Goal: Transaction & Acquisition: Purchase product/service

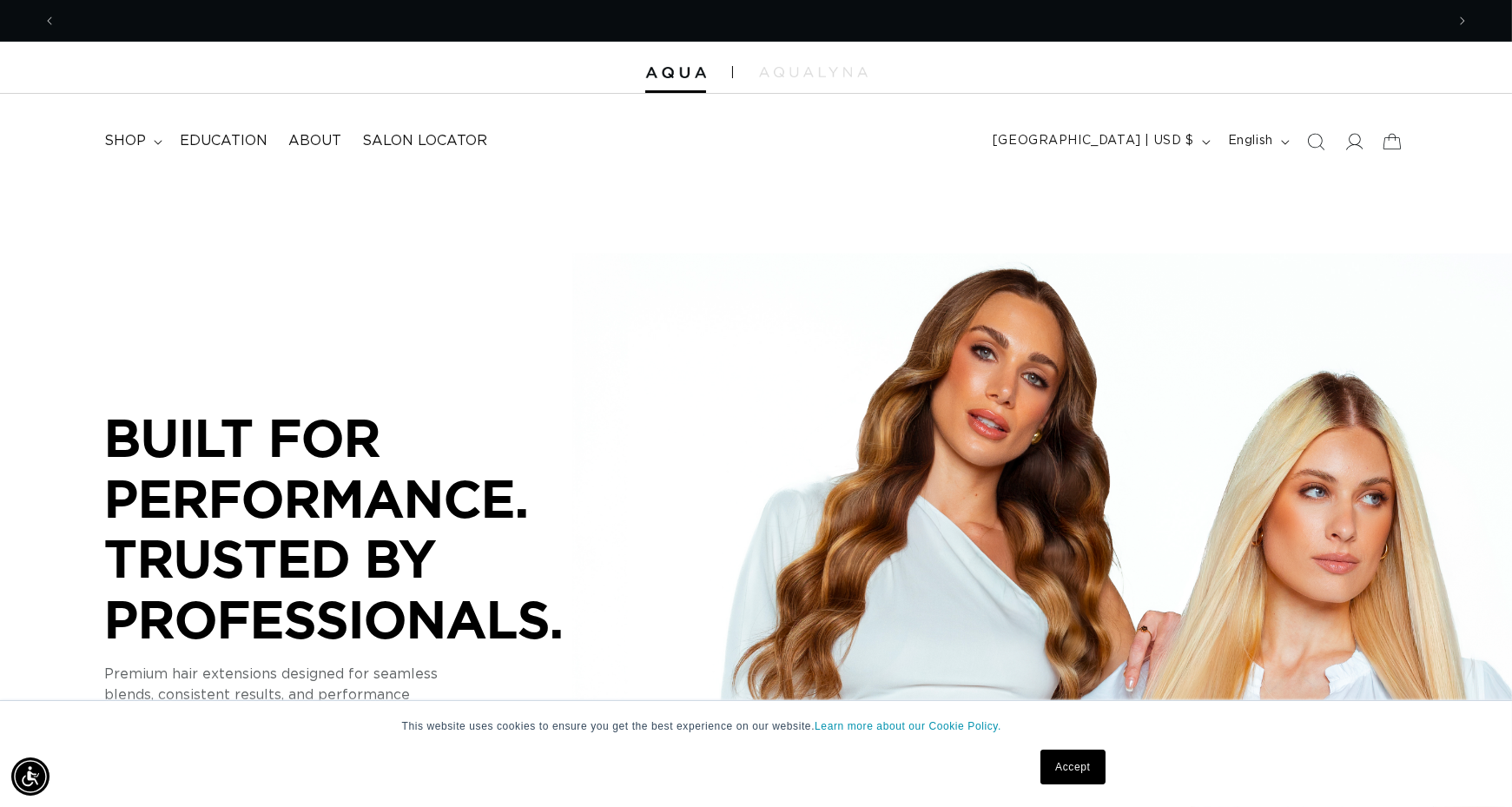
scroll to position [0, 1388]
click at [1356, 143] on icon at bounding box center [1353, 141] width 18 height 18
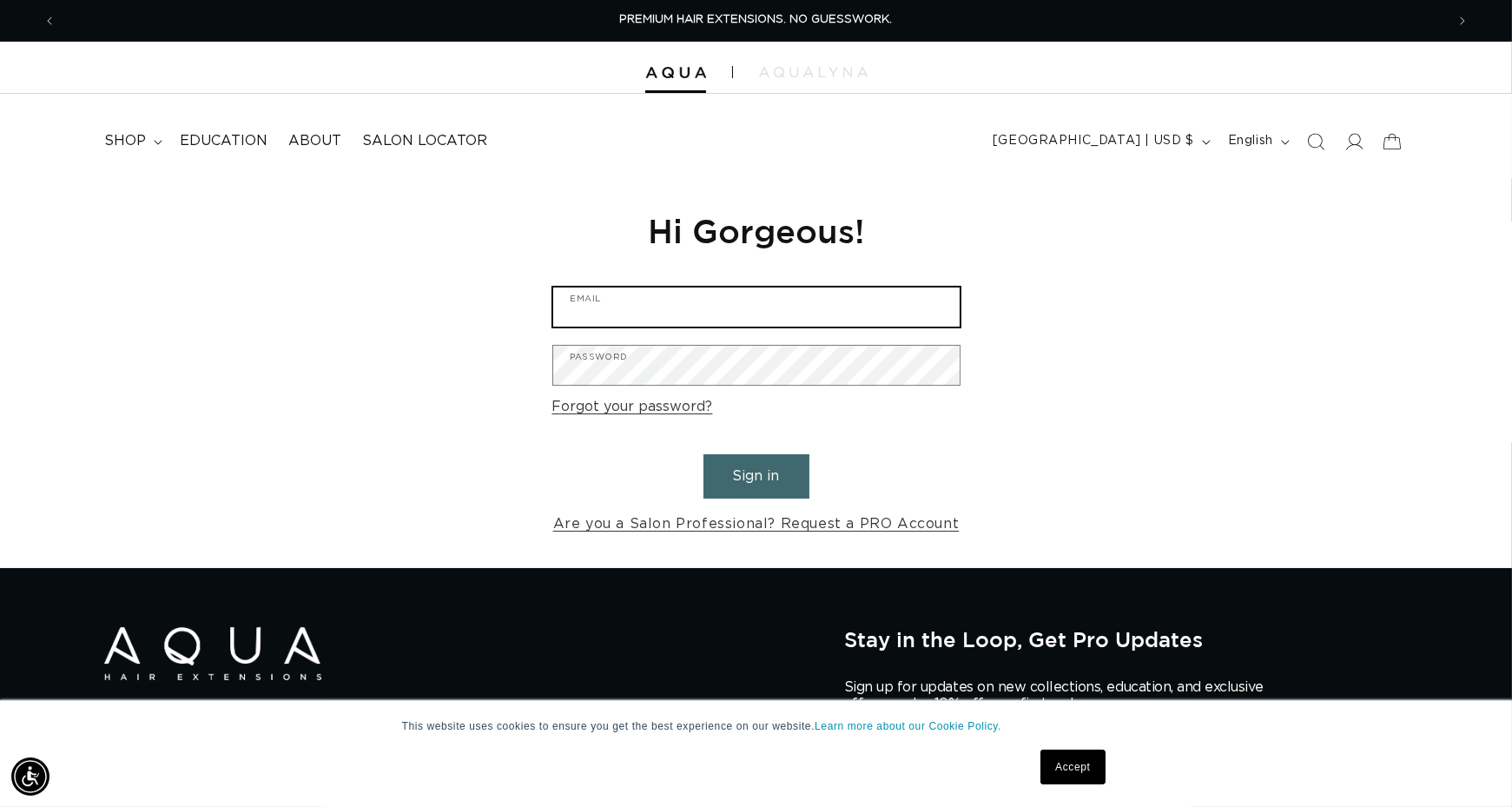
type input "nikki.adams21@hotmail.com"
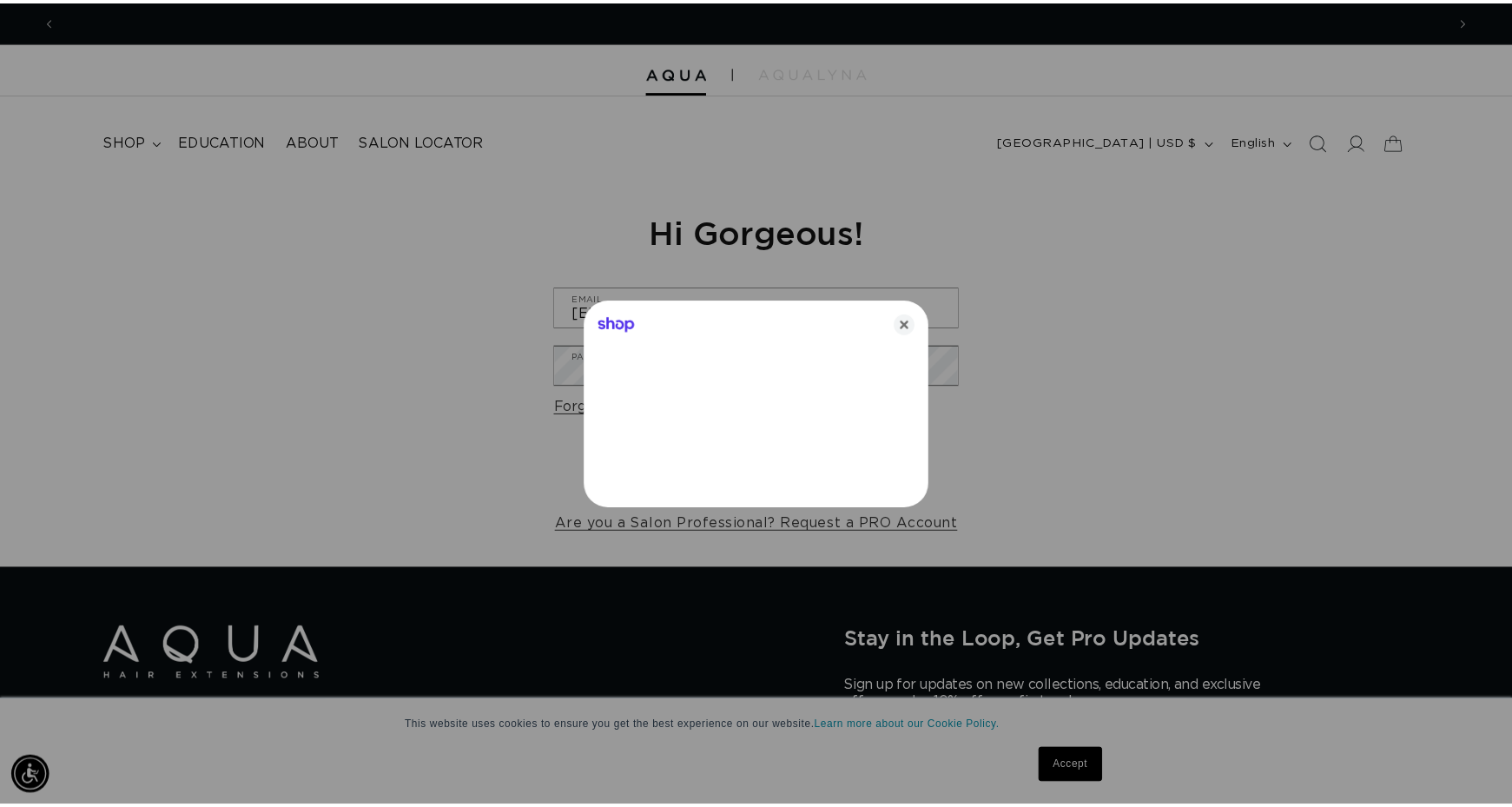
scroll to position [0, 2803]
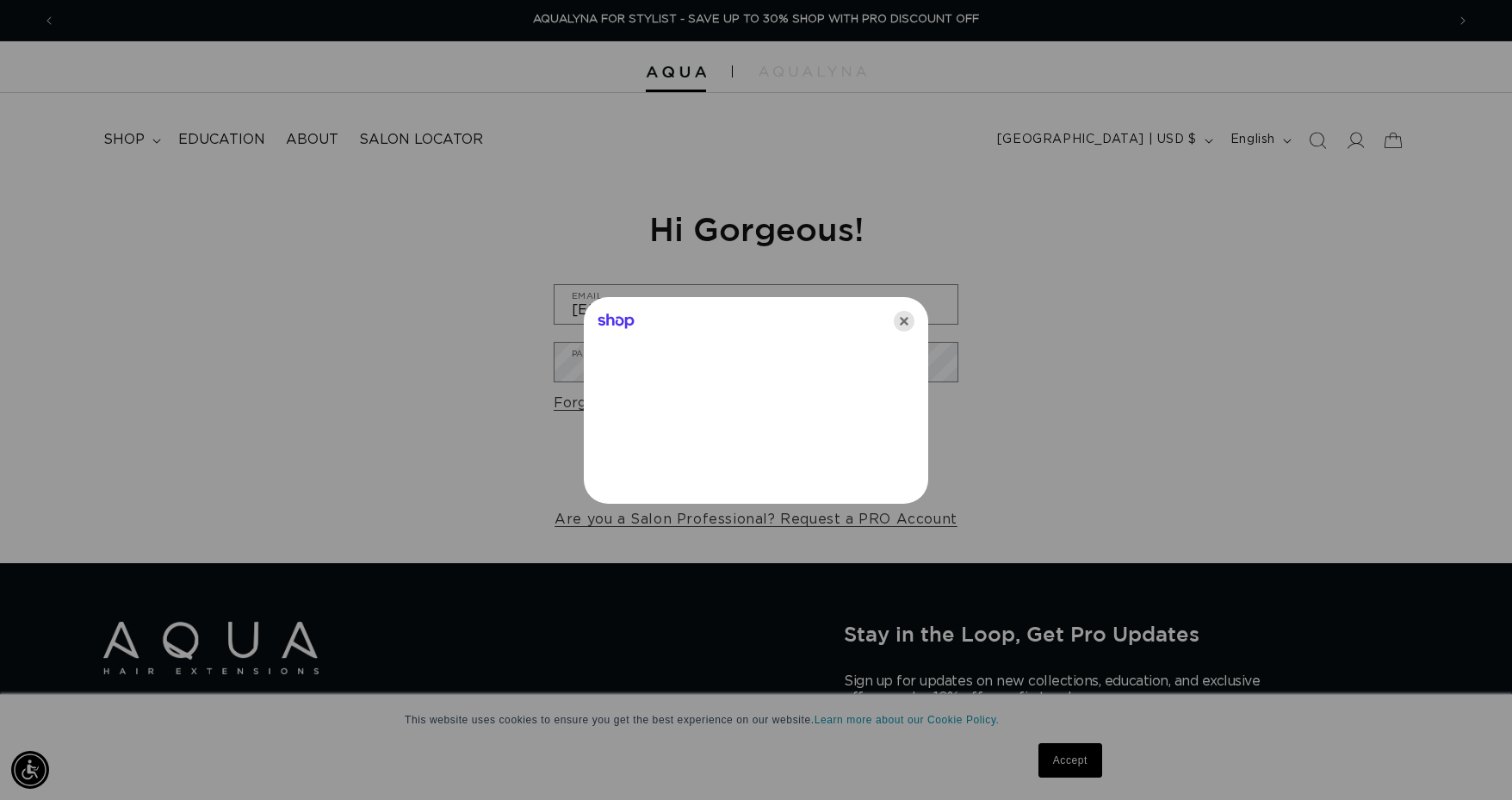
click at [906, 319] on icon "Close" at bounding box center [904, 321] width 21 height 21
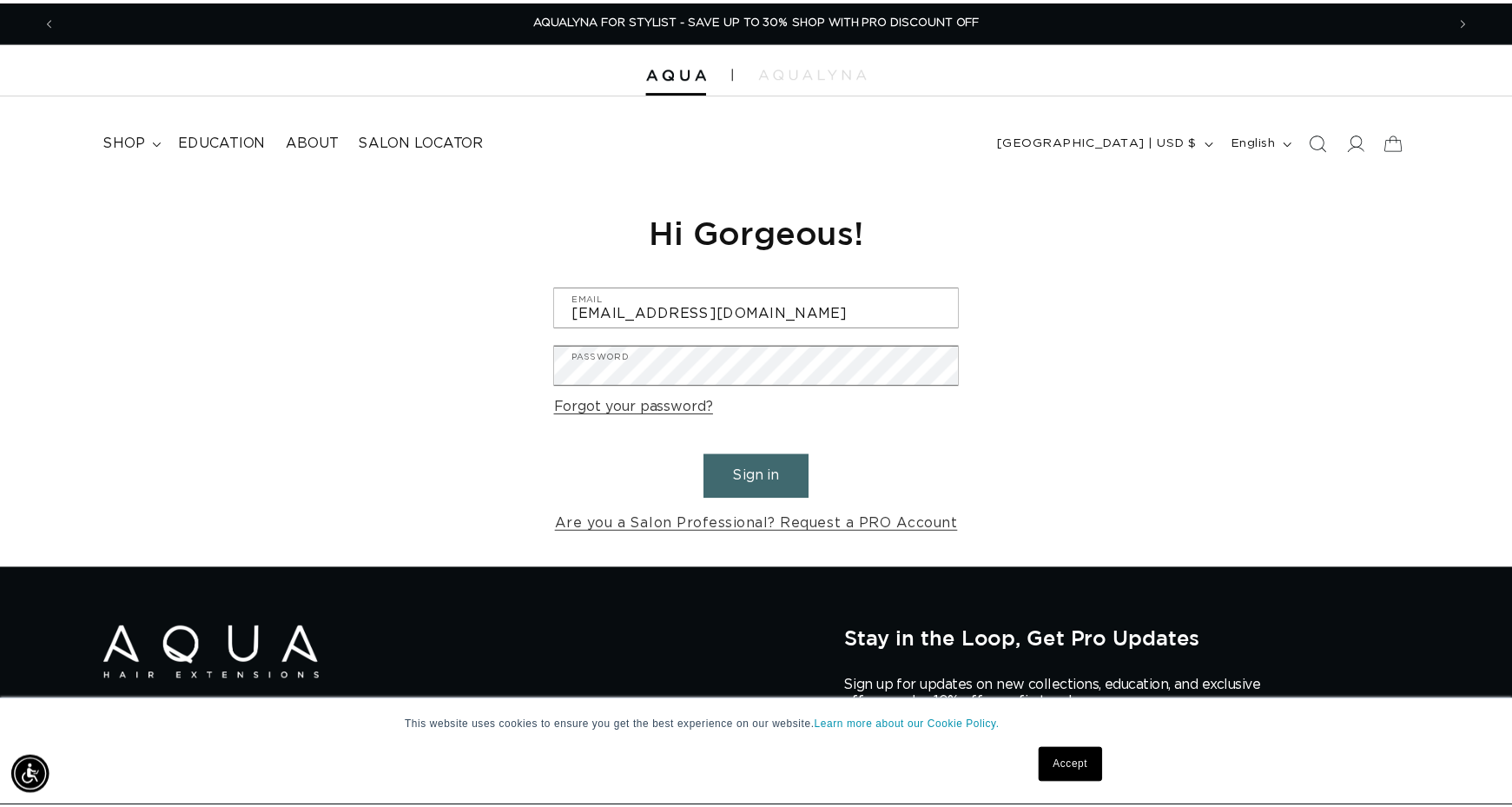
scroll to position [0, 2777]
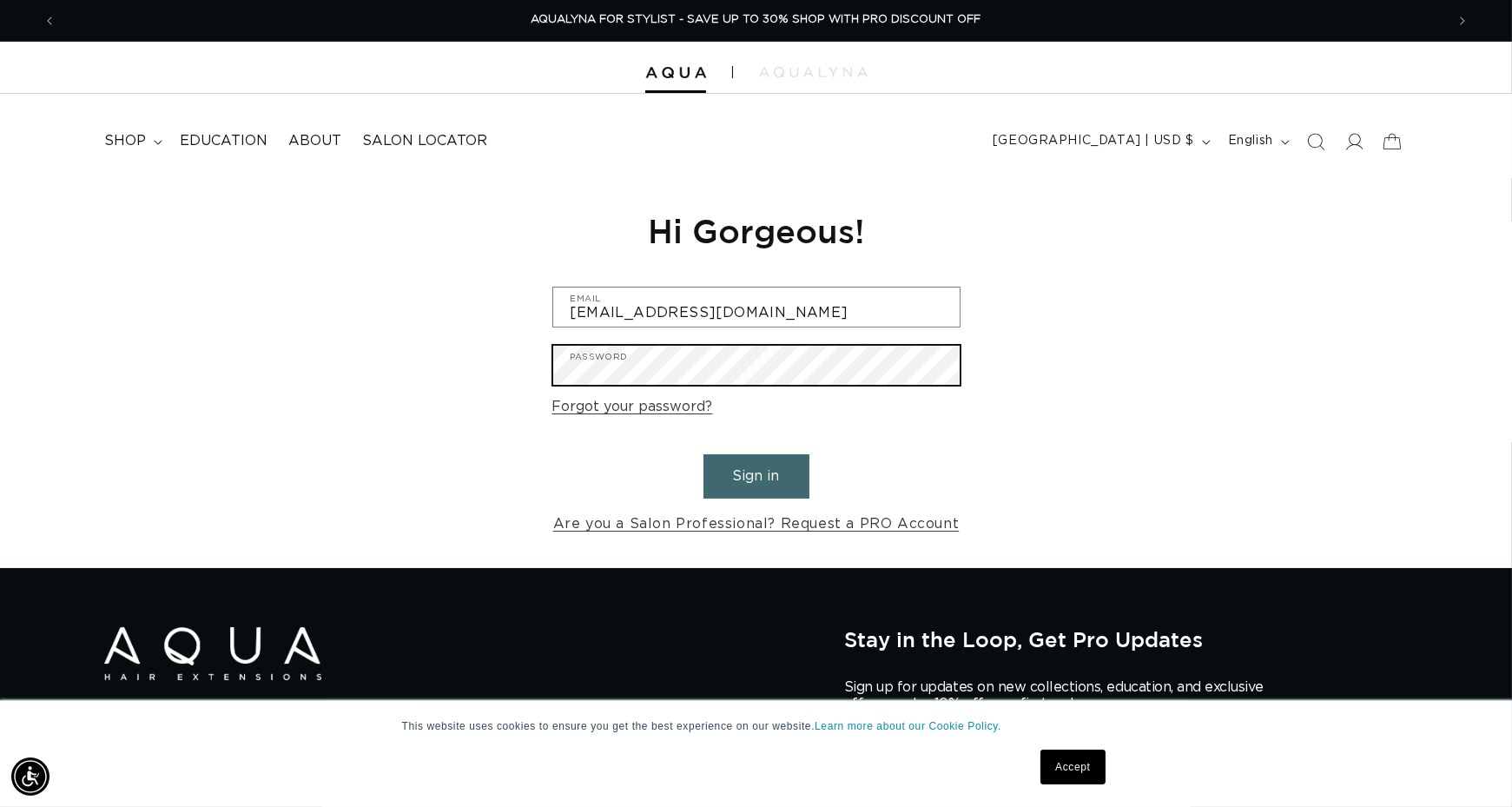
click at [420, 364] on div "Reset your password We will send you an email to reset your password Email Subm…" at bounding box center [756, 373] width 1512 height 390
click at [703, 454] on button "Sign in" at bounding box center [756, 476] width 106 height 44
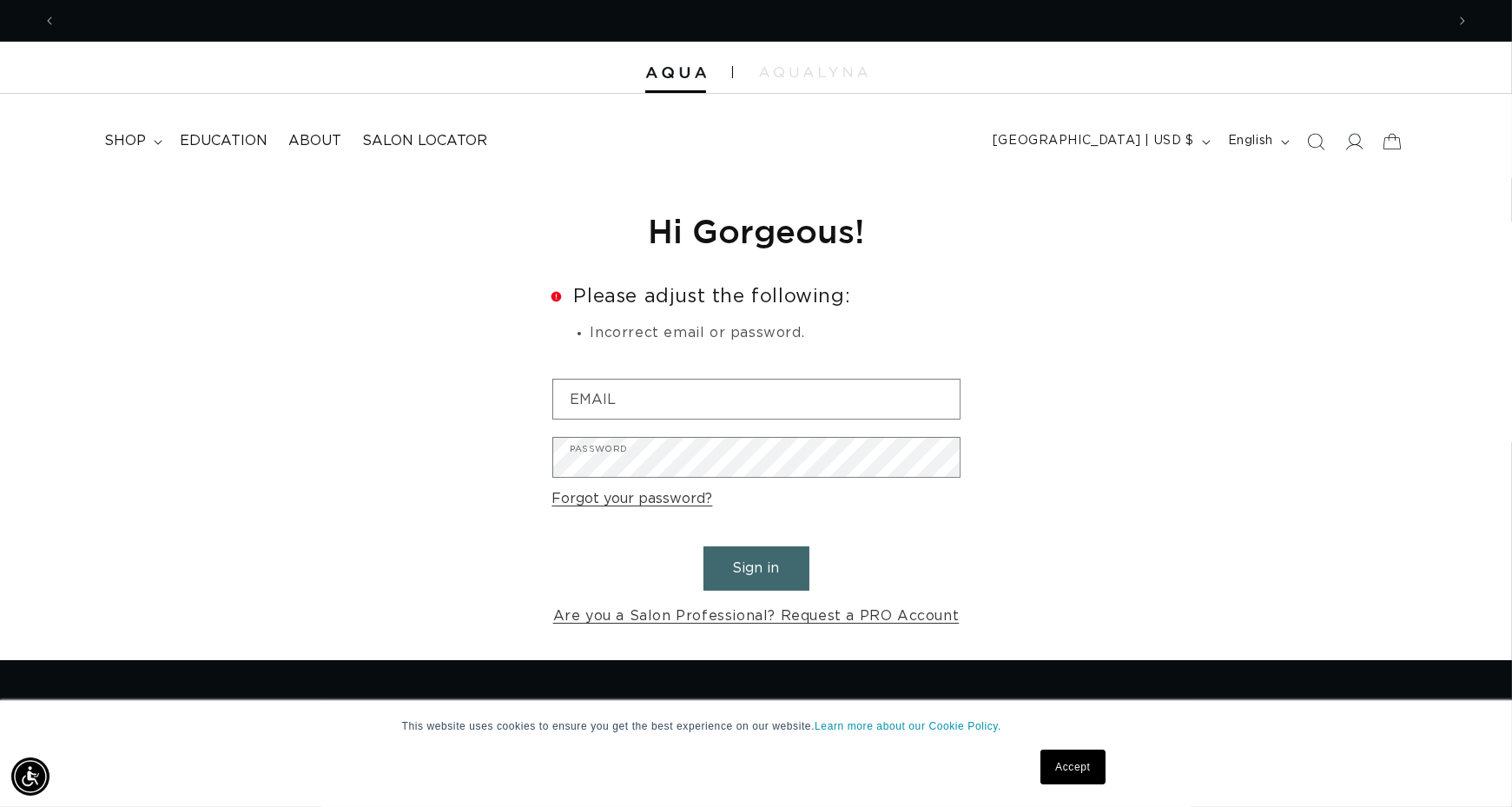
scroll to position [0, 1388]
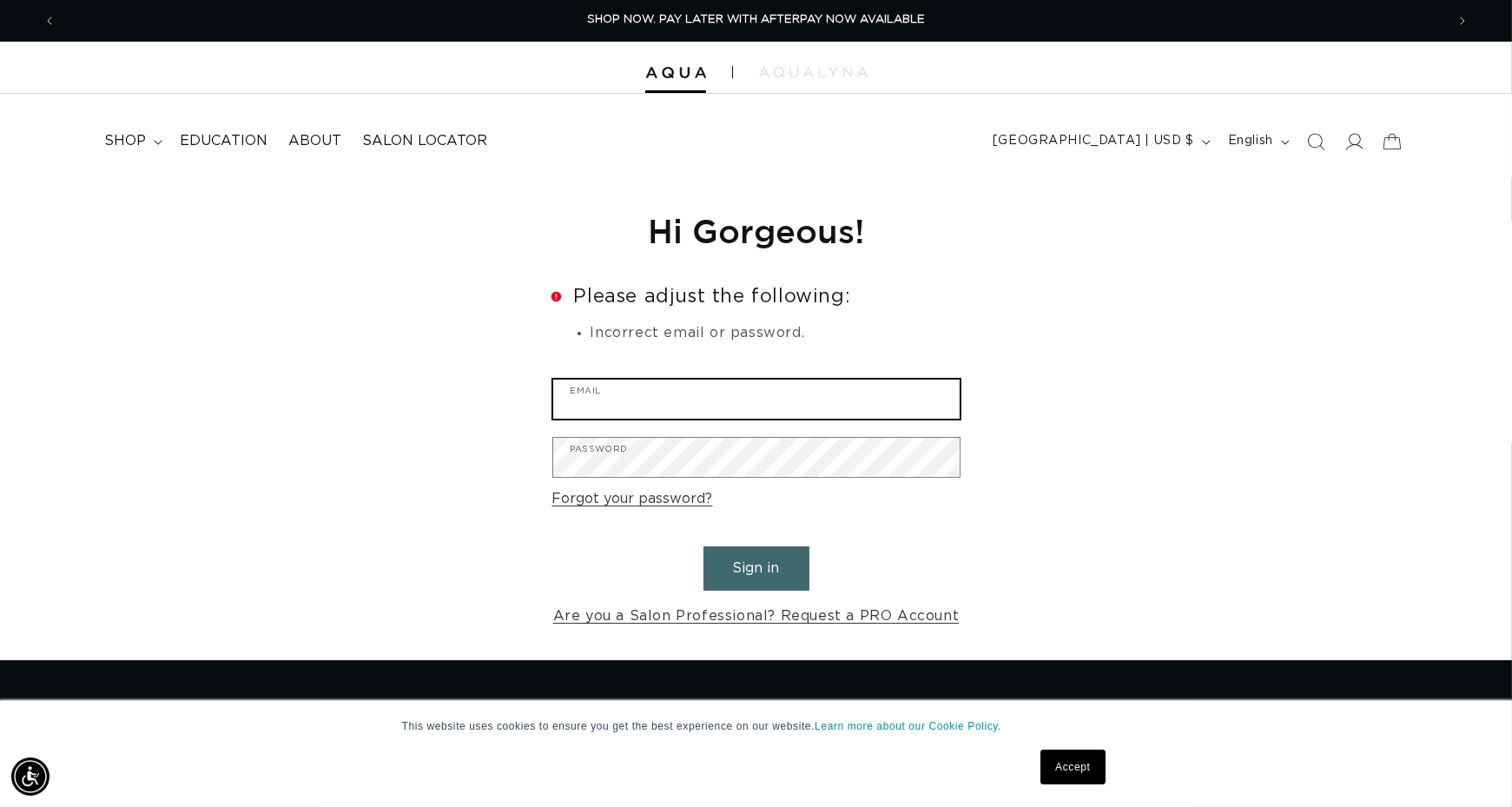
click at [590, 418] on input "Email" at bounding box center [756, 399] width 407 height 39
type input "nikki.adams21@hotmail.com"
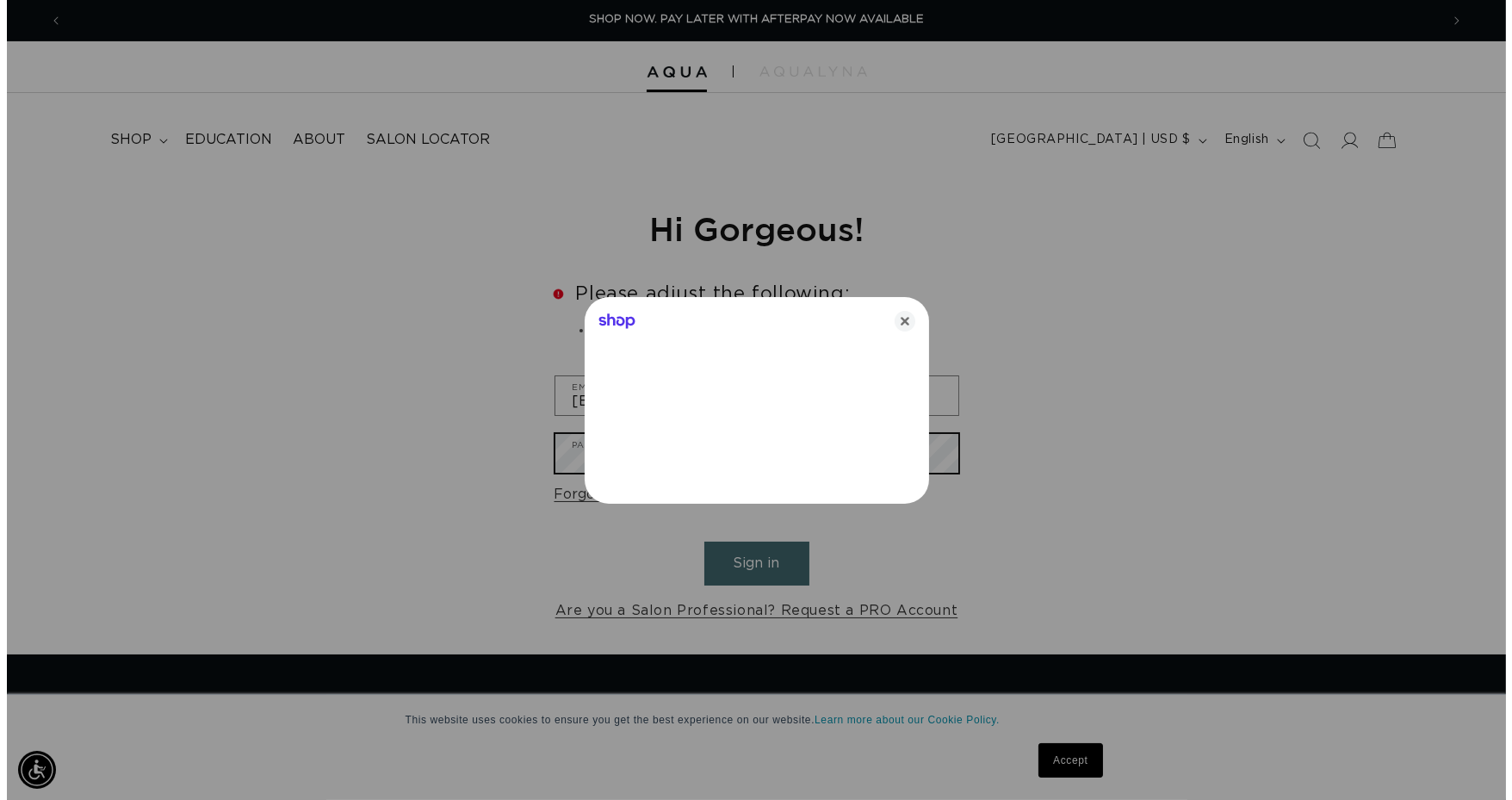
scroll to position [0, 1389]
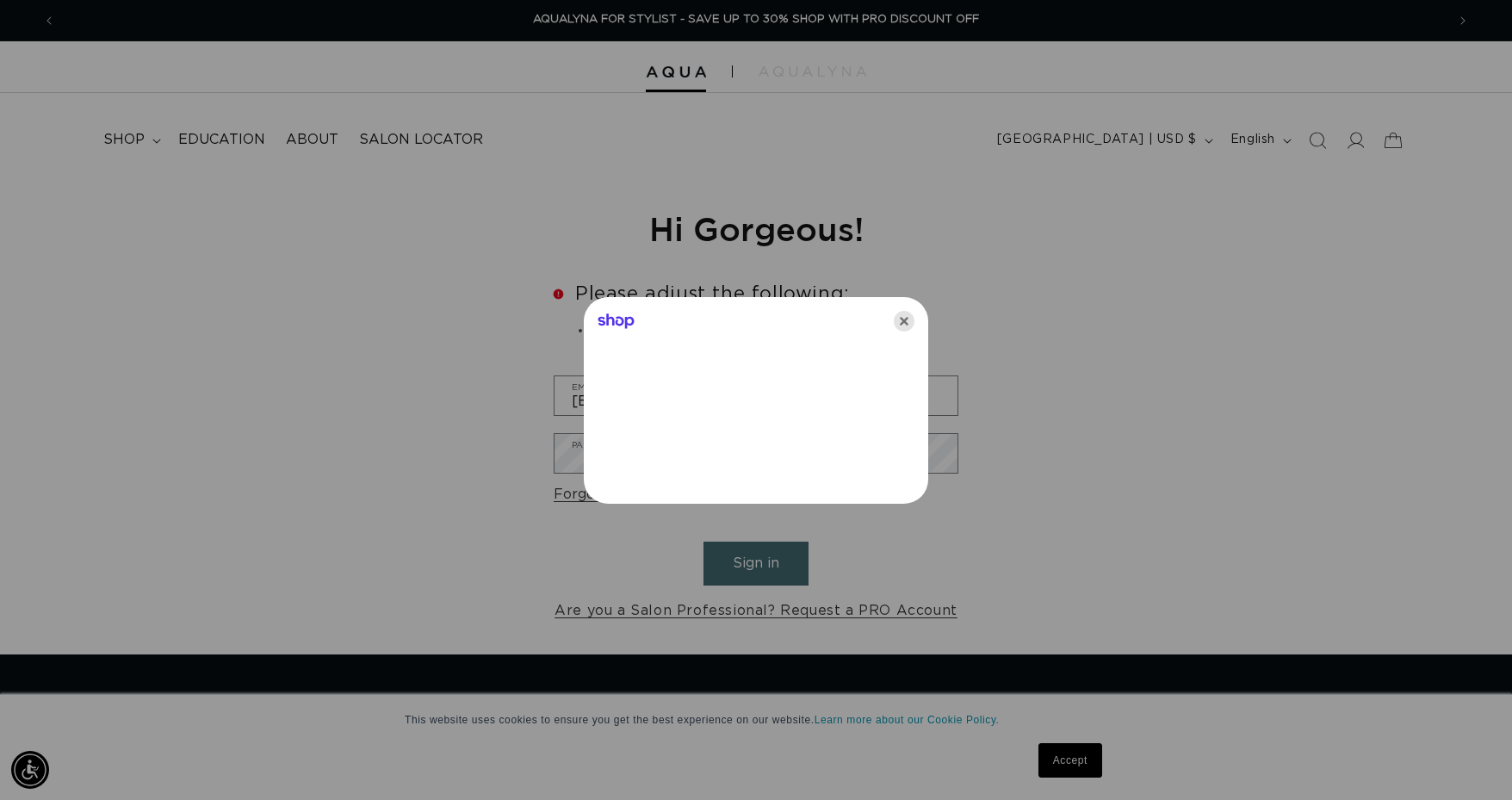
click at [907, 319] on icon "Close" at bounding box center [904, 321] width 21 height 21
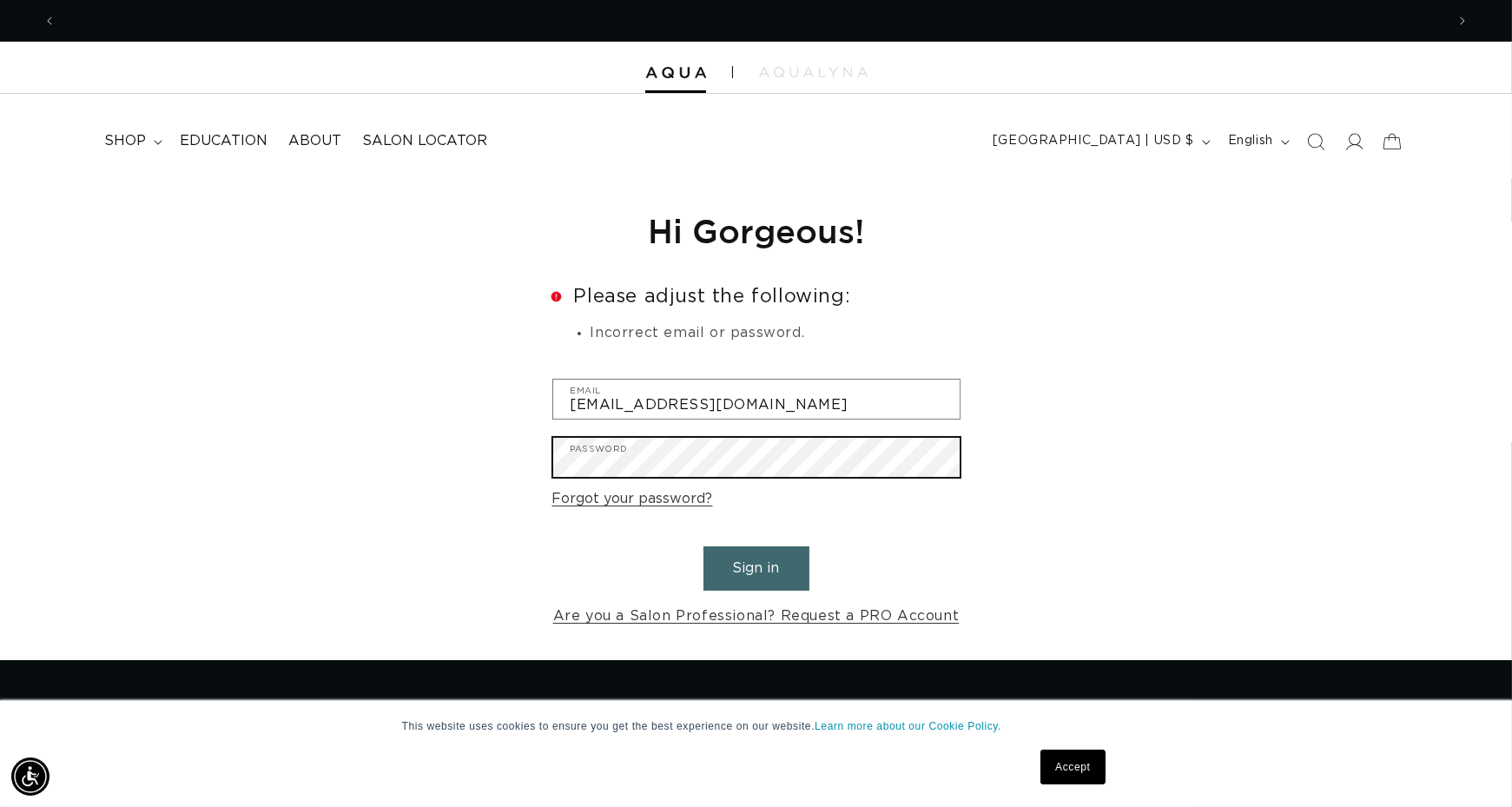
scroll to position [0, 1388]
click at [703, 546] on button "Sign in" at bounding box center [756, 568] width 106 height 44
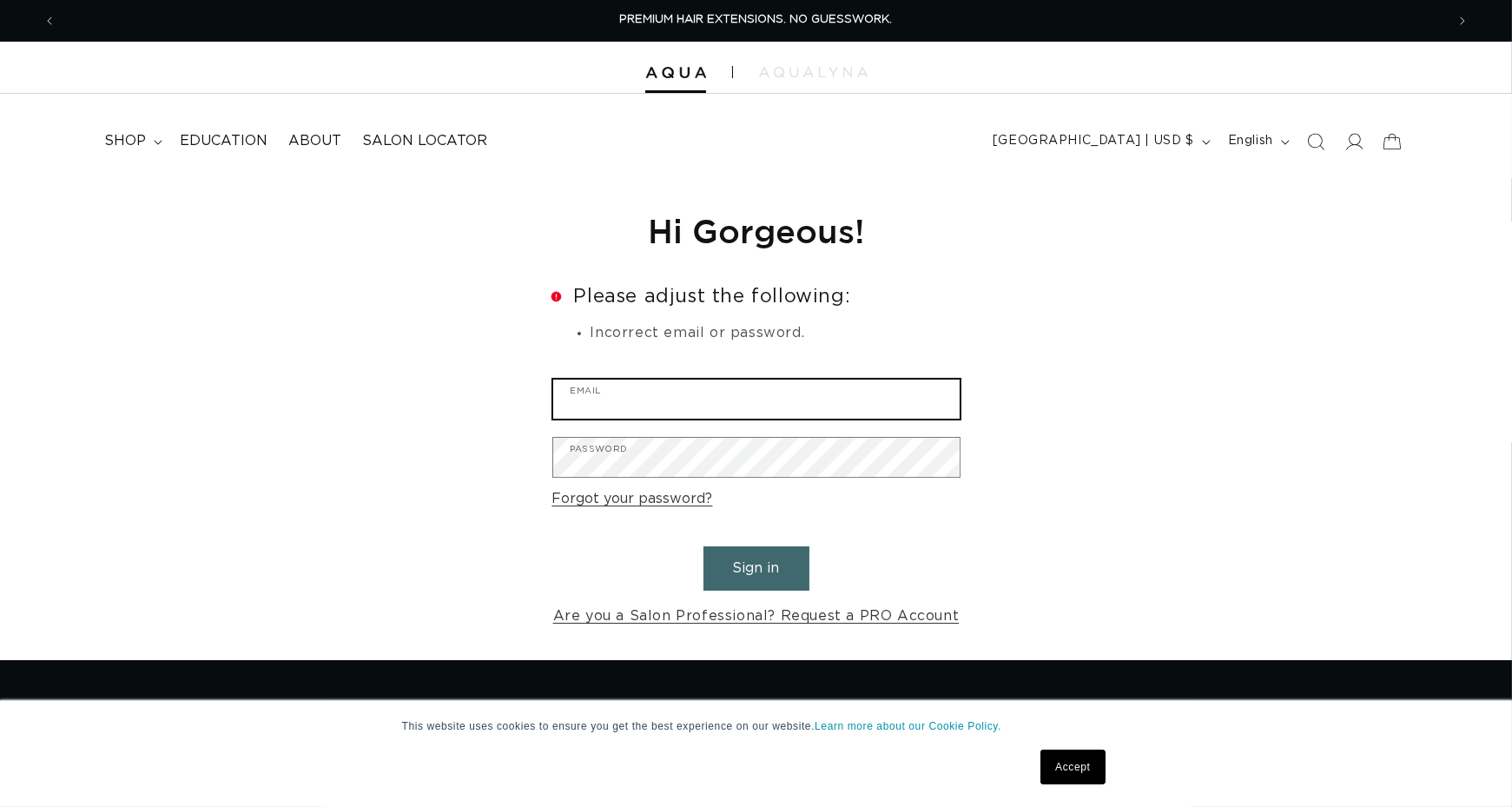
click at [602, 407] on input "Email" at bounding box center [756, 399] width 407 height 39
type input "[EMAIL_ADDRESS][DOMAIN_NAME]"
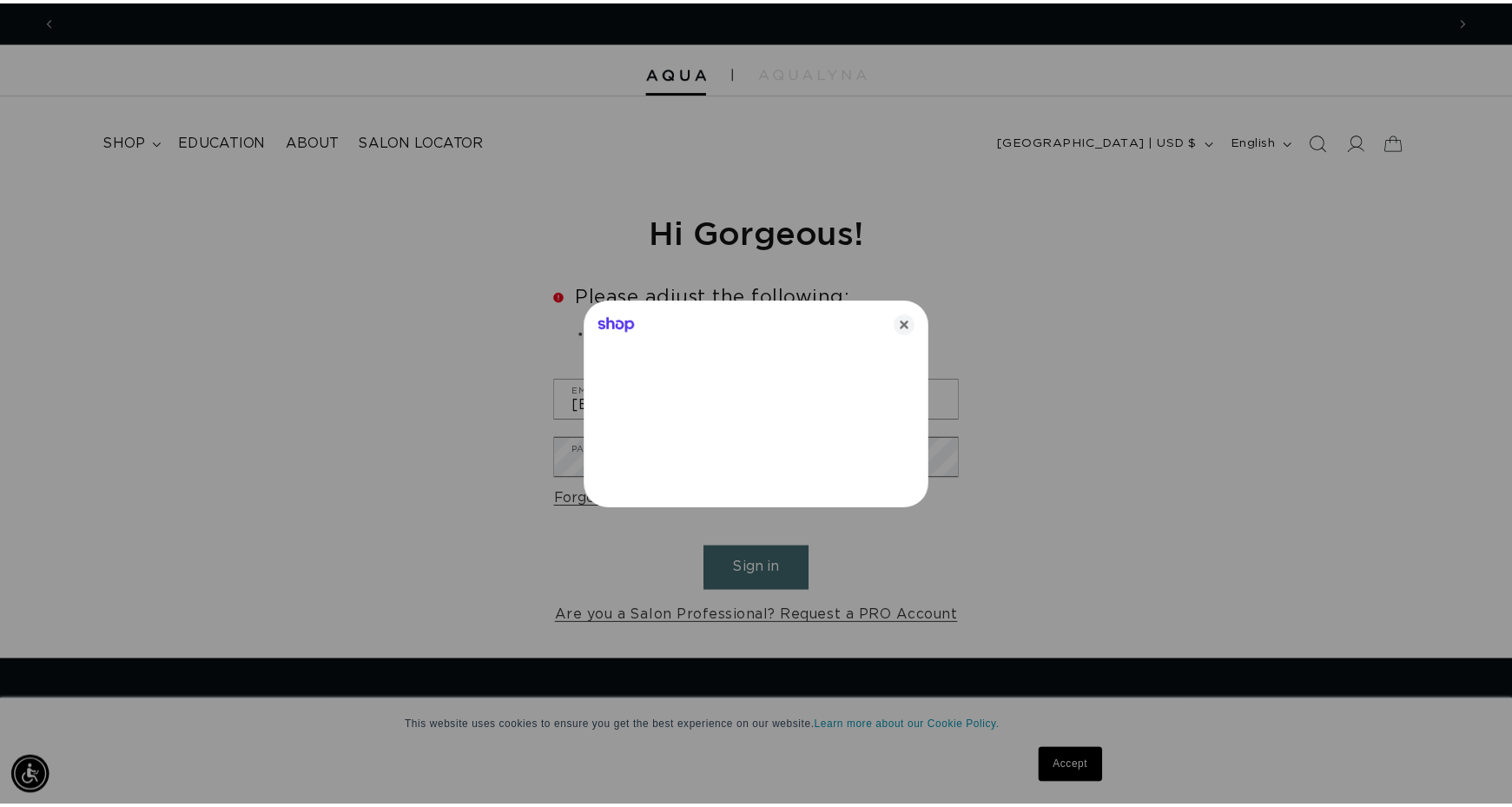
scroll to position [0, 1401]
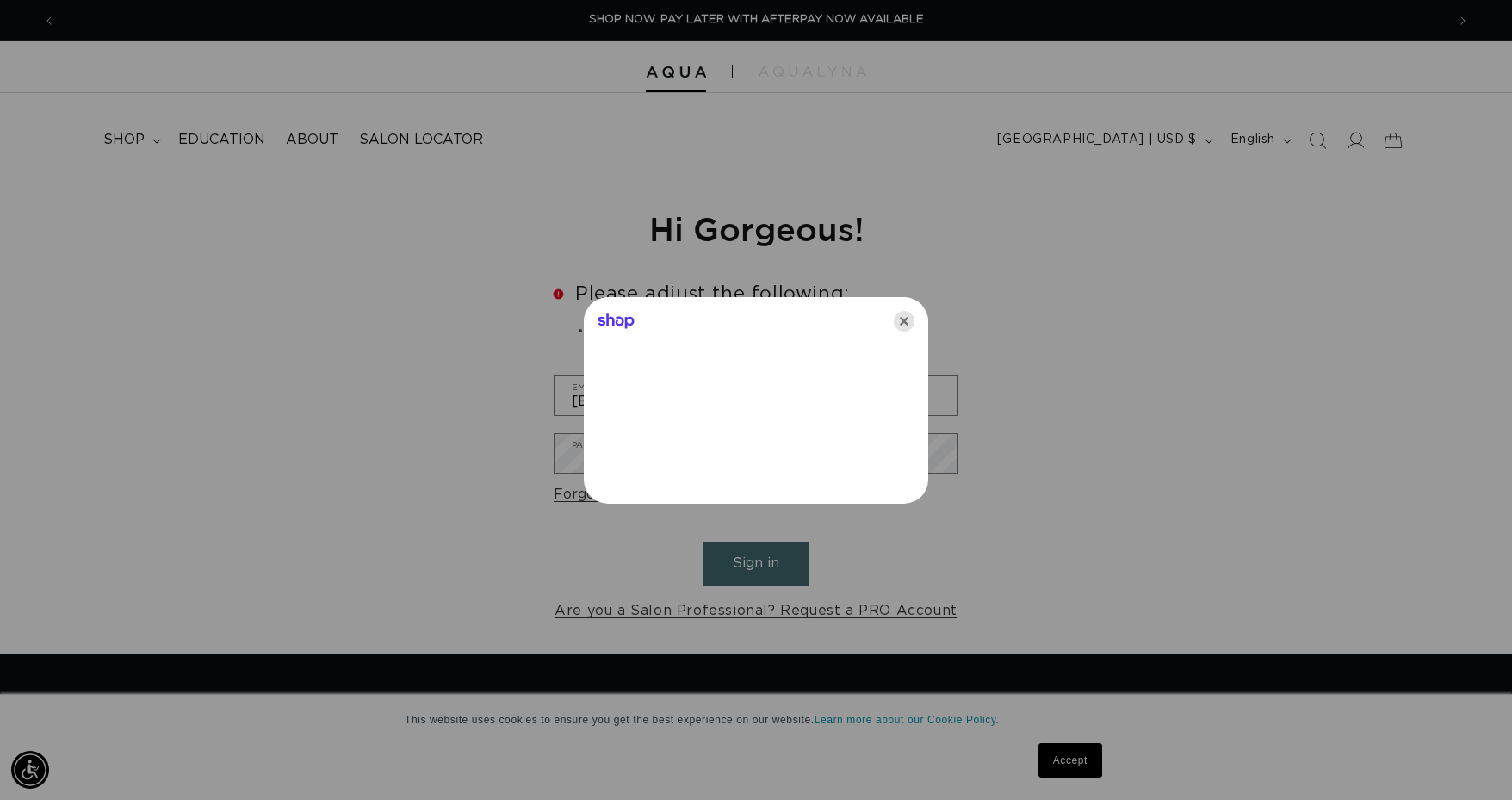
click at [910, 318] on icon "Close" at bounding box center [904, 321] width 21 height 21
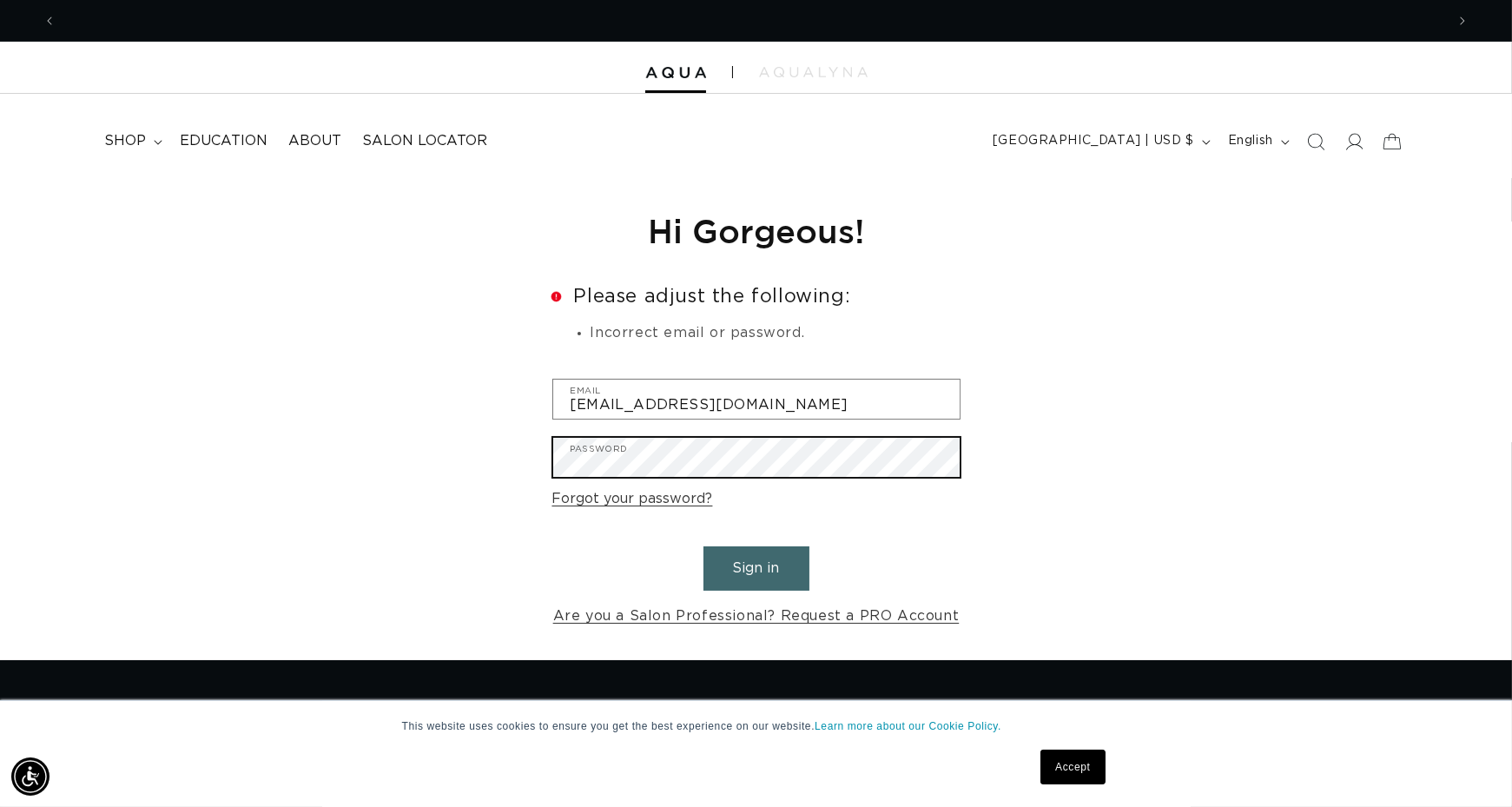
scroll to position [0, 0]
click at [703, 546] on button "Sign in" at bounding box center [756, 568] width 106 height 44
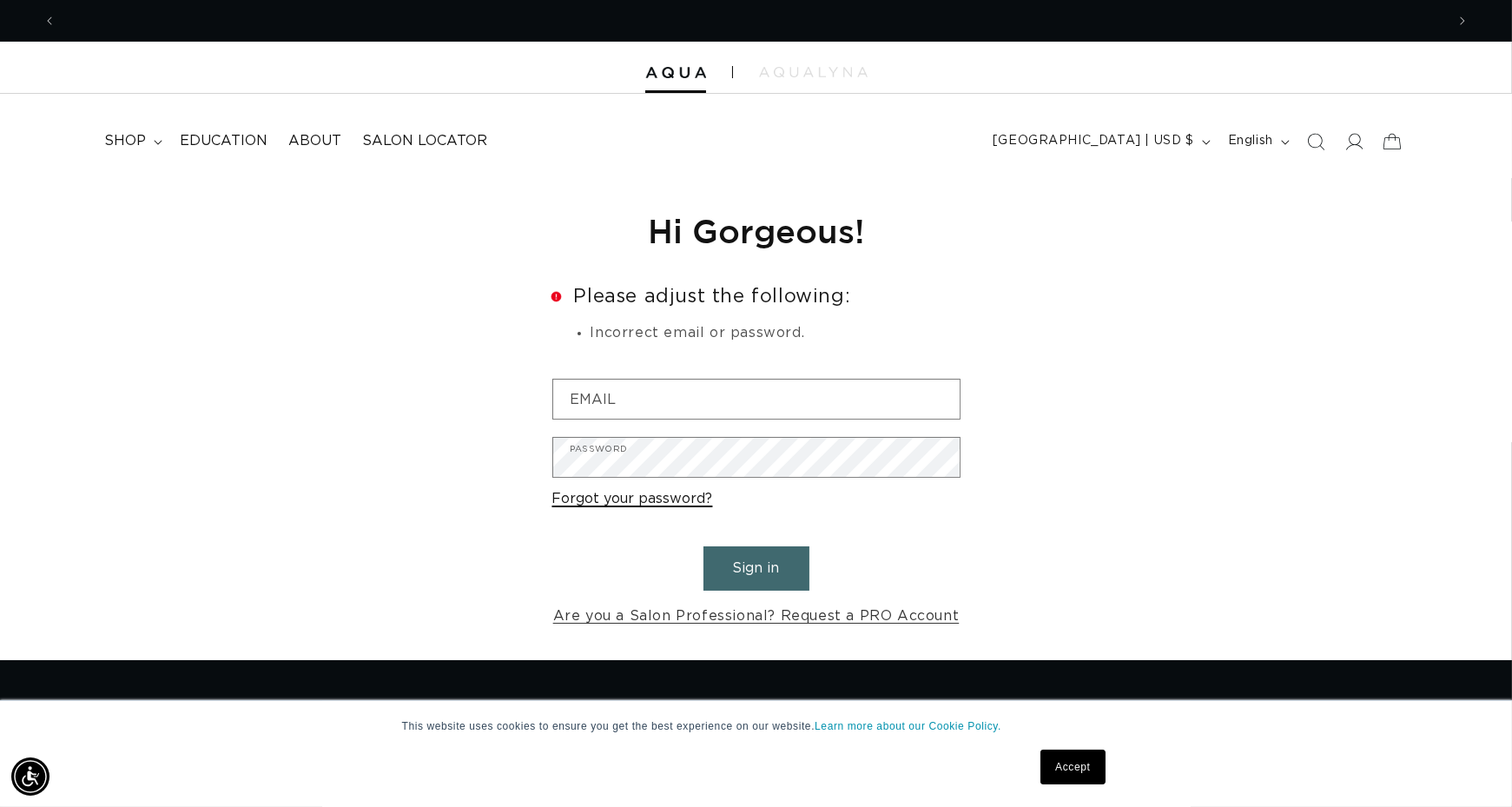
scroll to position [0, 1388]
click at [637, 501] on link "Forgot your password?" at bounding box center [632, 499] width 161 height 25
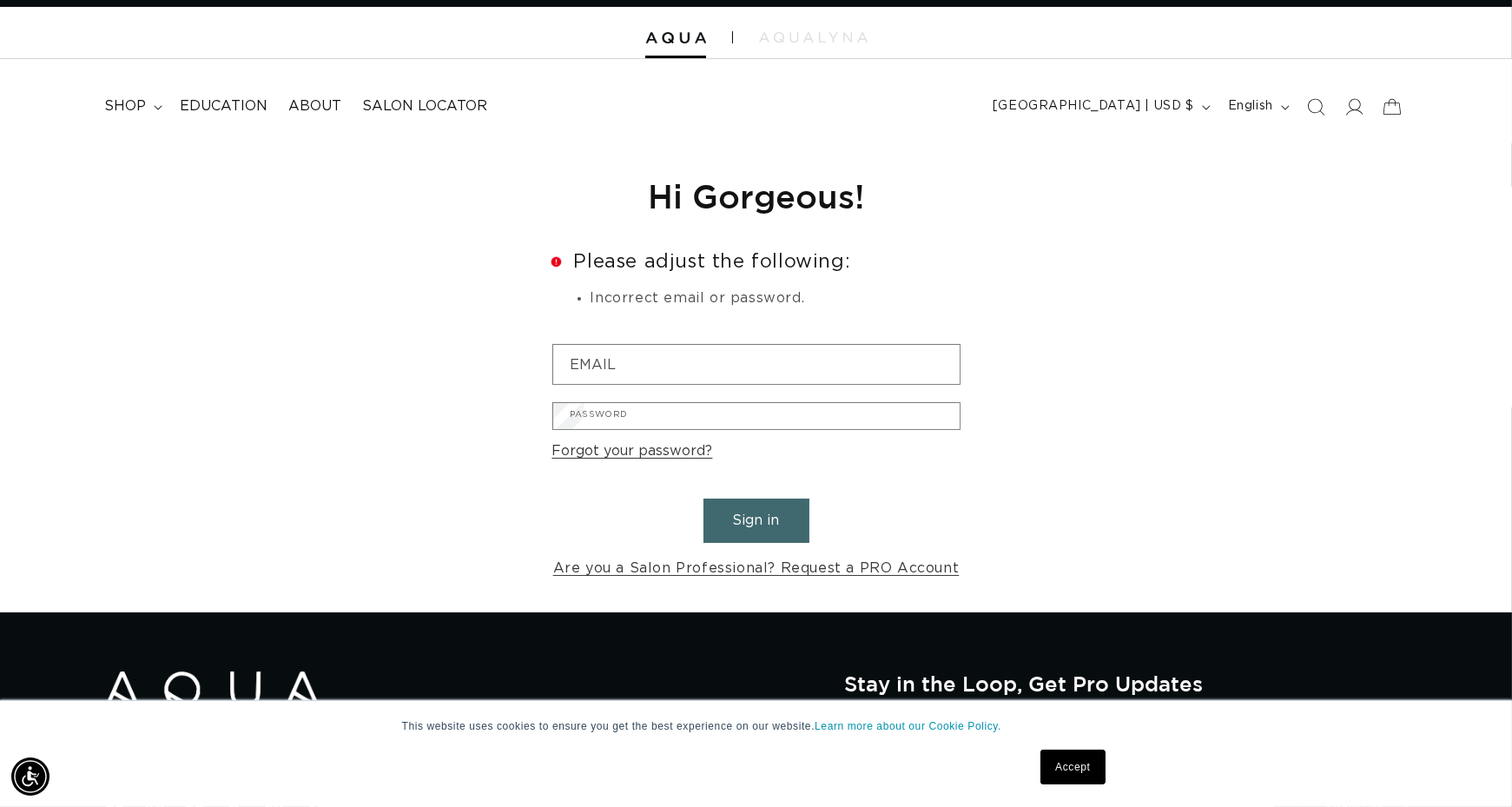
scroll to position [0, 2777]
click at [0, 0] on input "Email" at bounding box center [0, 0] width 0 height 0
type input "[EMAIL_ADDRESS][DOMAIN_NAME]"
click at [0, 0] on button "Submit" at bounding box center [0, 0] width 0 height 0
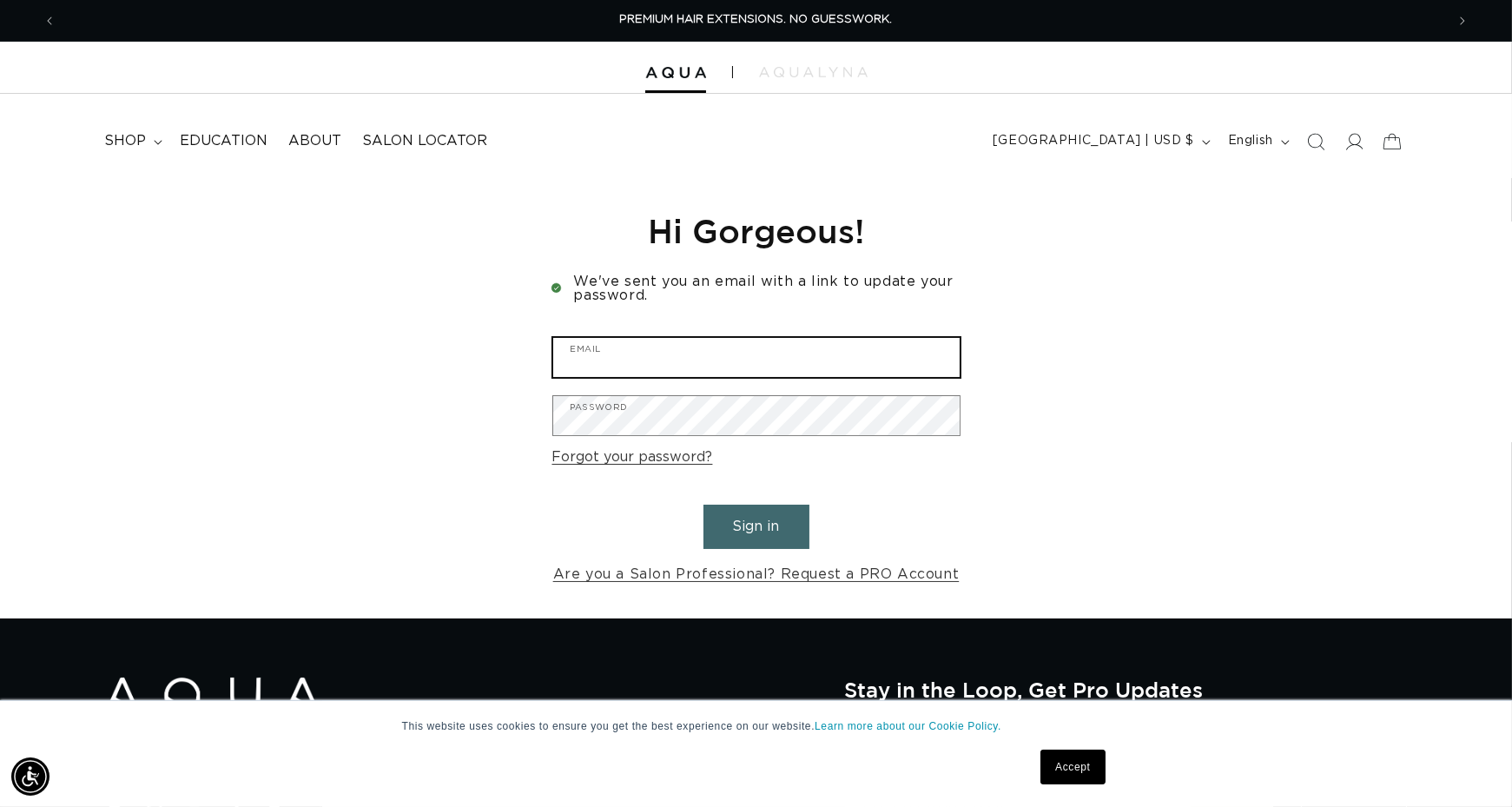
click at [729, 363] on input "Email" at bounding box center [756, 357] width 407 height 39
type input "[EMAIL_ADDRESS][DOMAIN_NAME]"
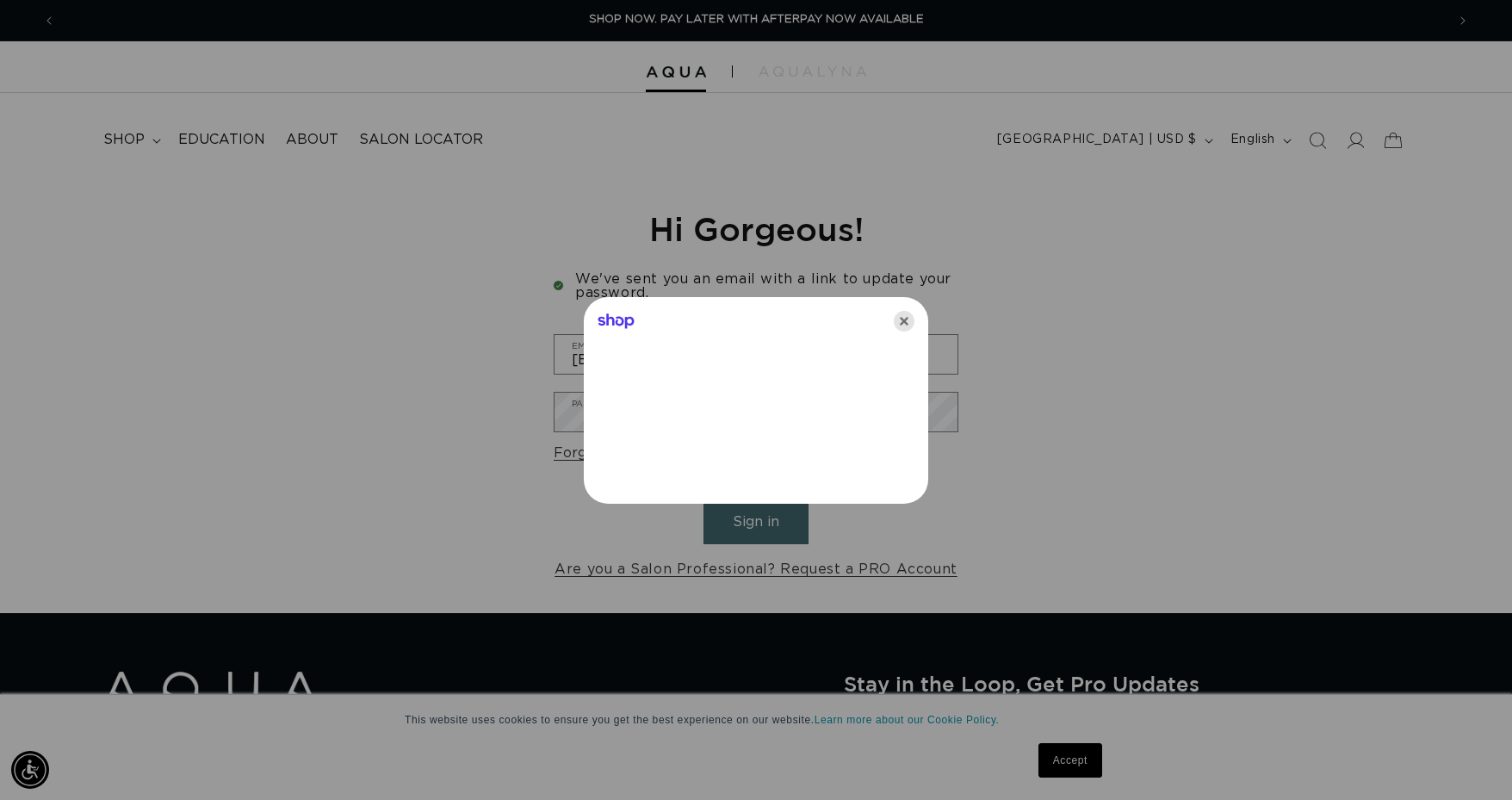
click at [910, 316] on icon "Close" at bounding box center [904, 321] width 21 height 21
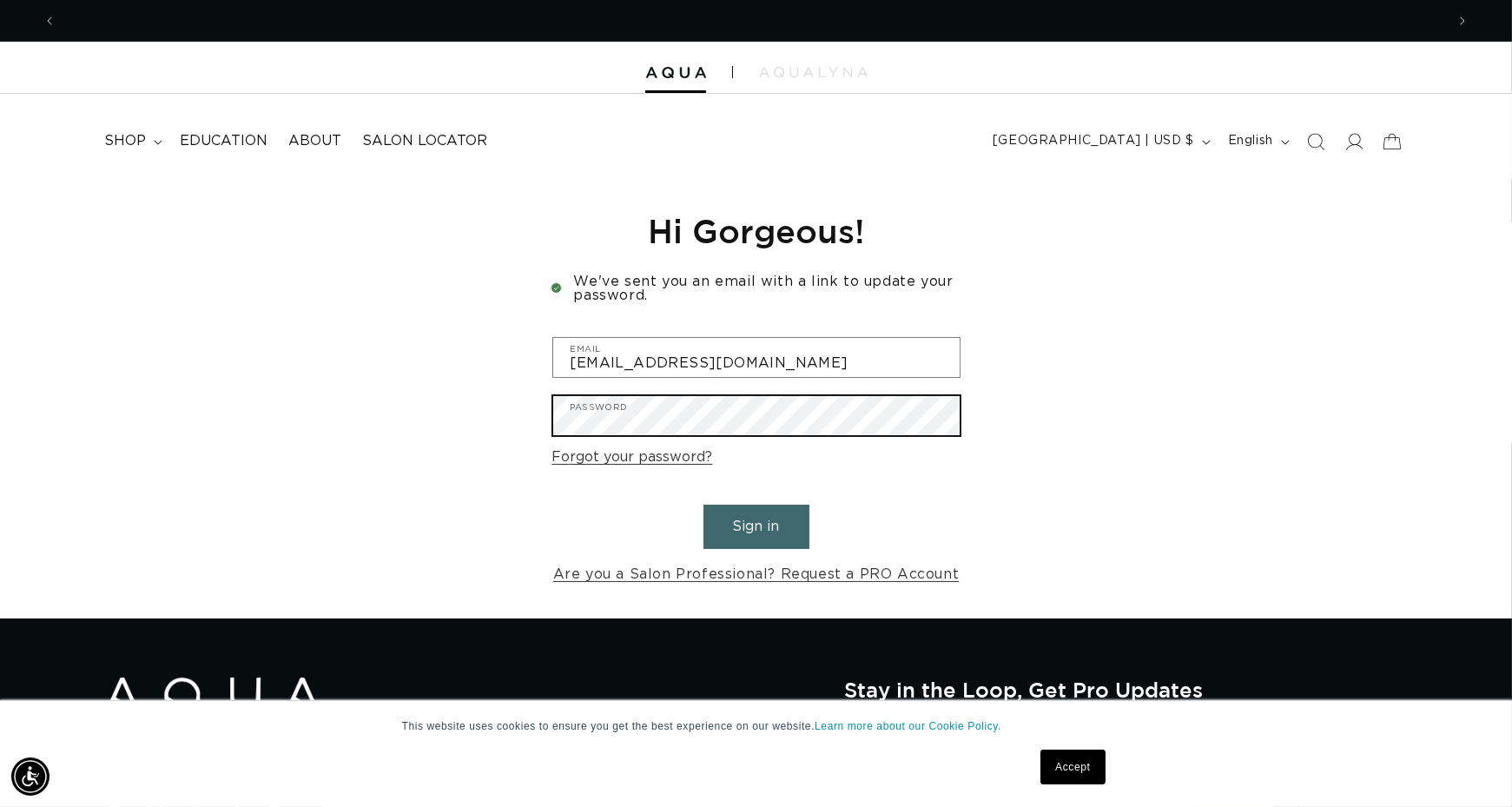
scroll to position [0, 0]
click at [703, 505] on button "Sign in" at bounding box center [756, 527] width 106 height 44
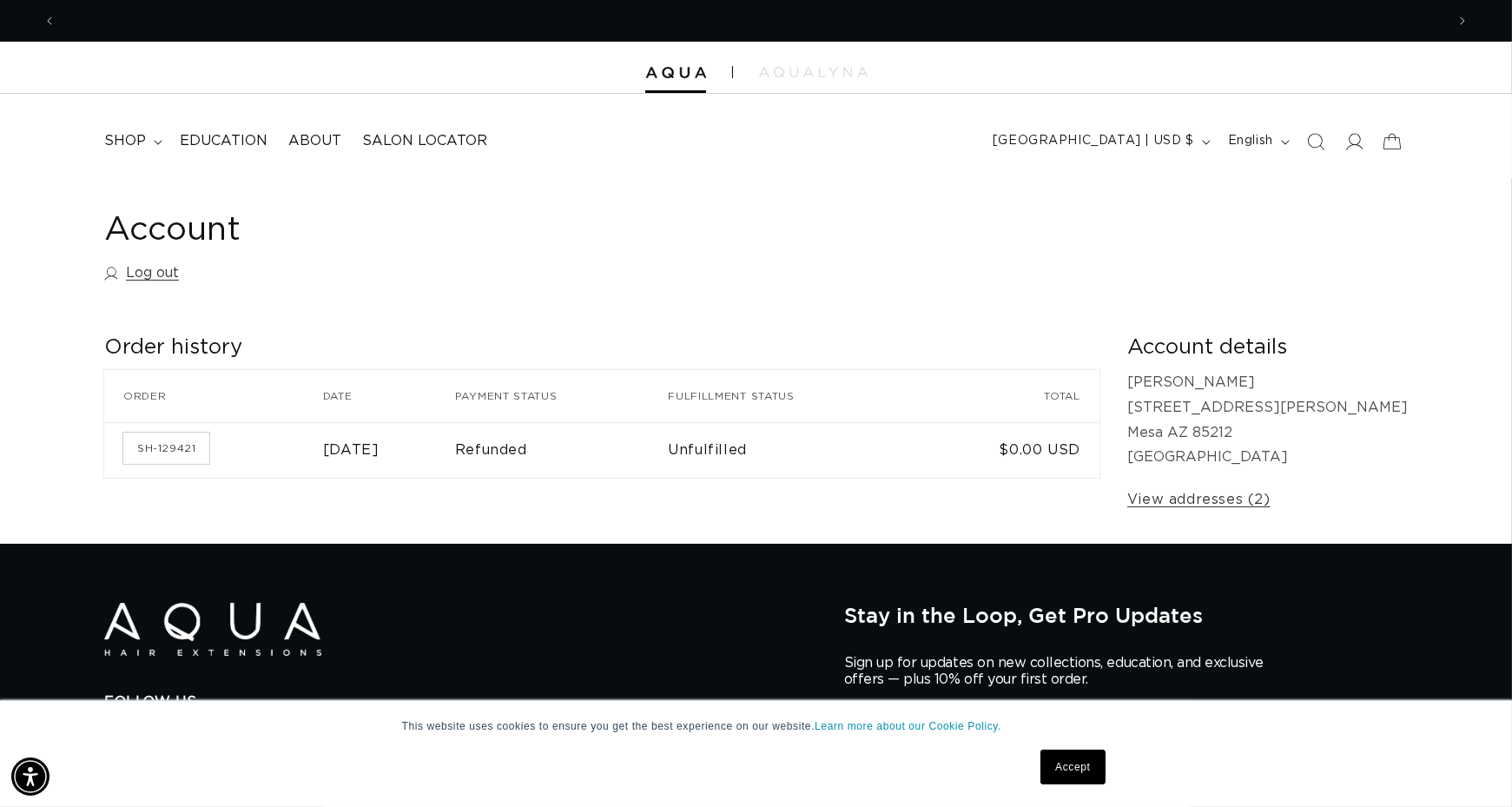
scroll to position [0, 2777]
click at [133, 140] on span "shop" at bounding box center [125, 141] width 42 height 18
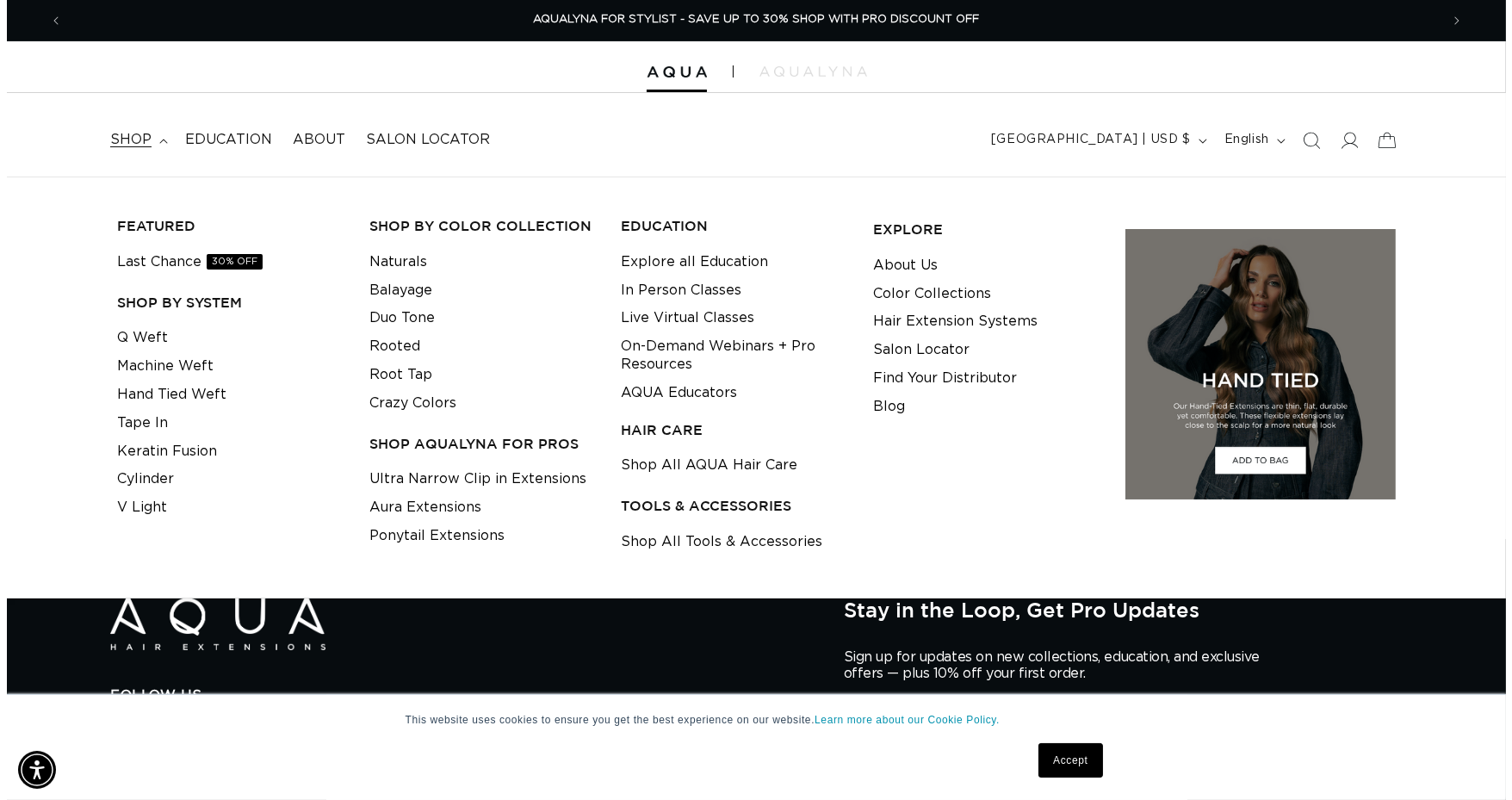
scroll to position [0, 0]
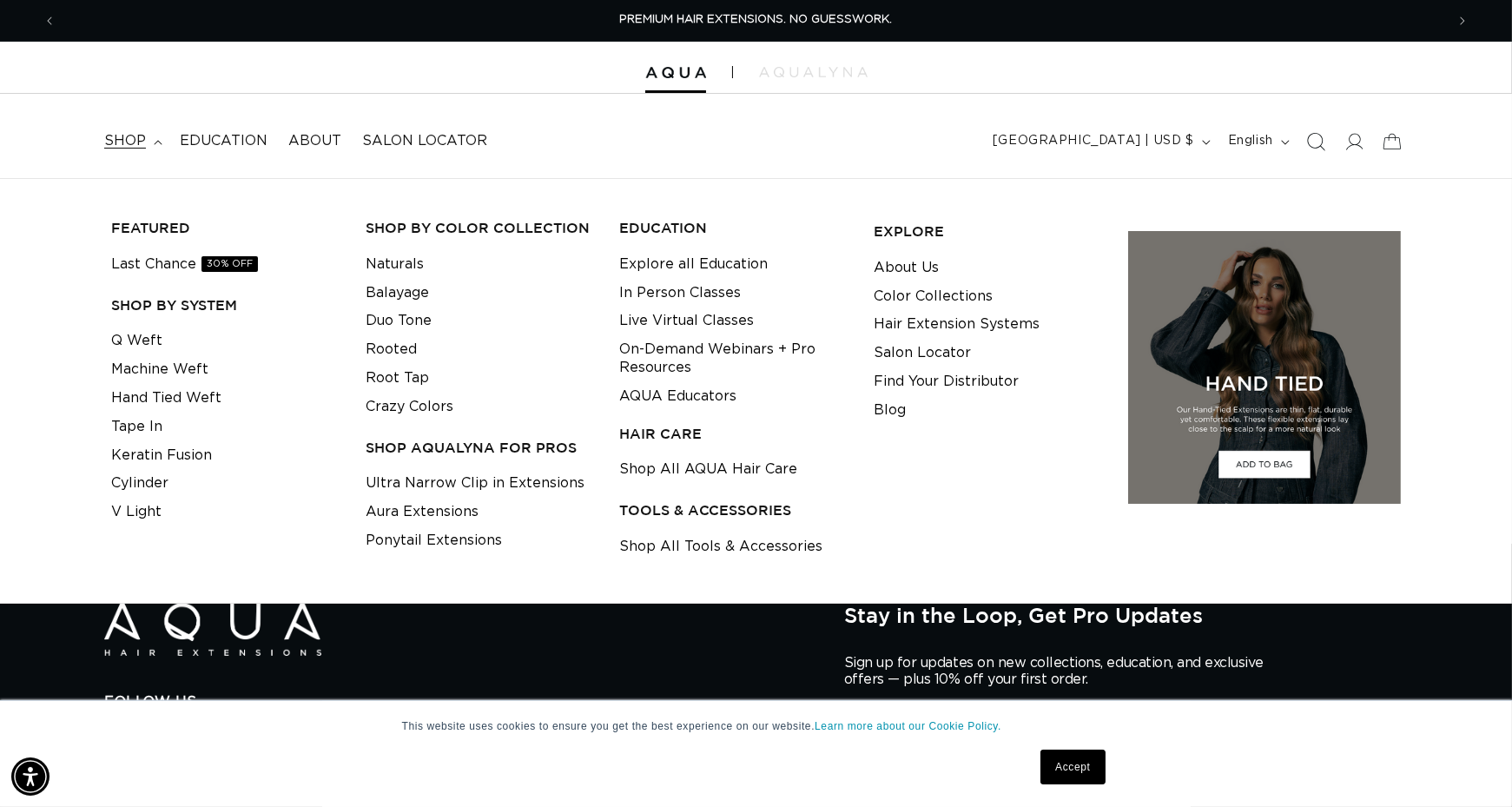
click at [1316, 142] on icon "Search" at bounding box center [1314, 141] width 18 height 18
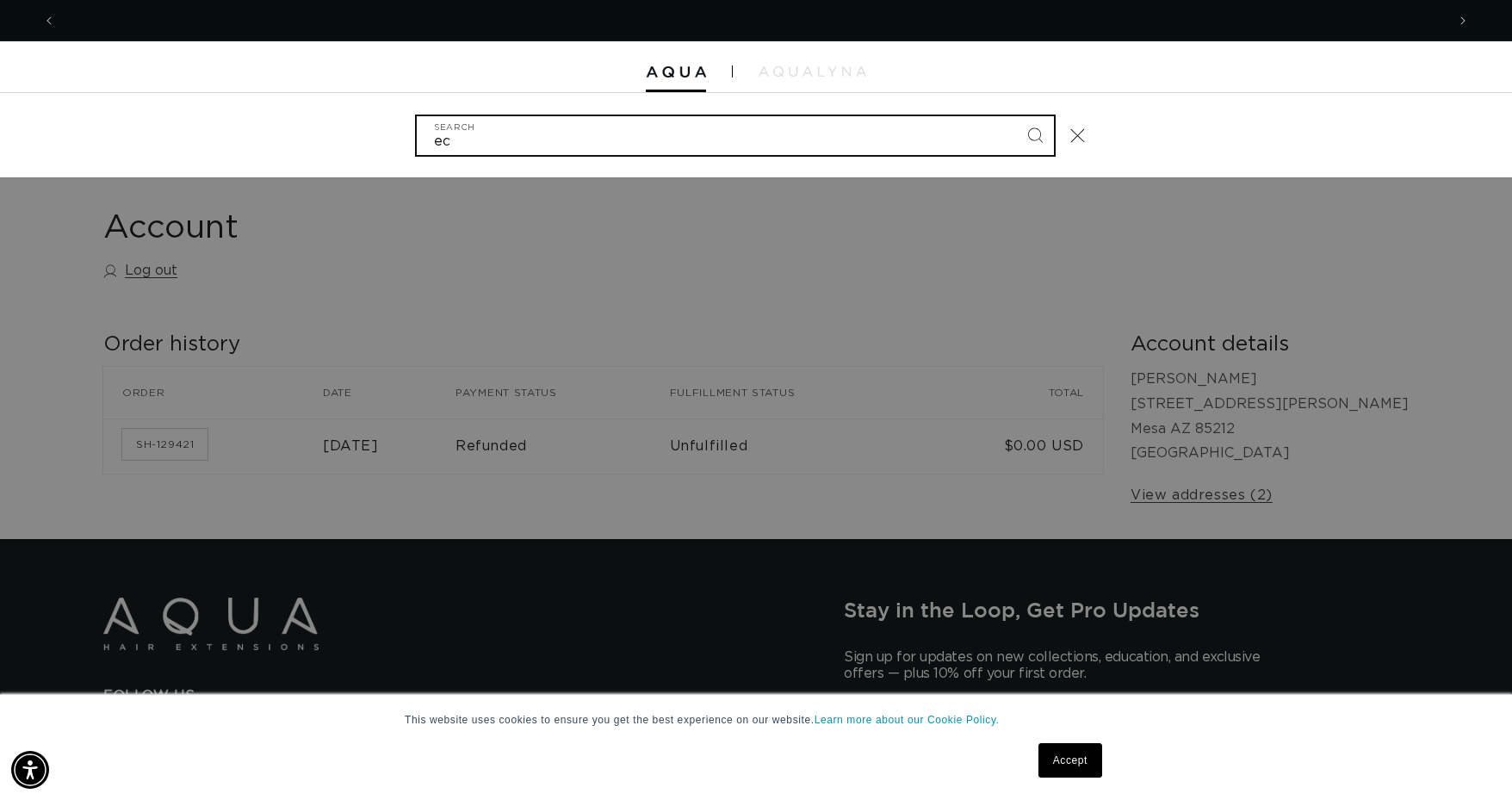
scroll to position [0, 1389]
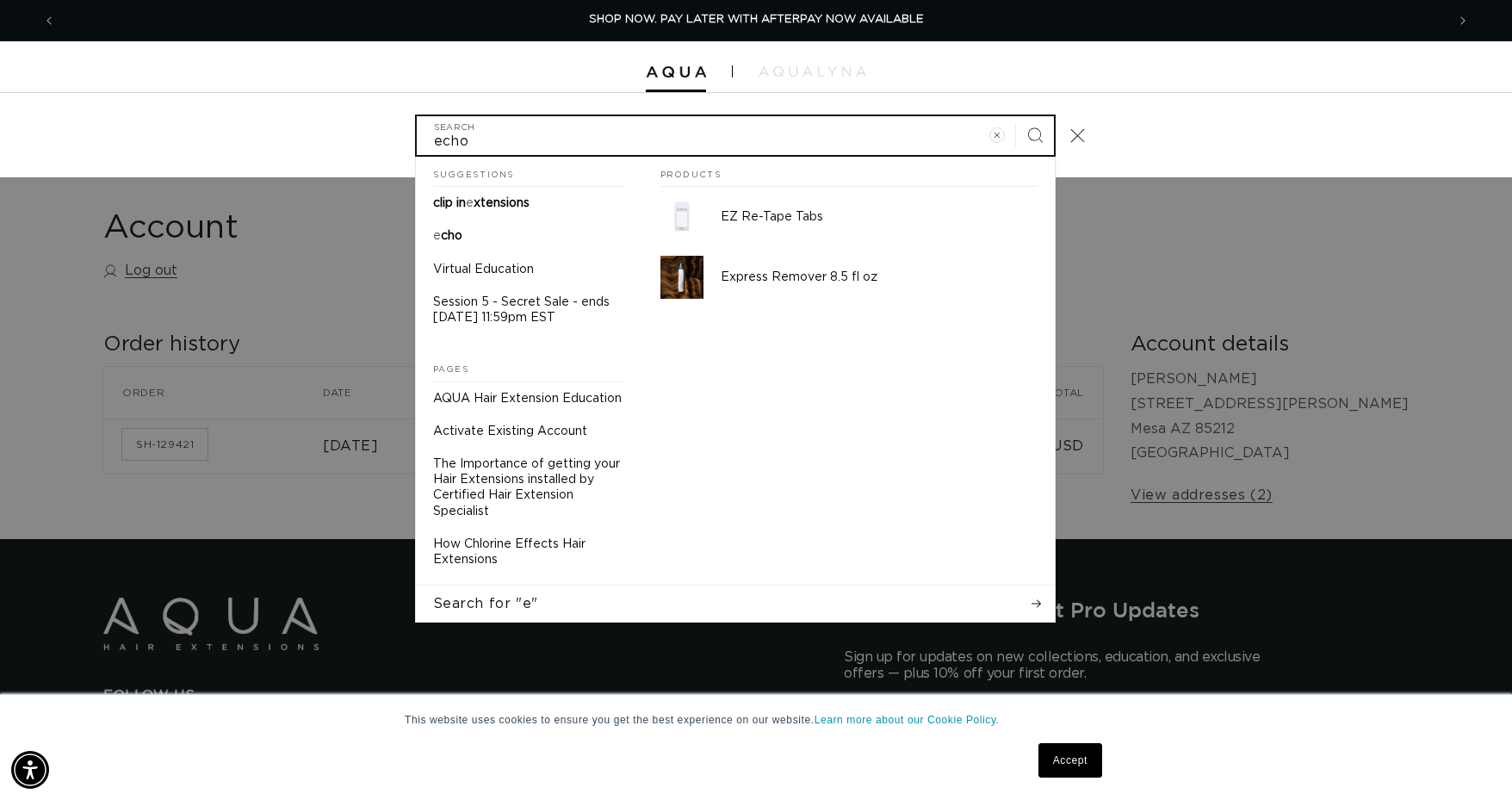
type input "echo"
click at [1016, 117] on button "Search" at bounding box center [1035, 135] width 38 height 38
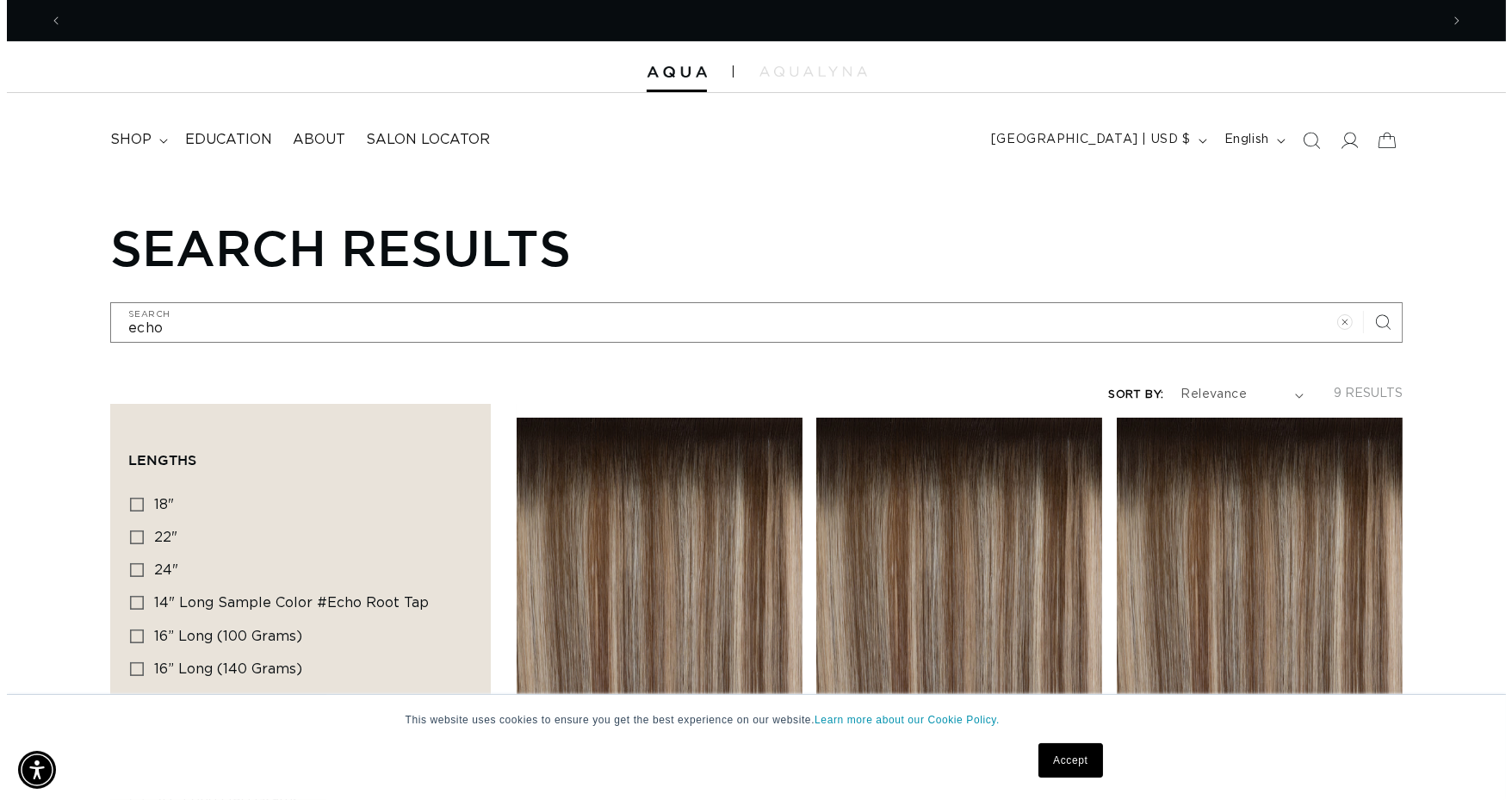
scroll to position [0, 1377]
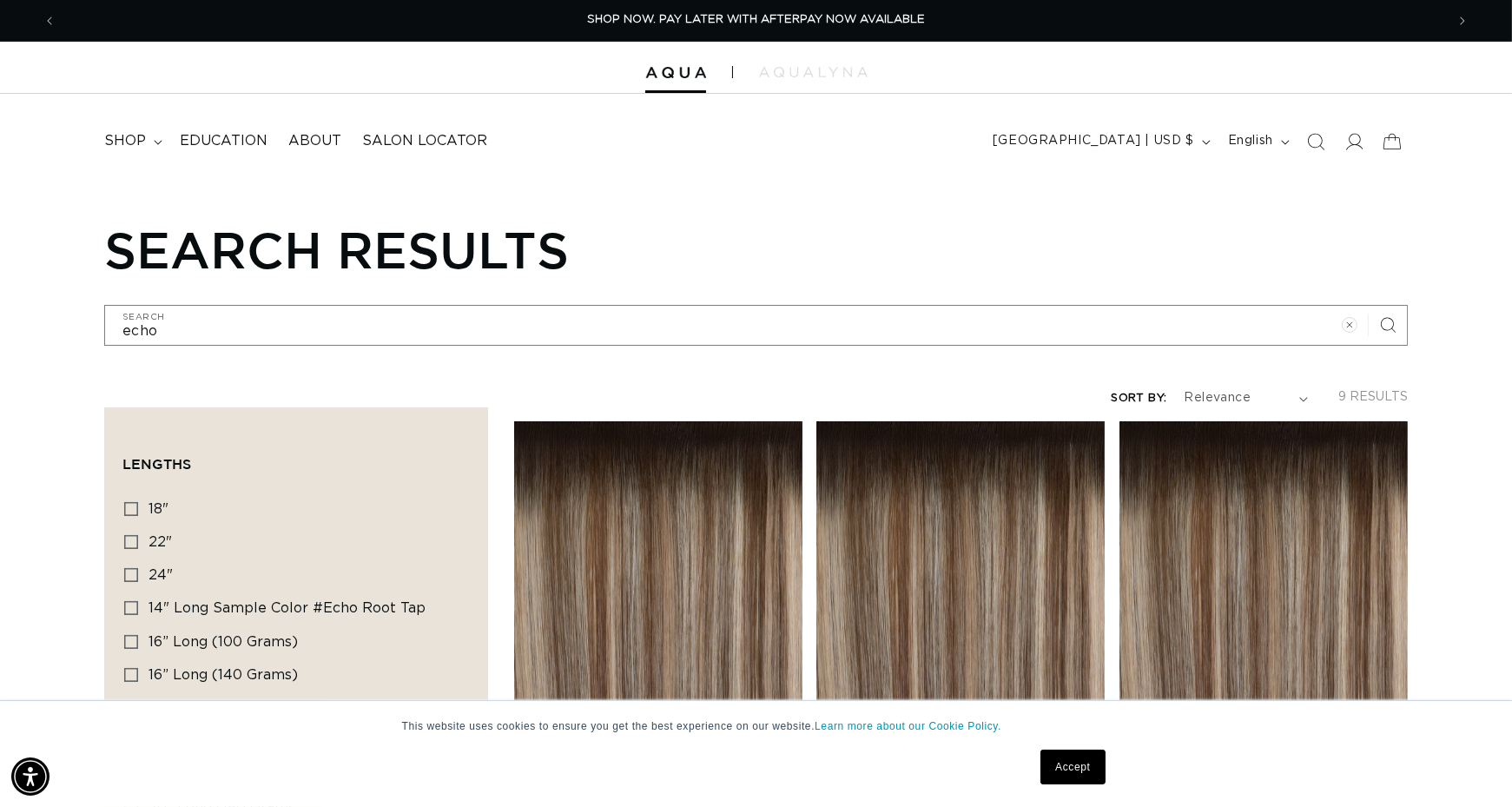
click at [1074, 757] on link "Accept" at bounding box center [1072, 767] width 64 height 35
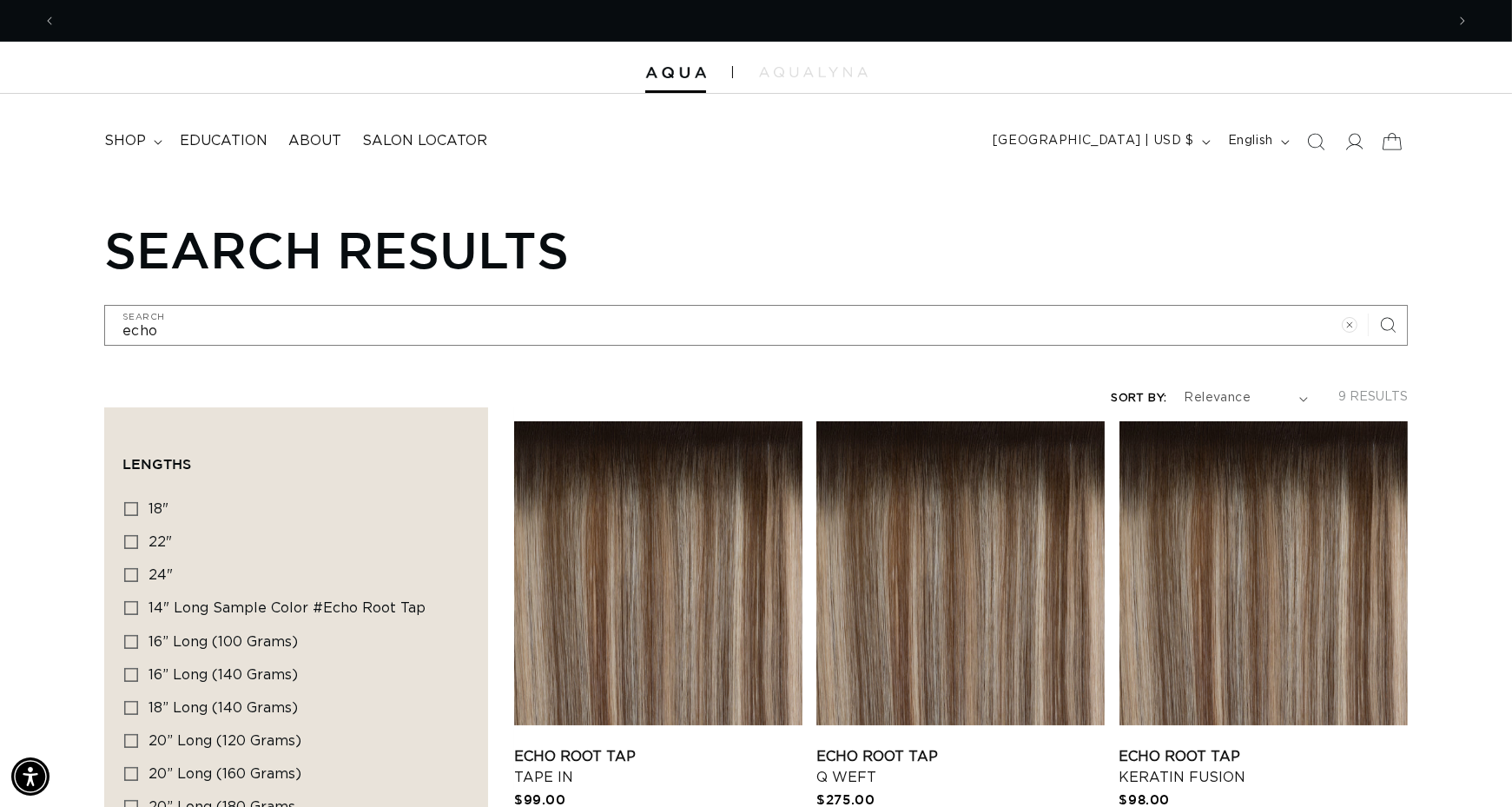
click at [1394, 145] on icon at bounding box center [1391, 141] width 41 height 41
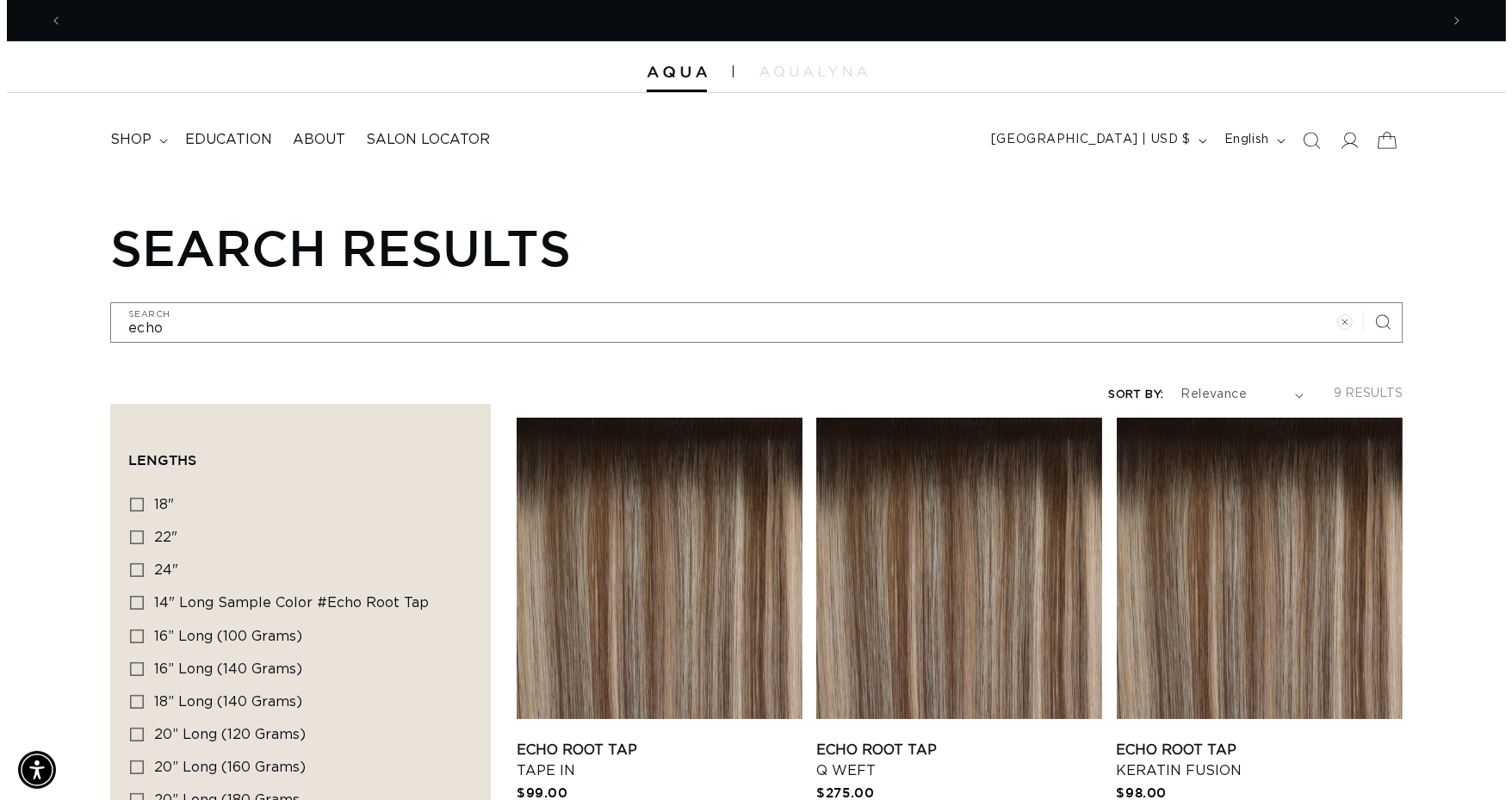
scroll to position [0, 2779]
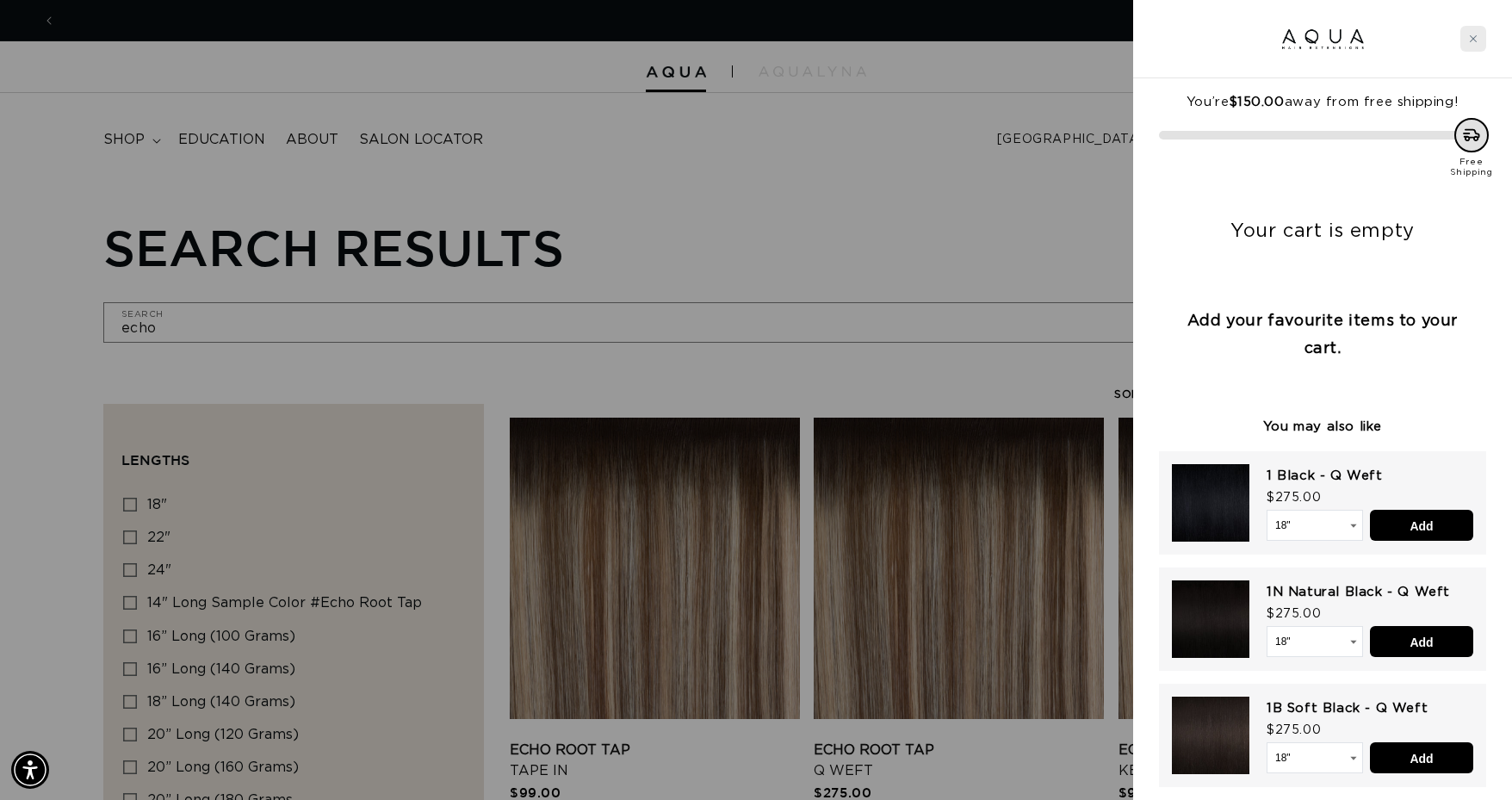
click at [1474, 46] on div "Close cart" at bounding box center [1473, 39] width 26 height 26
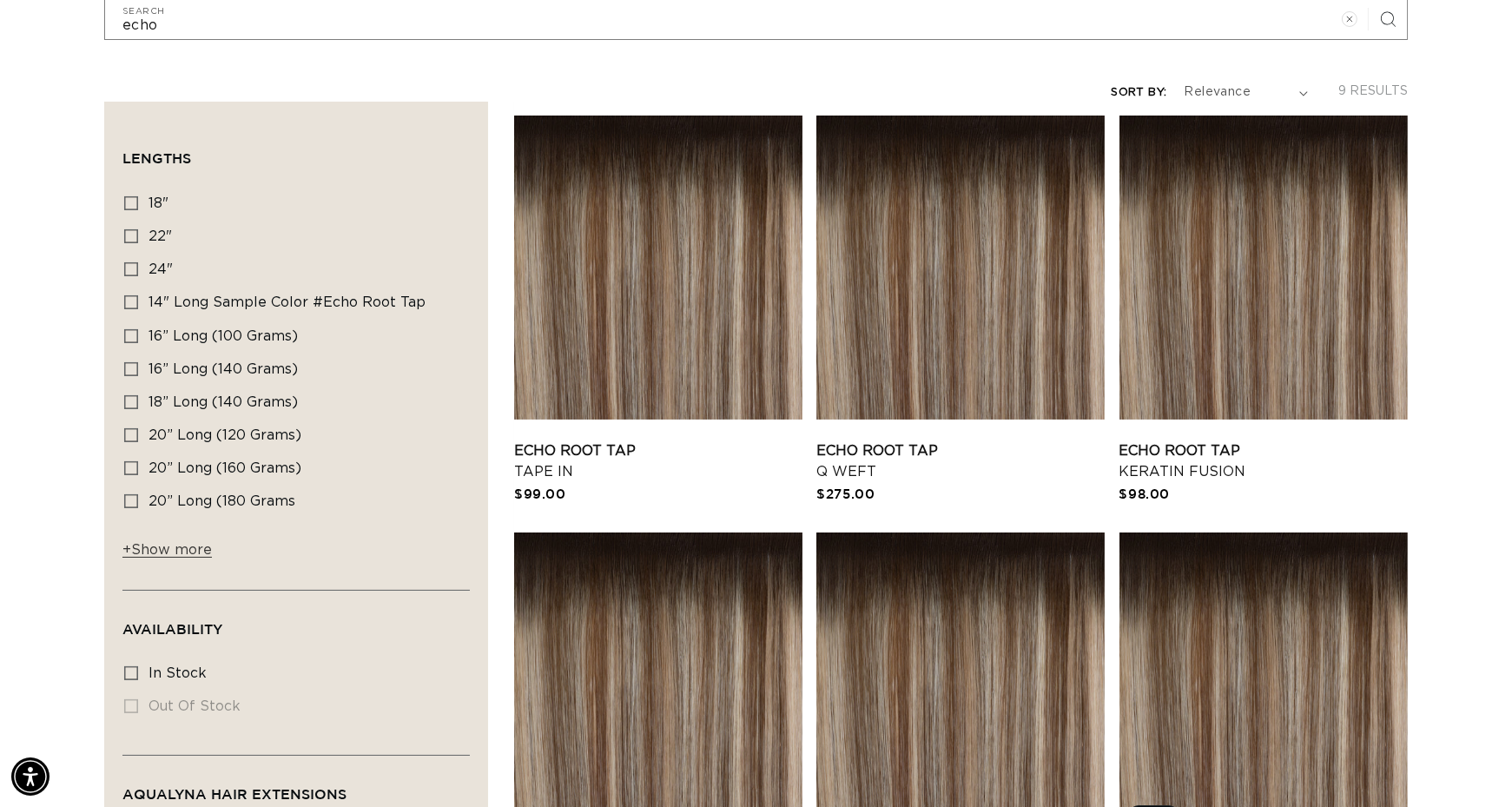
scroll to position [0, 1388]
click at [642, 440] on link "Echo Root Tap Tape In" at bounding box center [658, 461] width 288 height 42
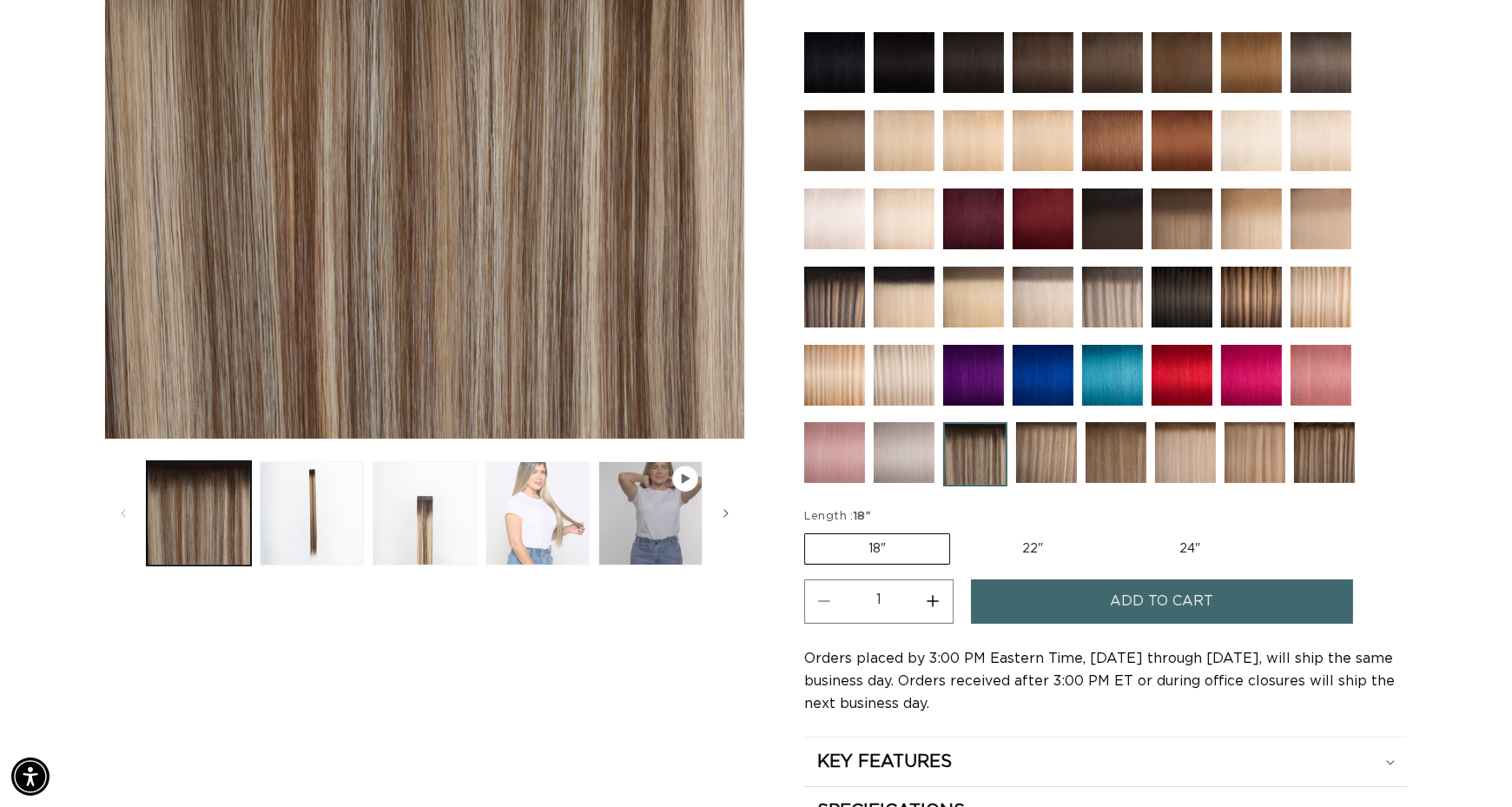
scroll to position [0, 1388]
click at [541, 517] on button "Load image 4 in gallery view" at bounding box center [538, 514] width 104 height 104
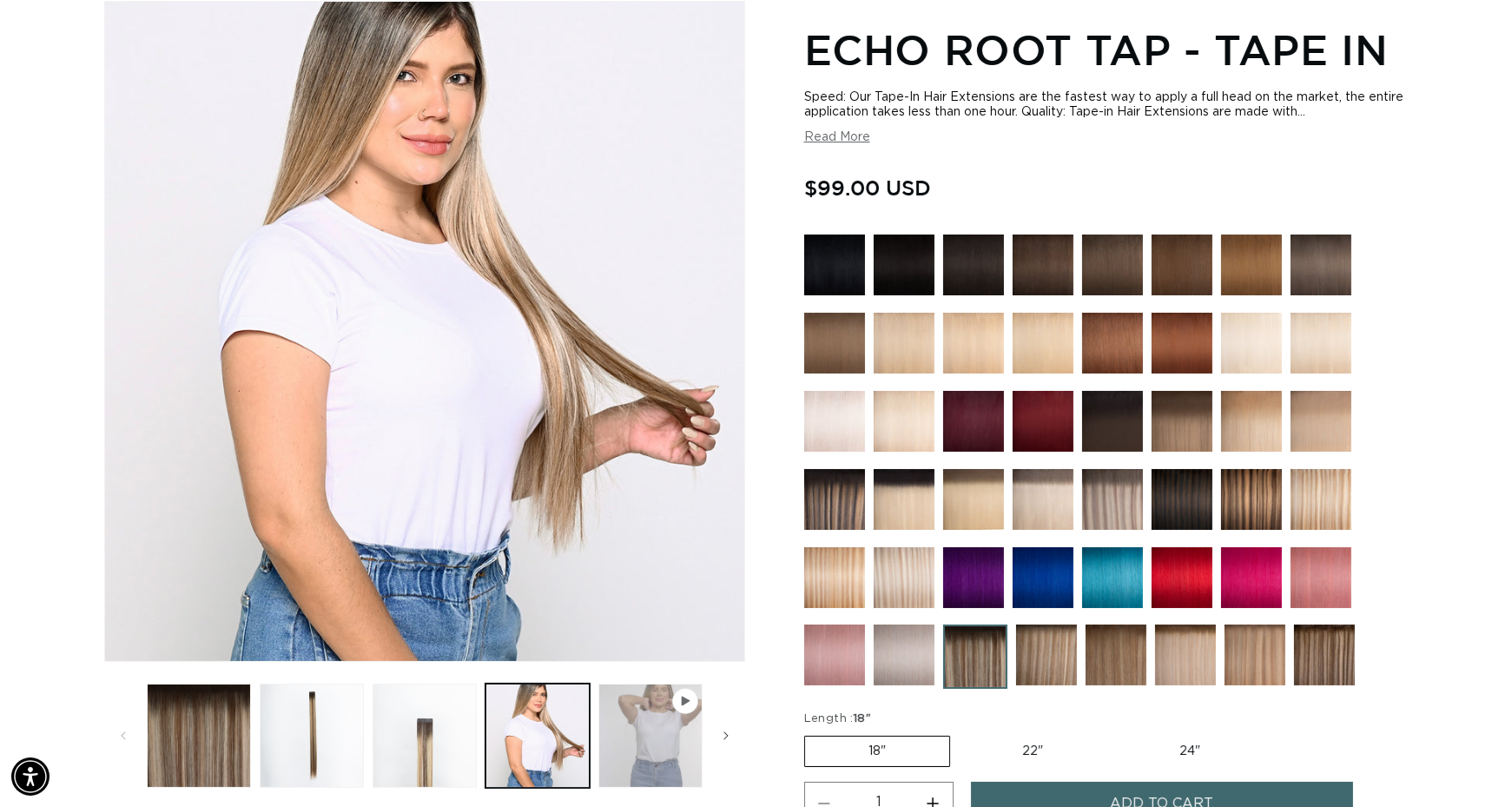
scroll to position [0, 2777]
click at [642, 716] on button "Play video 1 in gallery view" at bounding box center [650, 736] width 104 height 104
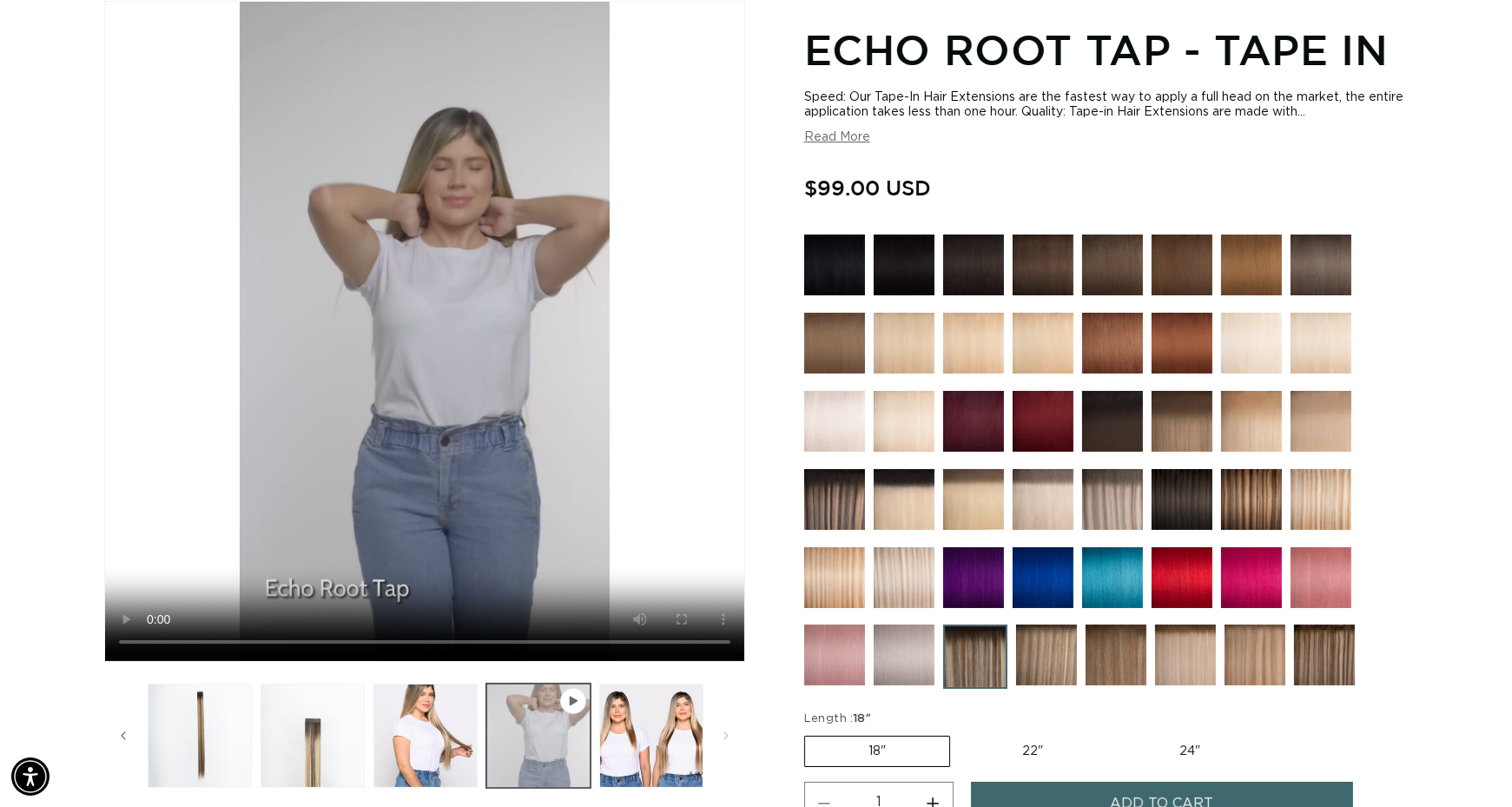
scroll to position [0, 1388]
click at [1027, 739] on label "22" Variant sold out or unavailable" at bounding box center [1032, 751] width 148 height 30
click at [959, 733] on input "22" Variant sold out or unavailable" at bounding box center [958, 732] width 1 height 1
radio input "true"
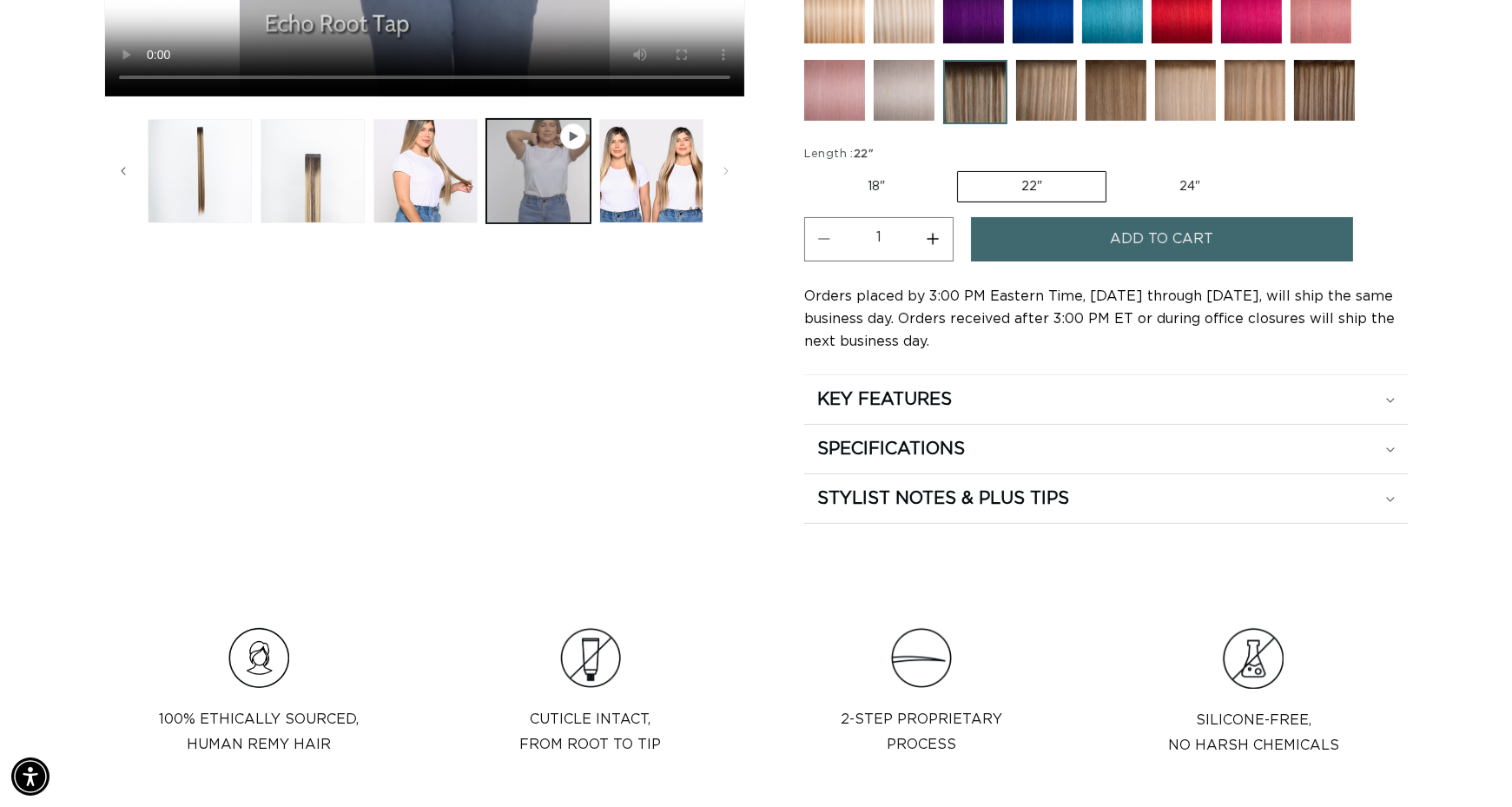
click at [937, 232] on button "Increase quantity for Echo Root Tap - Tape In" at bounding box center [932, 239] width 39 height 44
type input "4"
click at [1158, 232] on span "Add to cart" at bounding box center [1161, 239] width 104 height 44
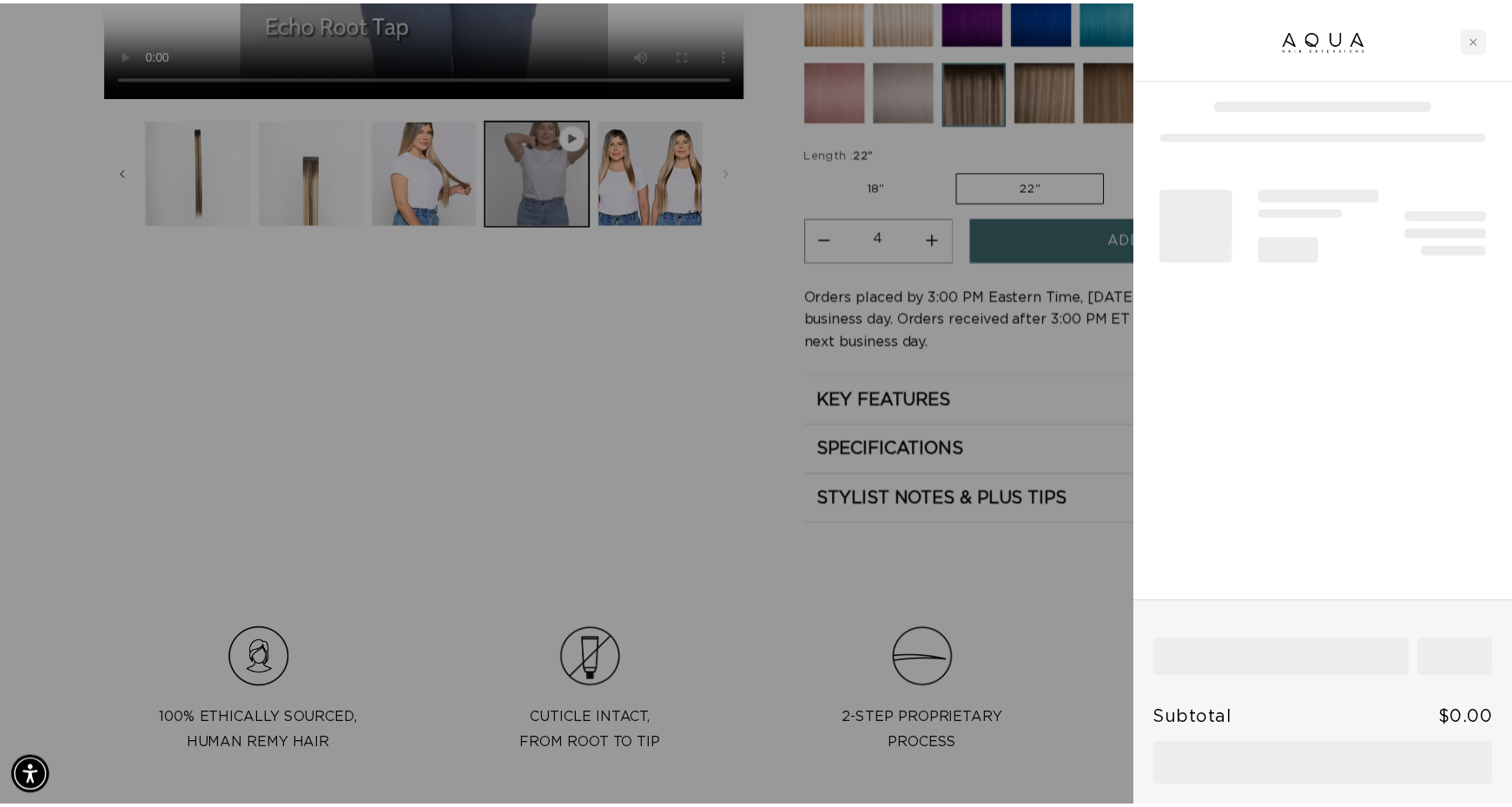
scroll to position [0, 1401]
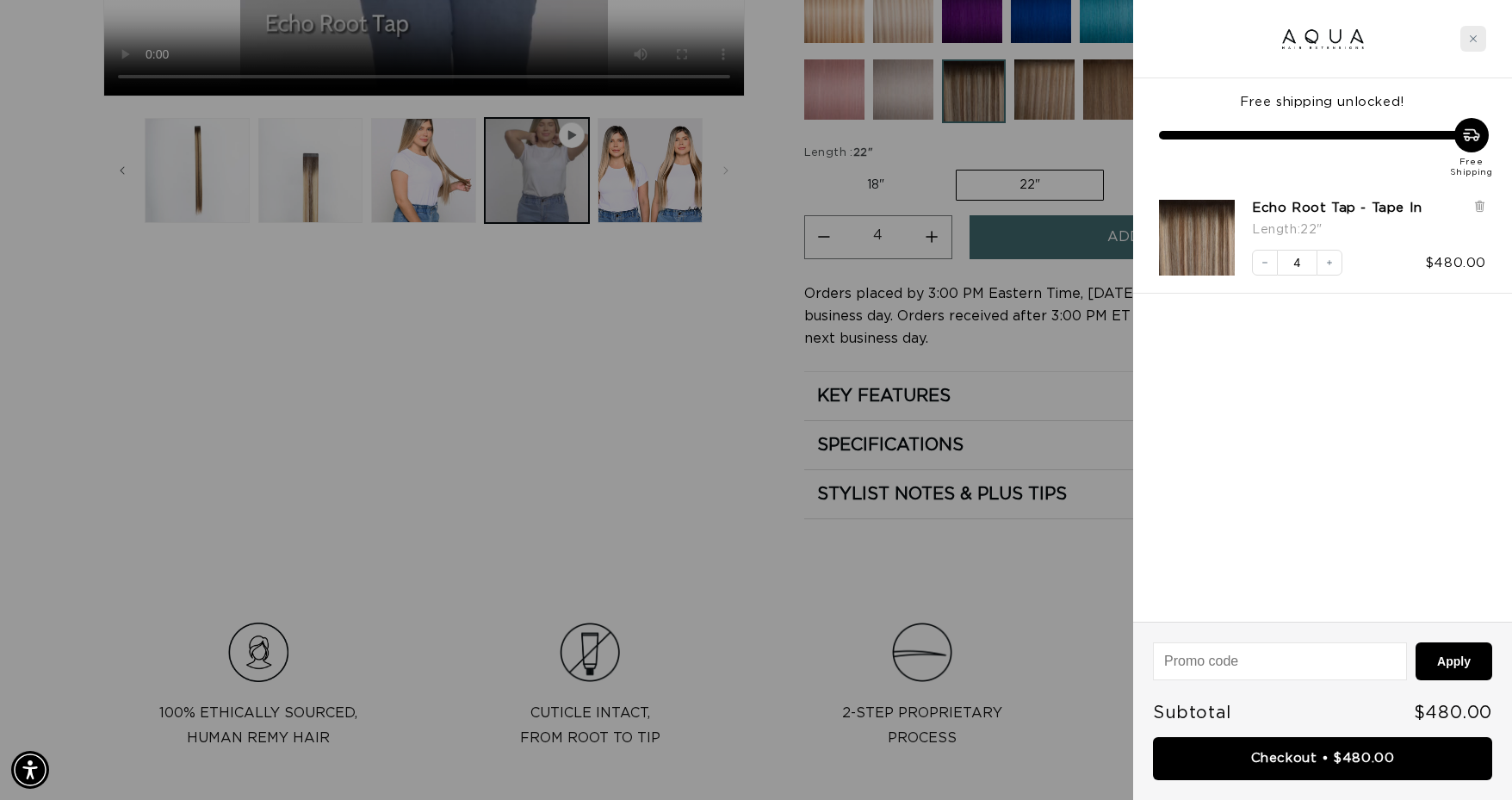
click at [1469, 39] on icon "Close cart" at bounding box center [1473, 39] width 9 height 9
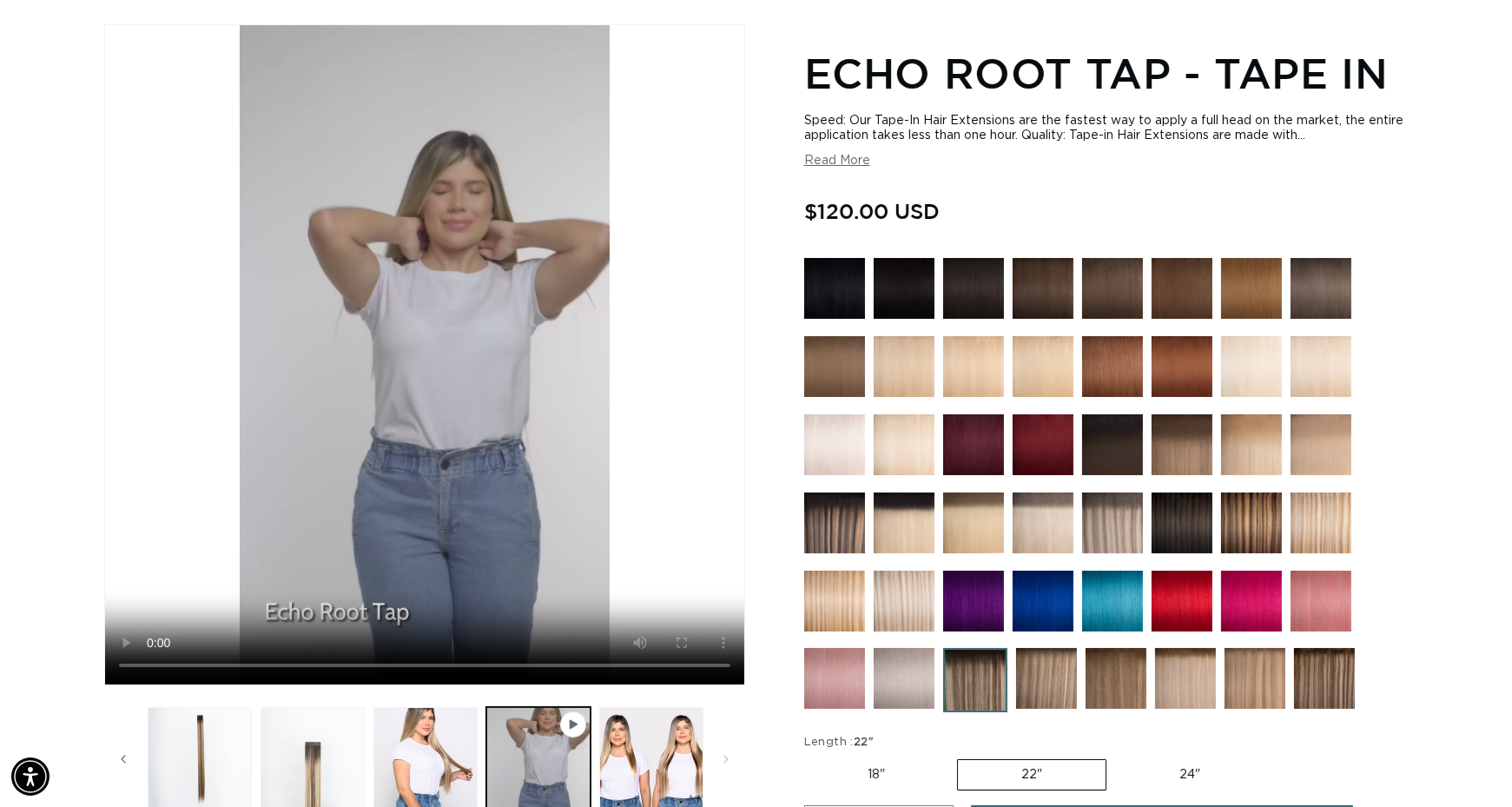
scroll to position [0, 0]
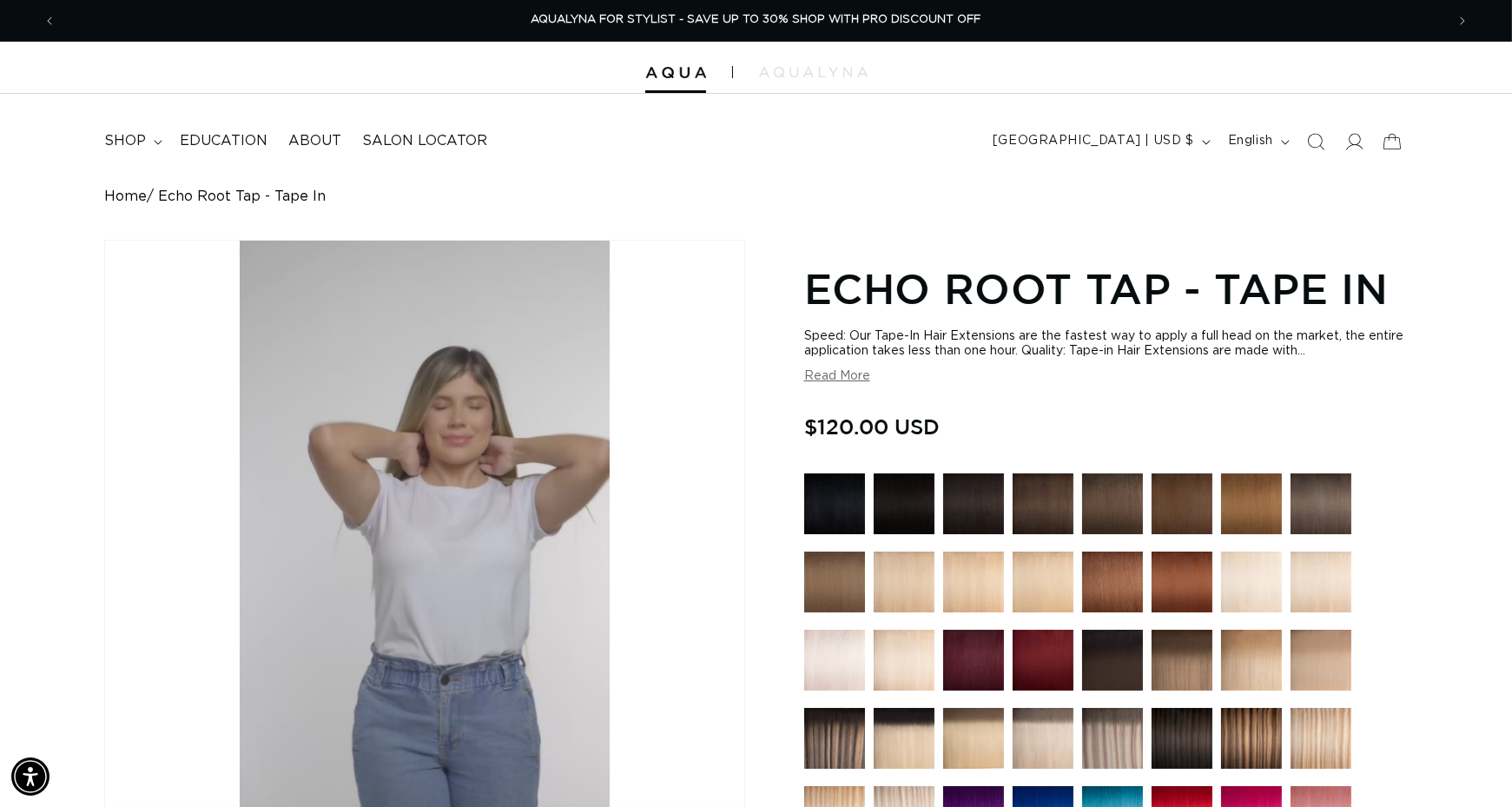
click at [441, 462] on video "Echo Root Tap - Tape In" at bounding box center [425, 569] width 639 height 659
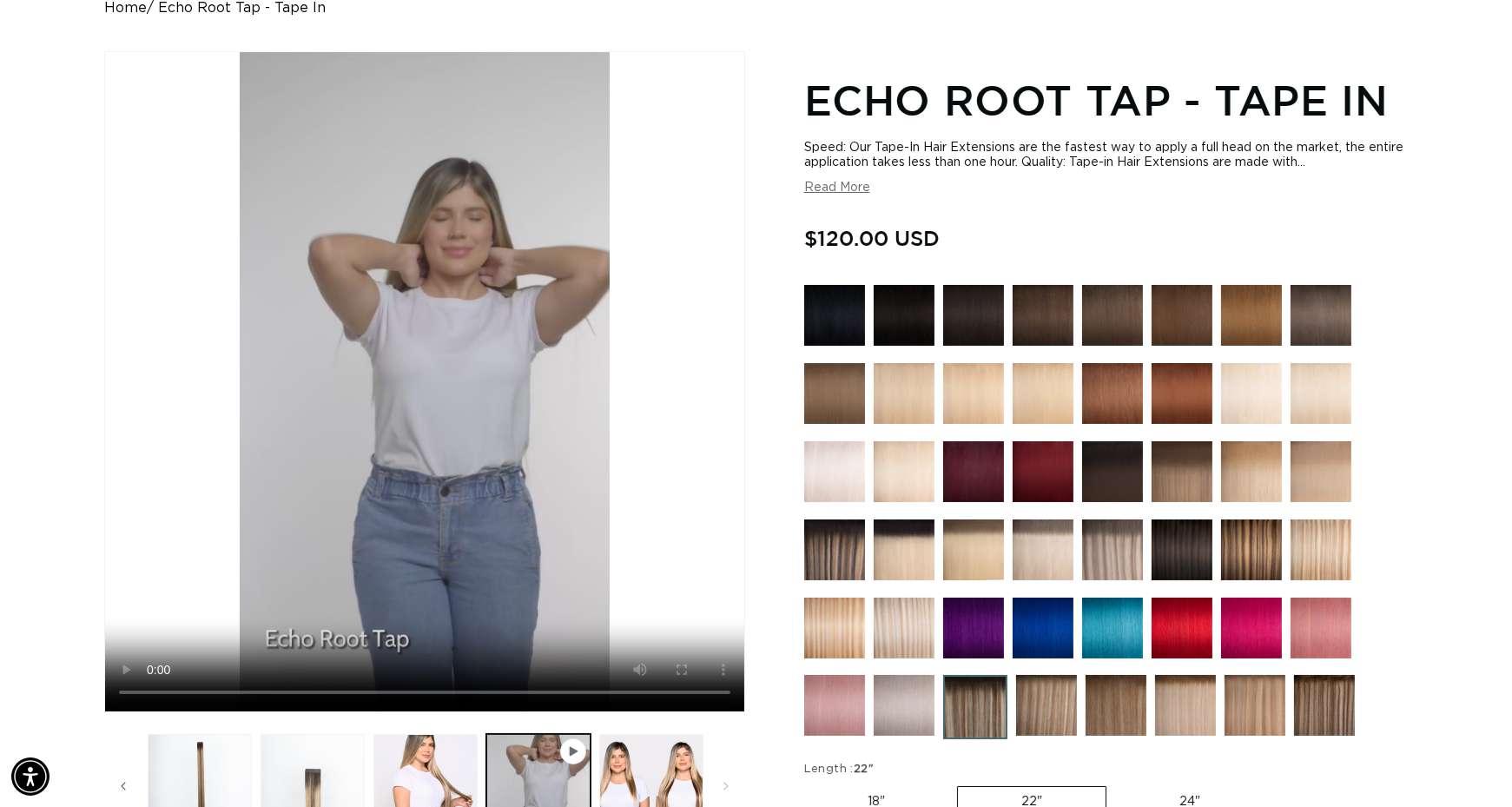
click at [1037, 315] on img at bounding box center [1043, 315] width 61 height 61
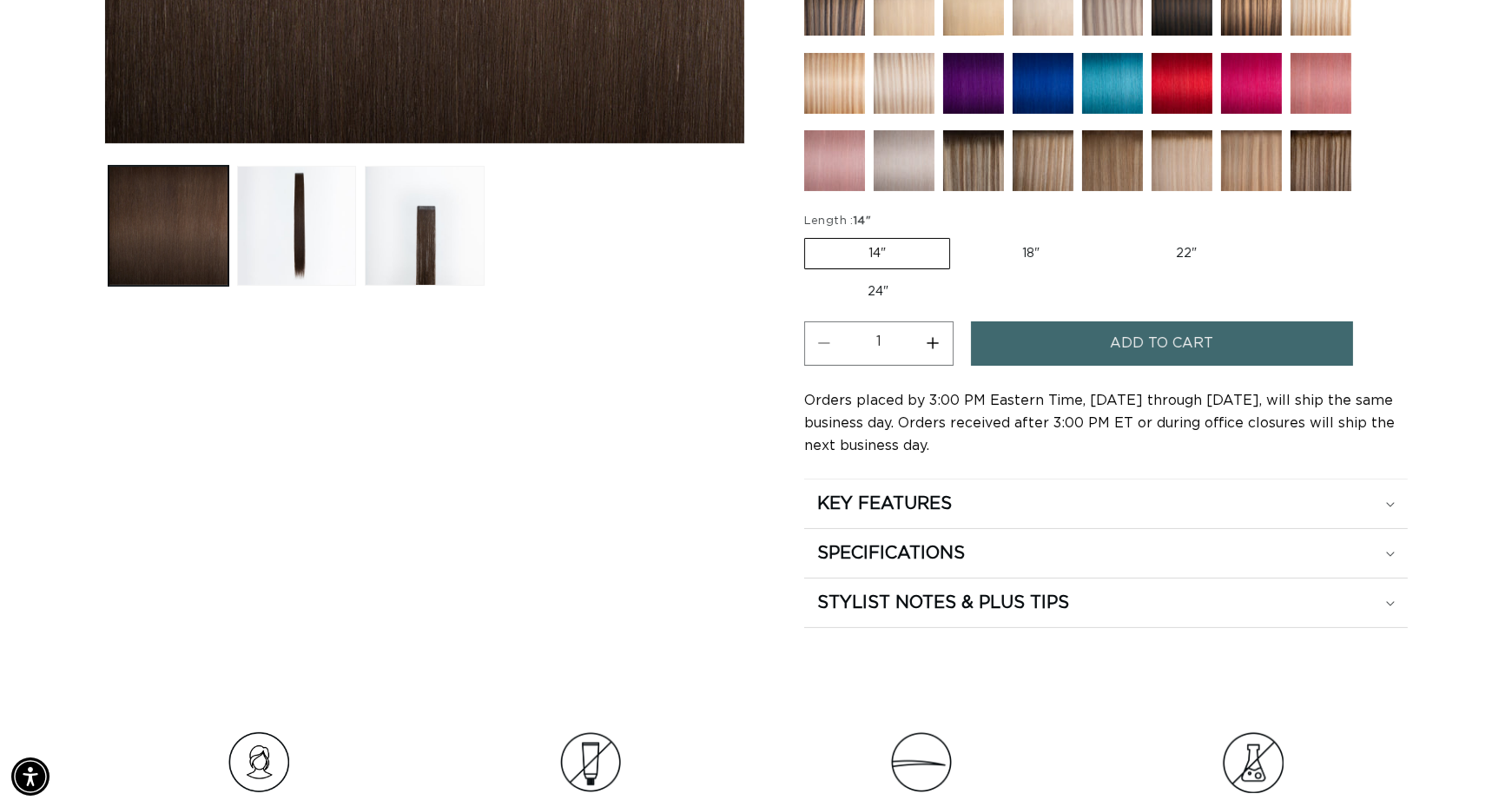
scroll to position [716, 0]
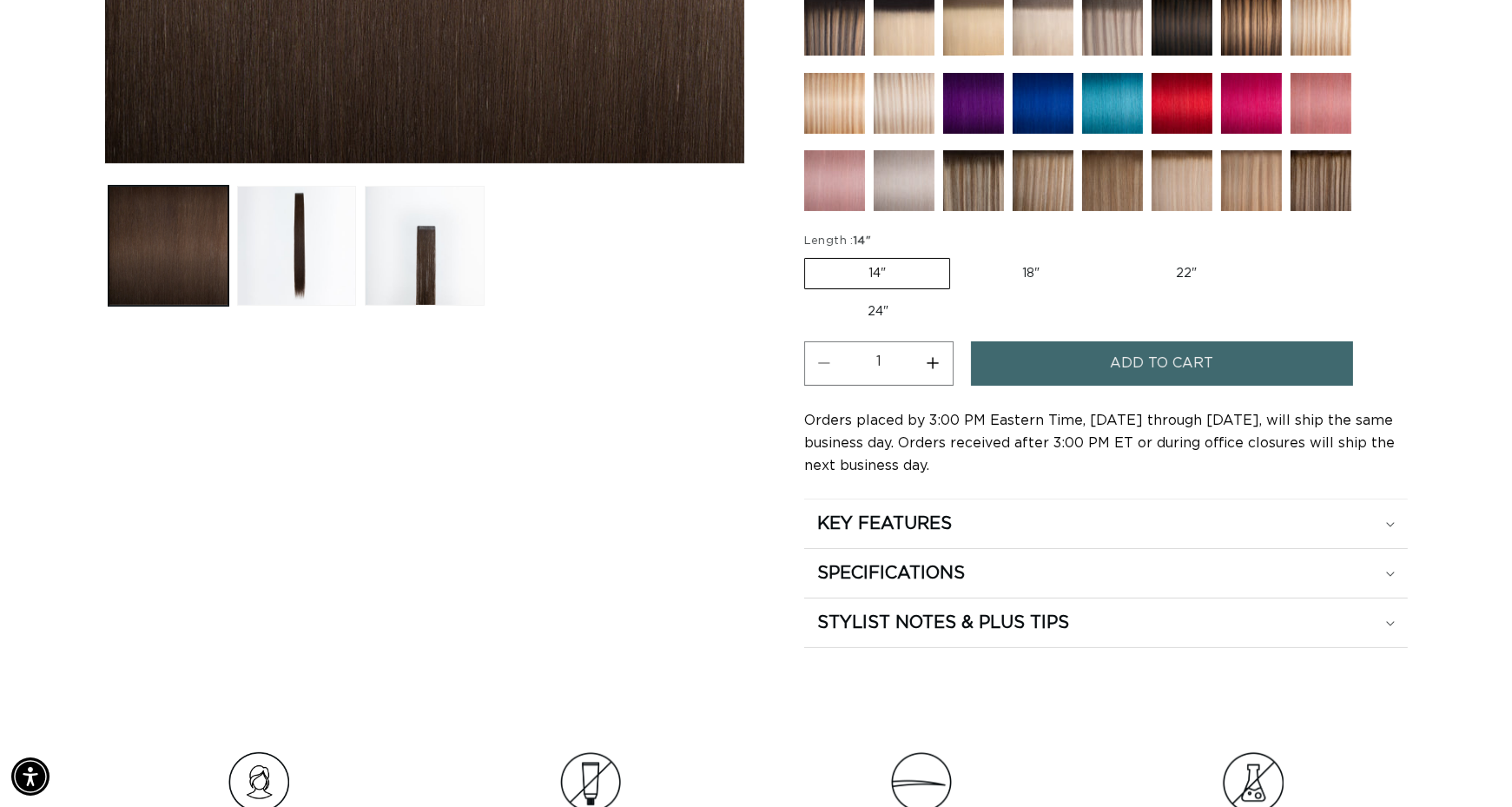
click at [1186, 265] on label "22" Variant sold out or unavailable" at bounding box center [1186, 273] width 148 height 30
click at [1112, 255] on input "22" Variant sold out or unavailable" at bounding box center [1112, 254] width 1 height 1
radio input "true"
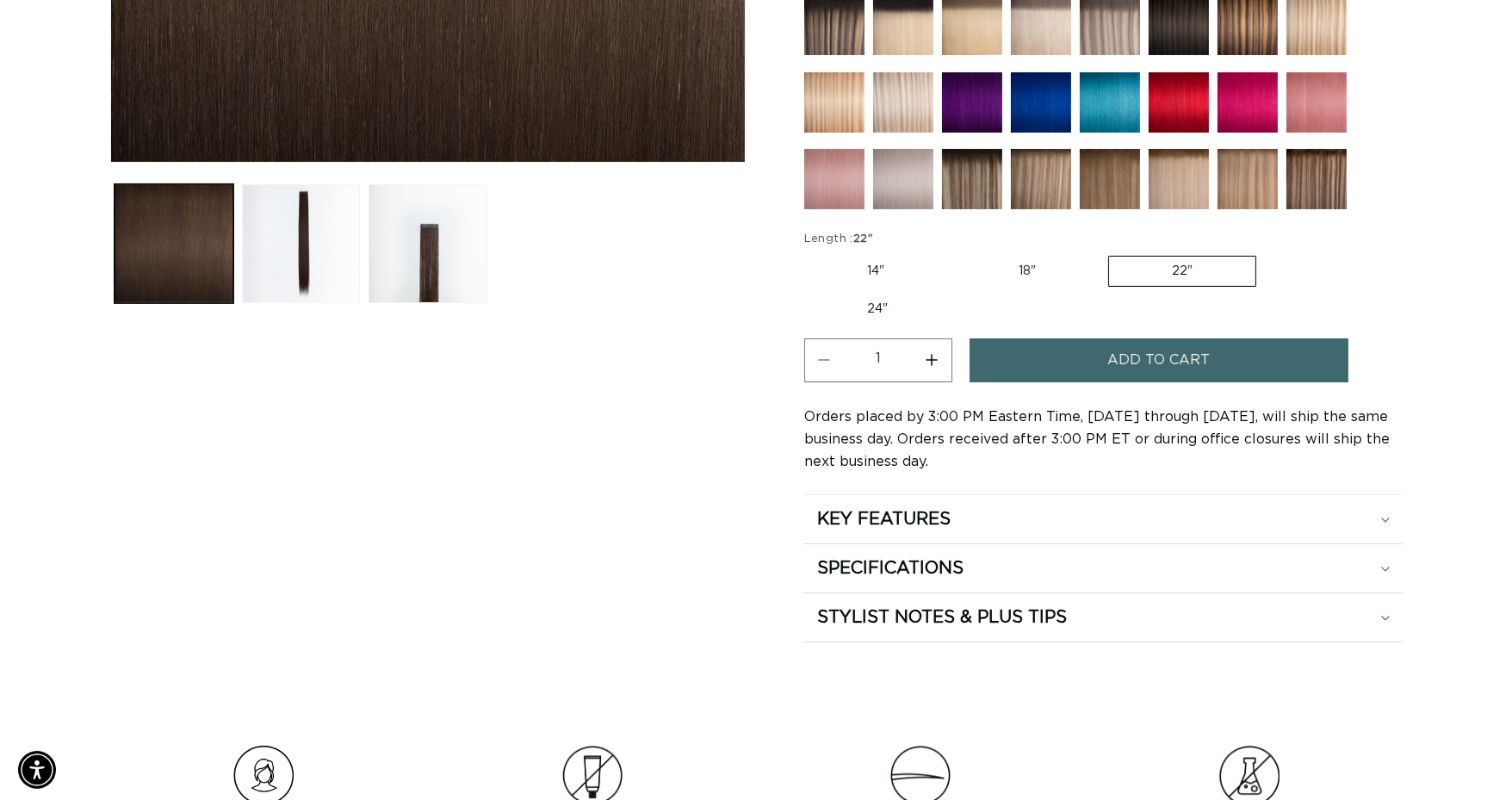
scroll to position [0, 2753]
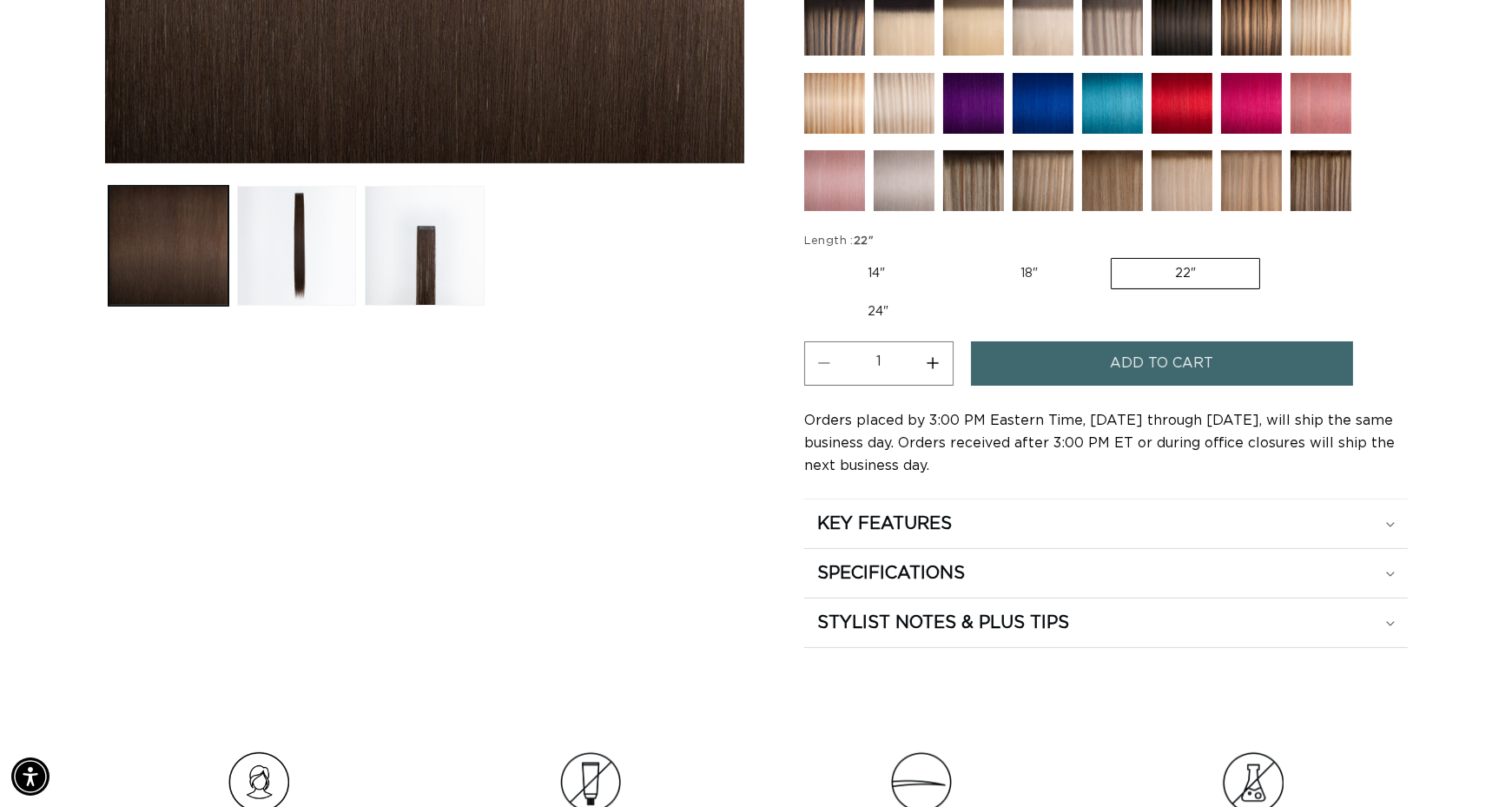
click at [1156, 355] on span "Add to cart" at bounding box center [1161, 363] width 104 height 44
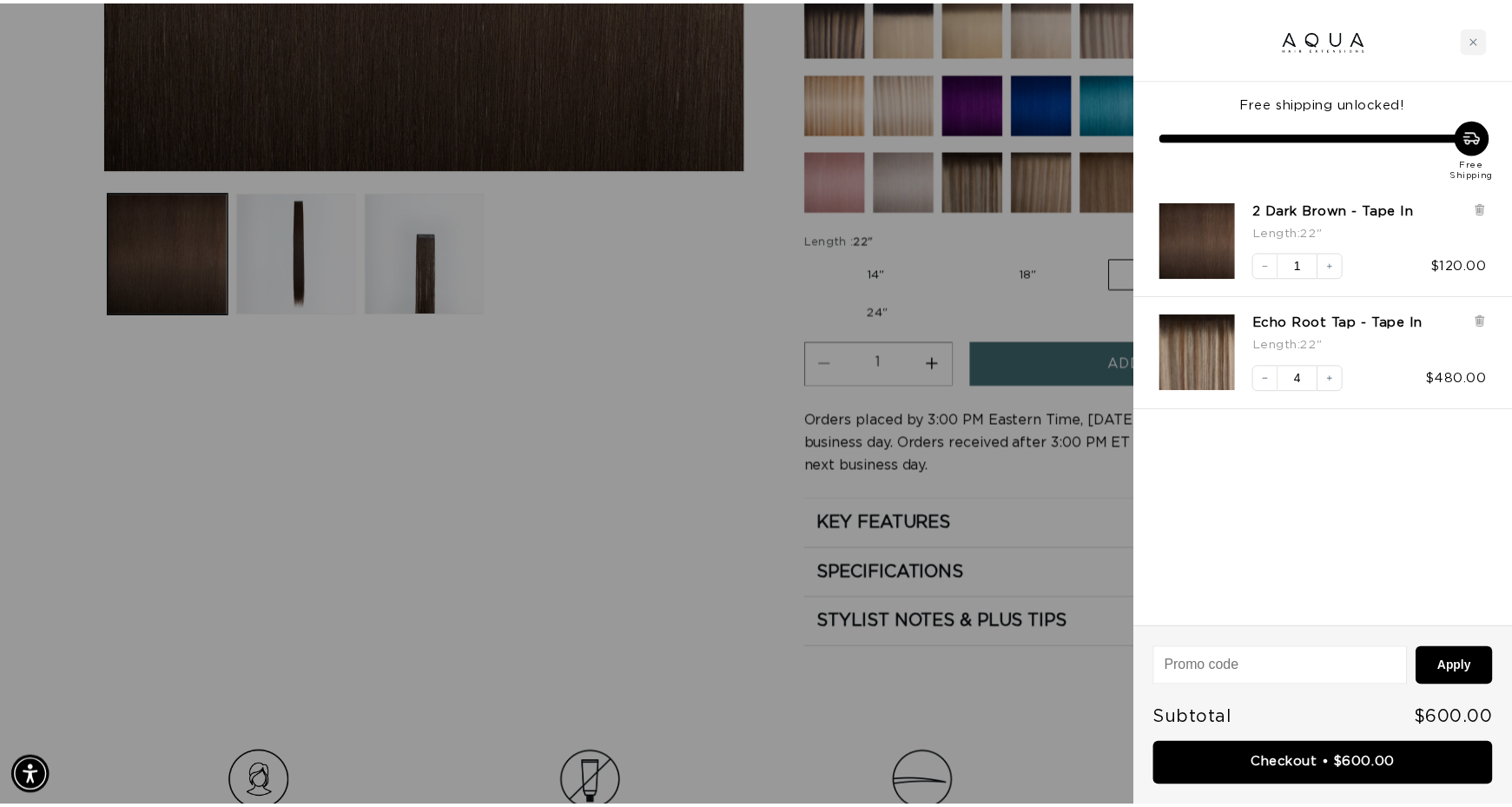
scroll to position [0, 1401]
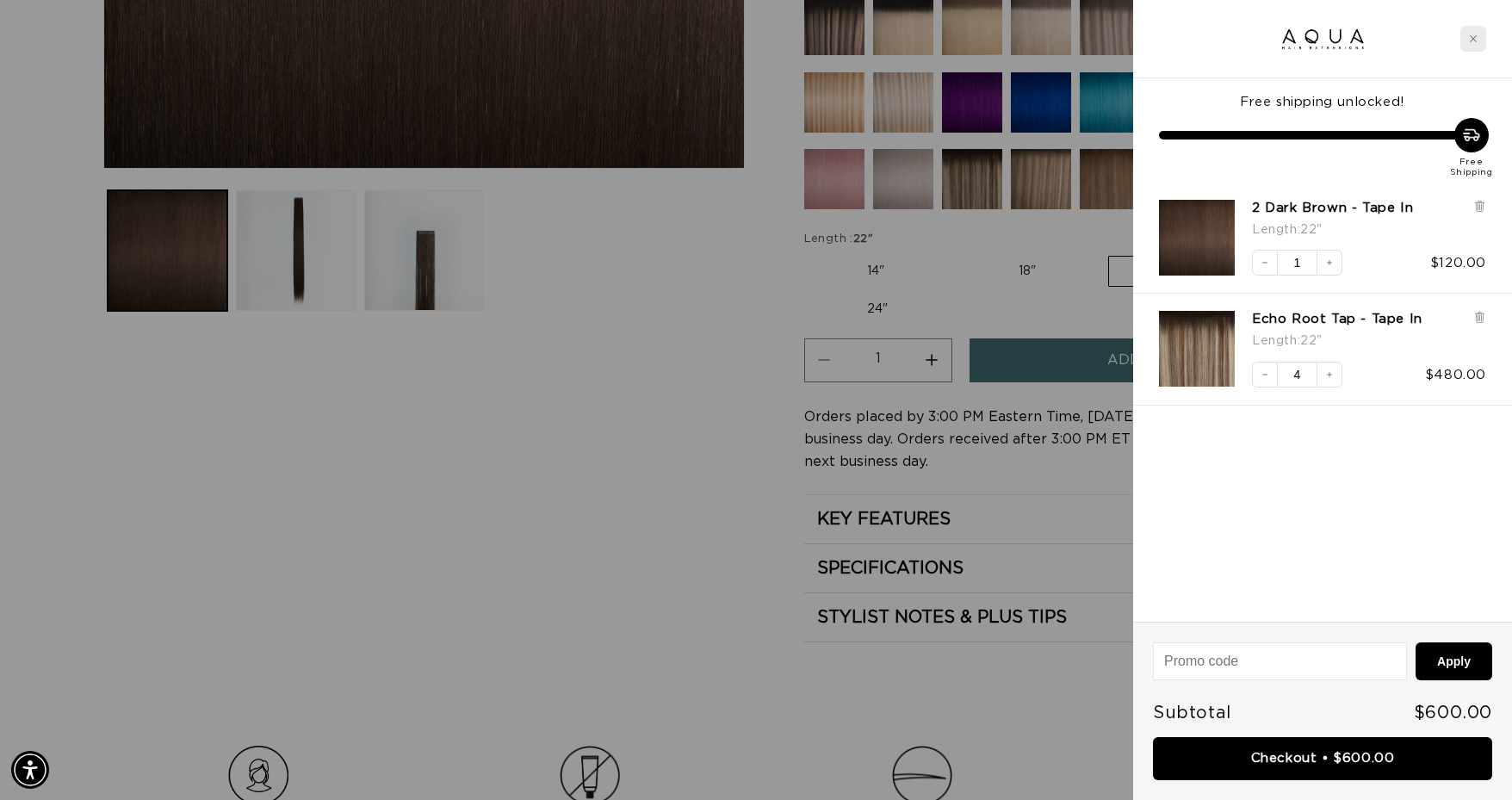
click at [1468, 44] on div "Close cart" at bounding box center [1473, 39] width 26 height 26
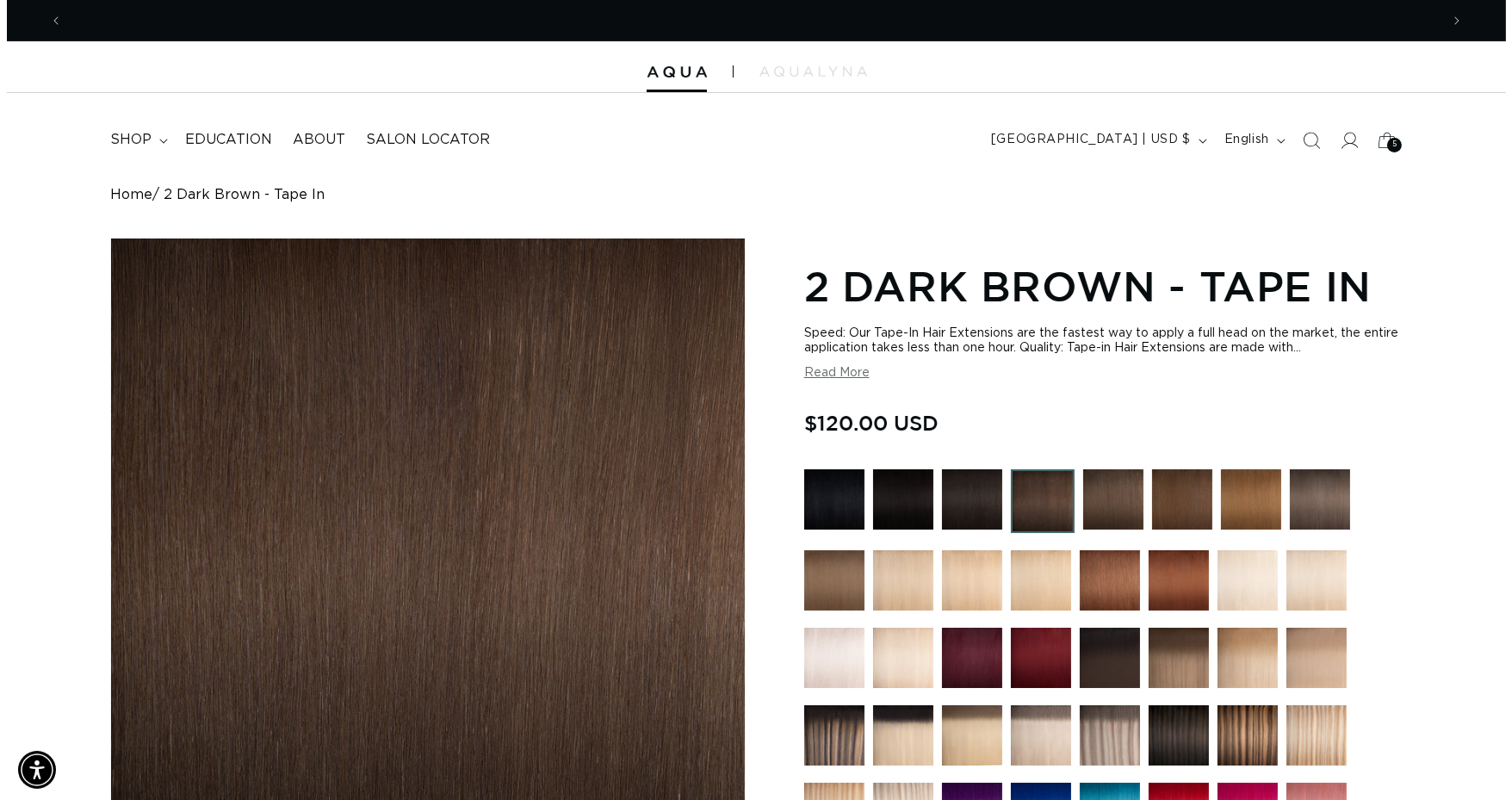
scroll to position [0, 2753]
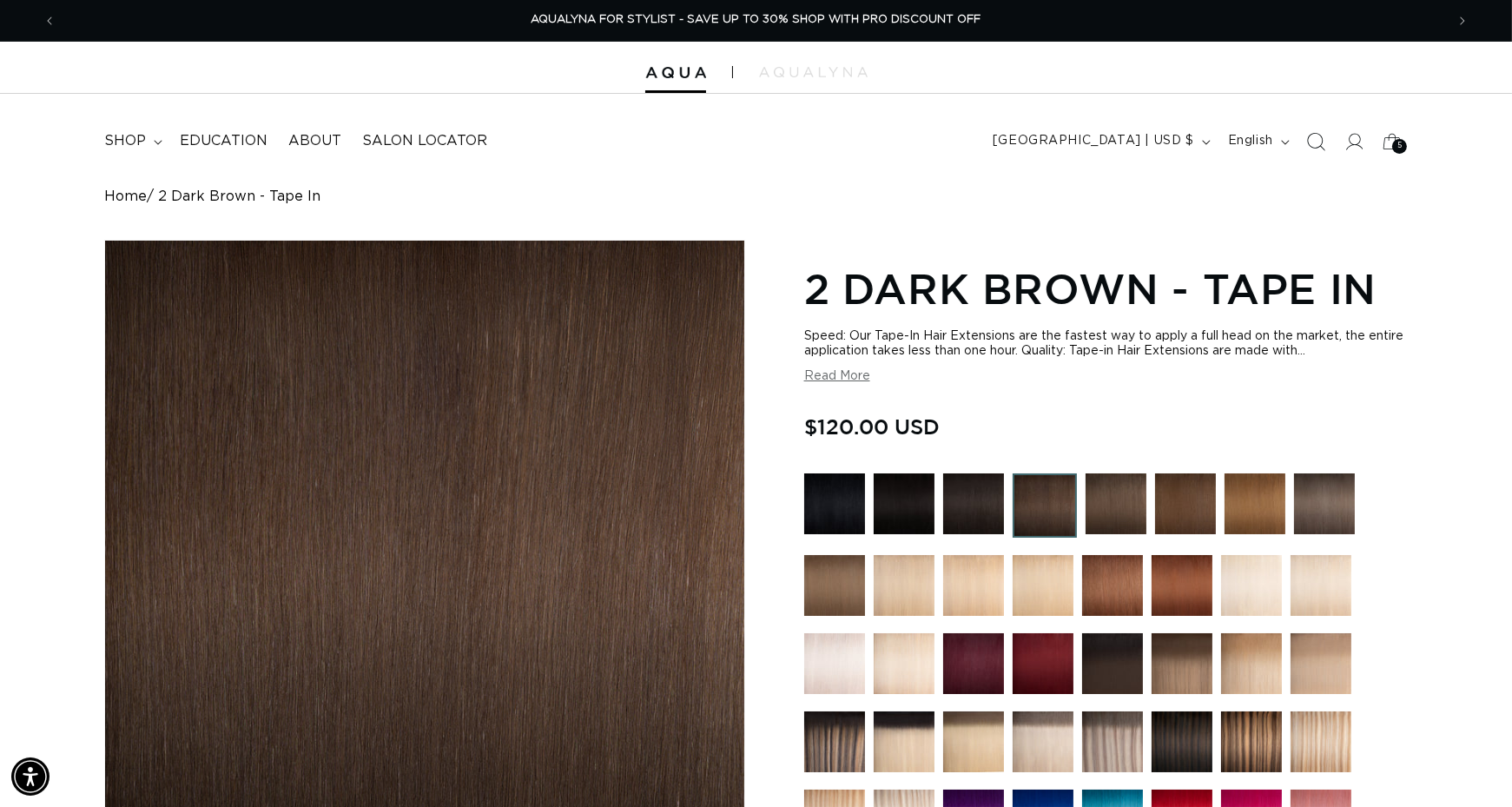
click at [1314, 135] on icon "Search" at bounding box center [1314, 141] width 18 height 18
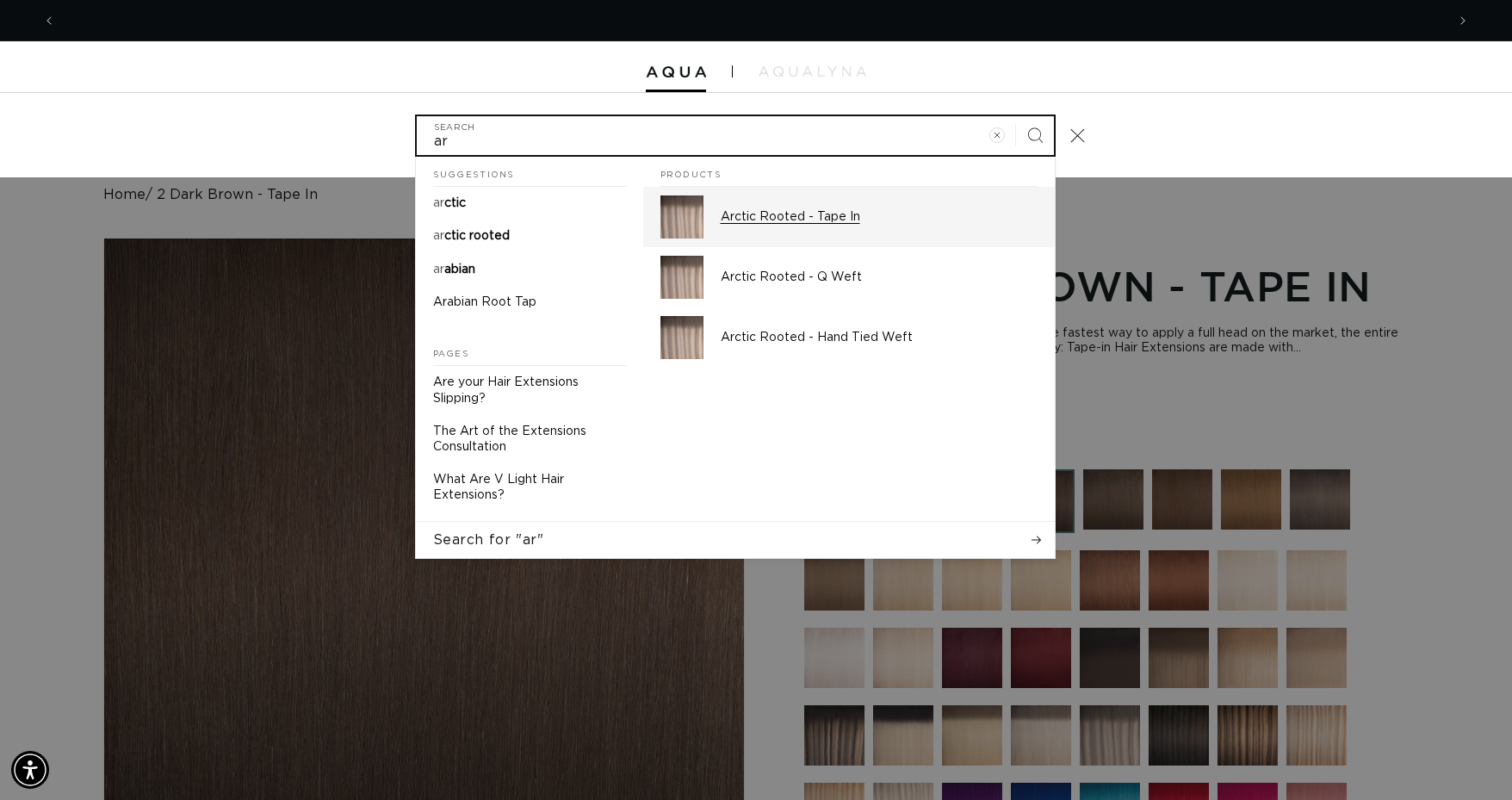
scroll to position [0, 1389]
type input "ar"
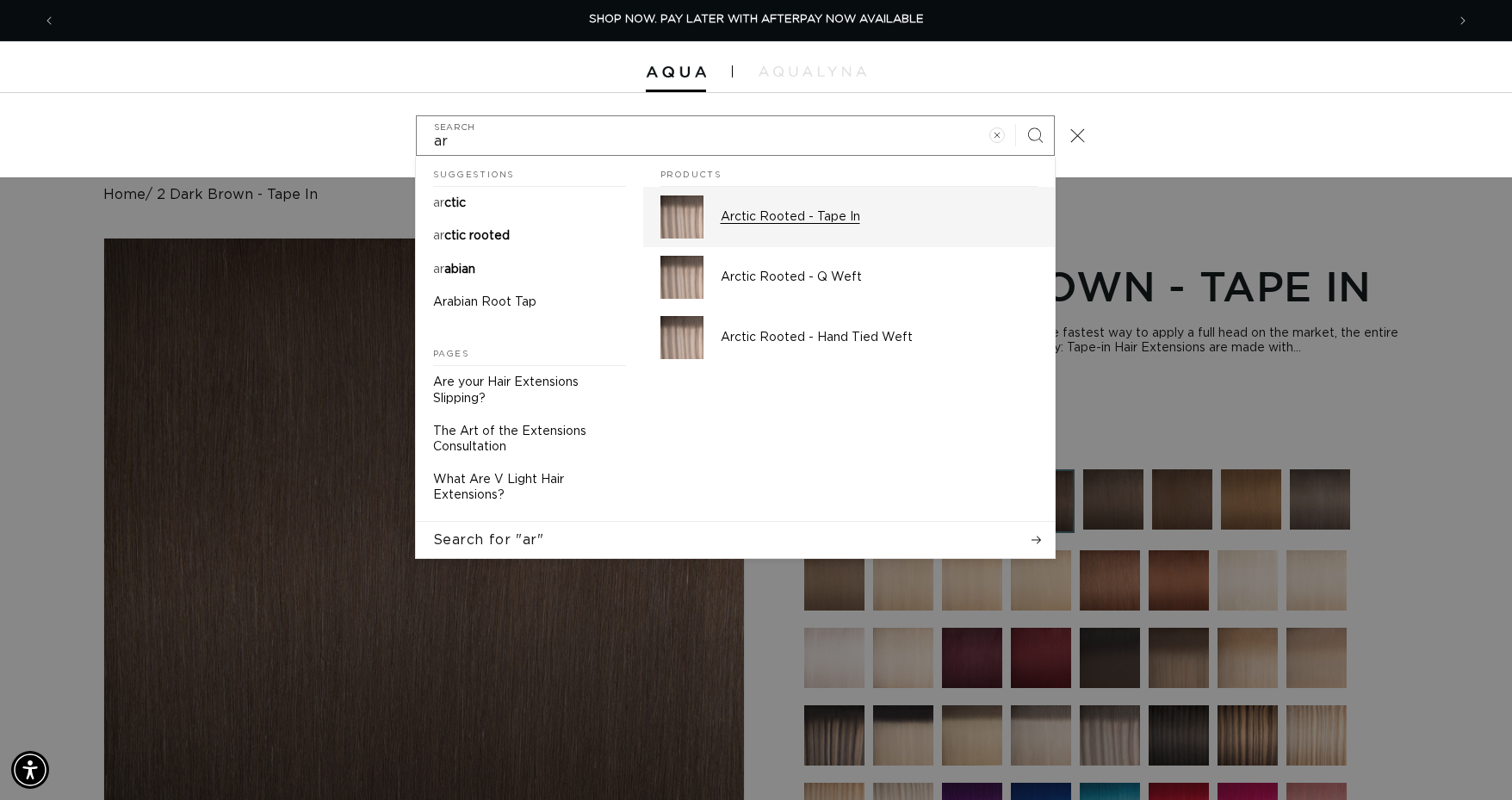
click at [770, 216] on p "Arctic Rooted - Tape In" at bounding box center [879, 217] width 317 height 16
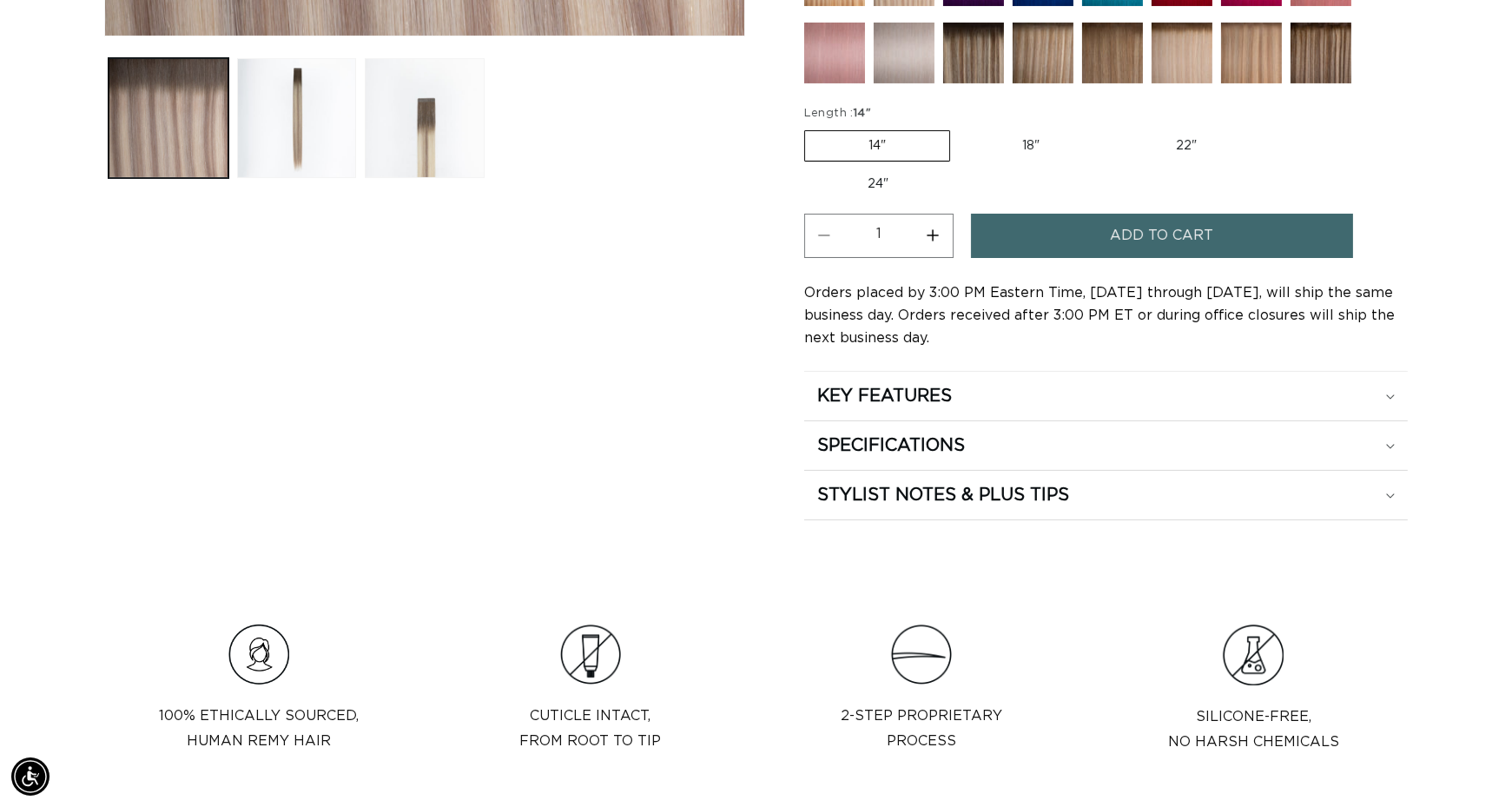
scroll to position [869, 0]
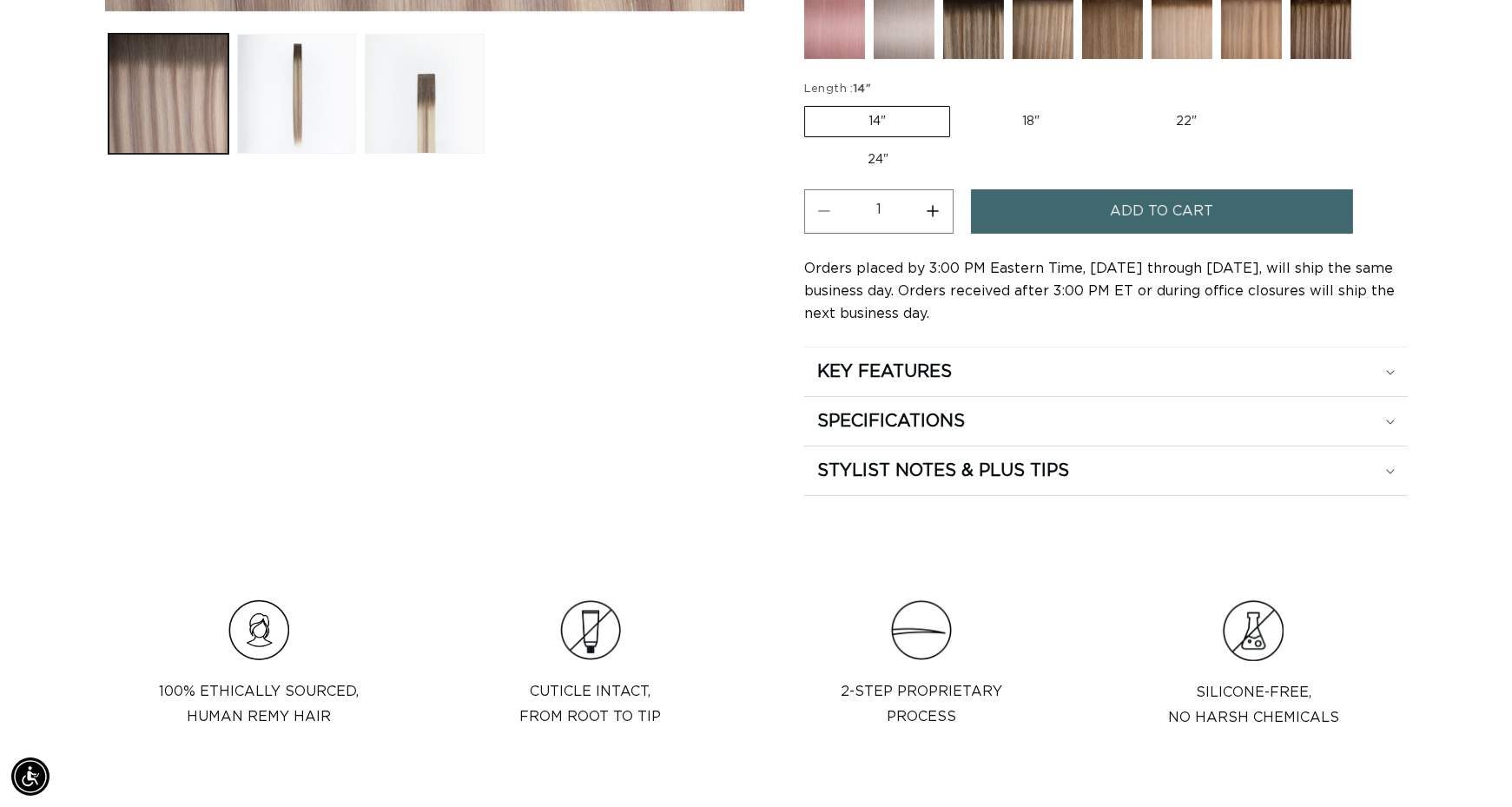
click at [1215, 107] on label "22" Variant sold out or unavailable" at bounding box center [1186, 122] width 148 height 30
click at [1112, 104] on input "22" Variant sold out or unavailable" at bounding box center [1112, 103] width 1 height 1
radio input "true"
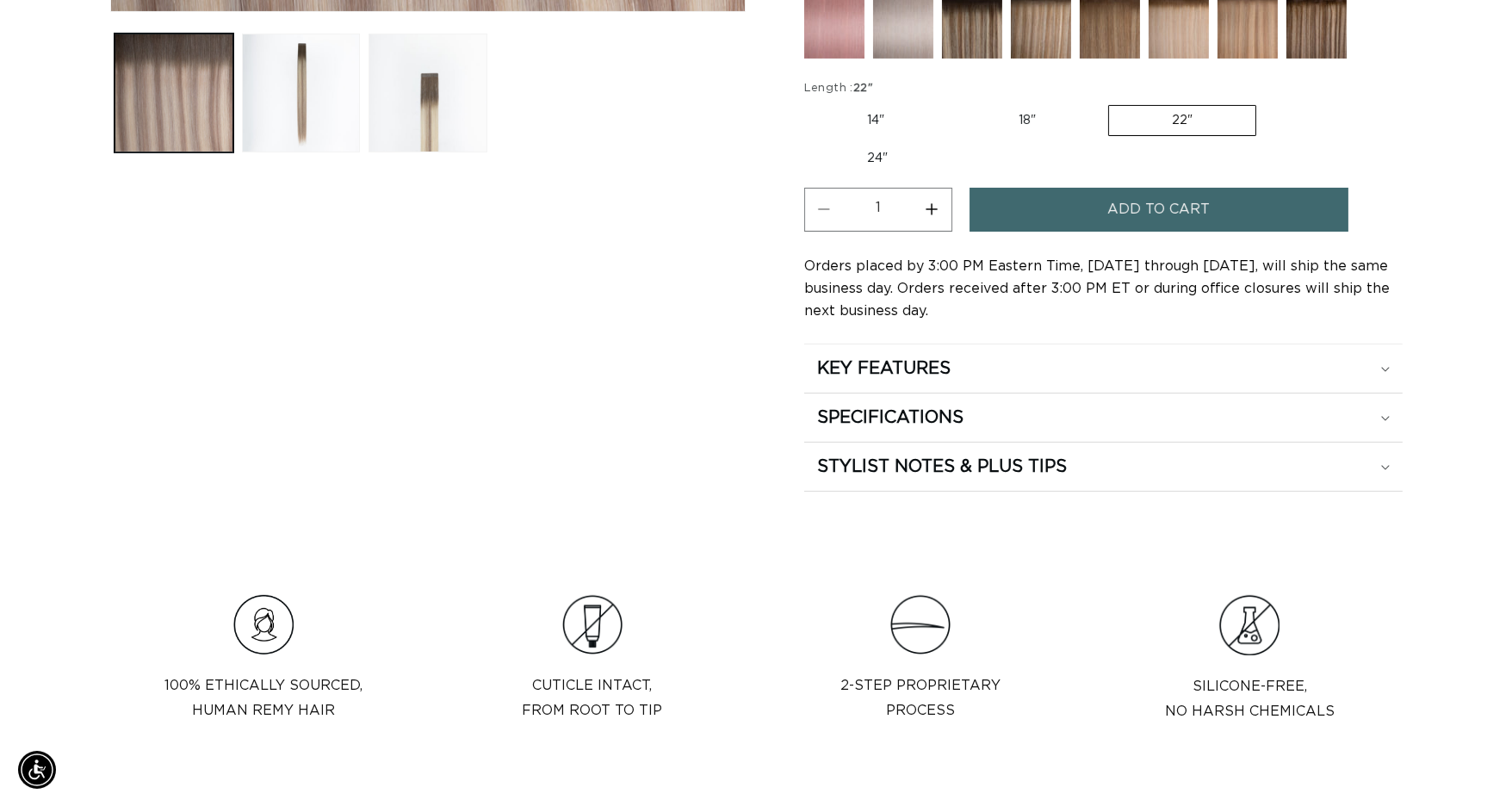
scroll to position [0, 2753]
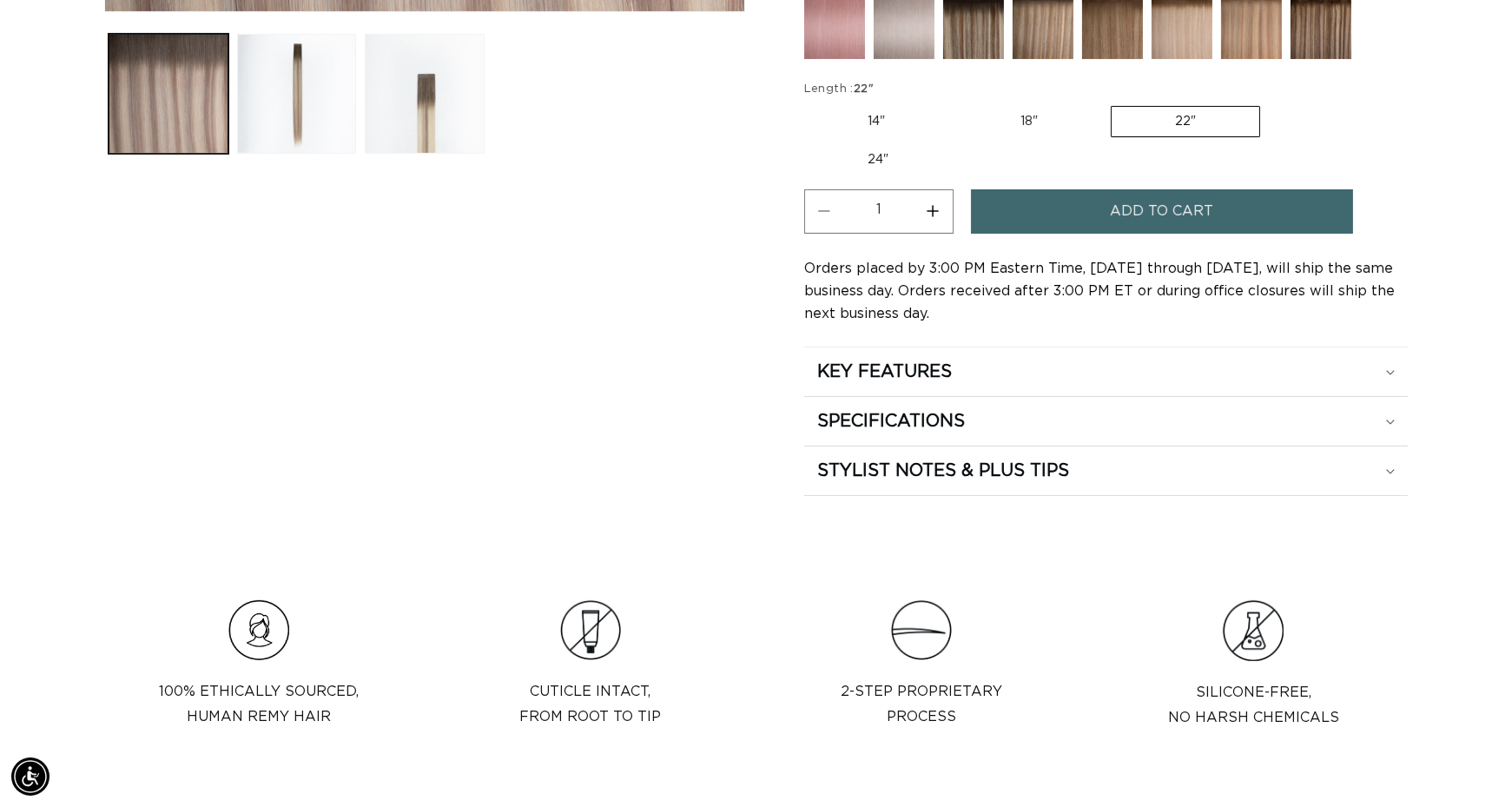
click at [1152, 202] on span "Add to cart" at bounding box center [1161, 211] width 104 height 44
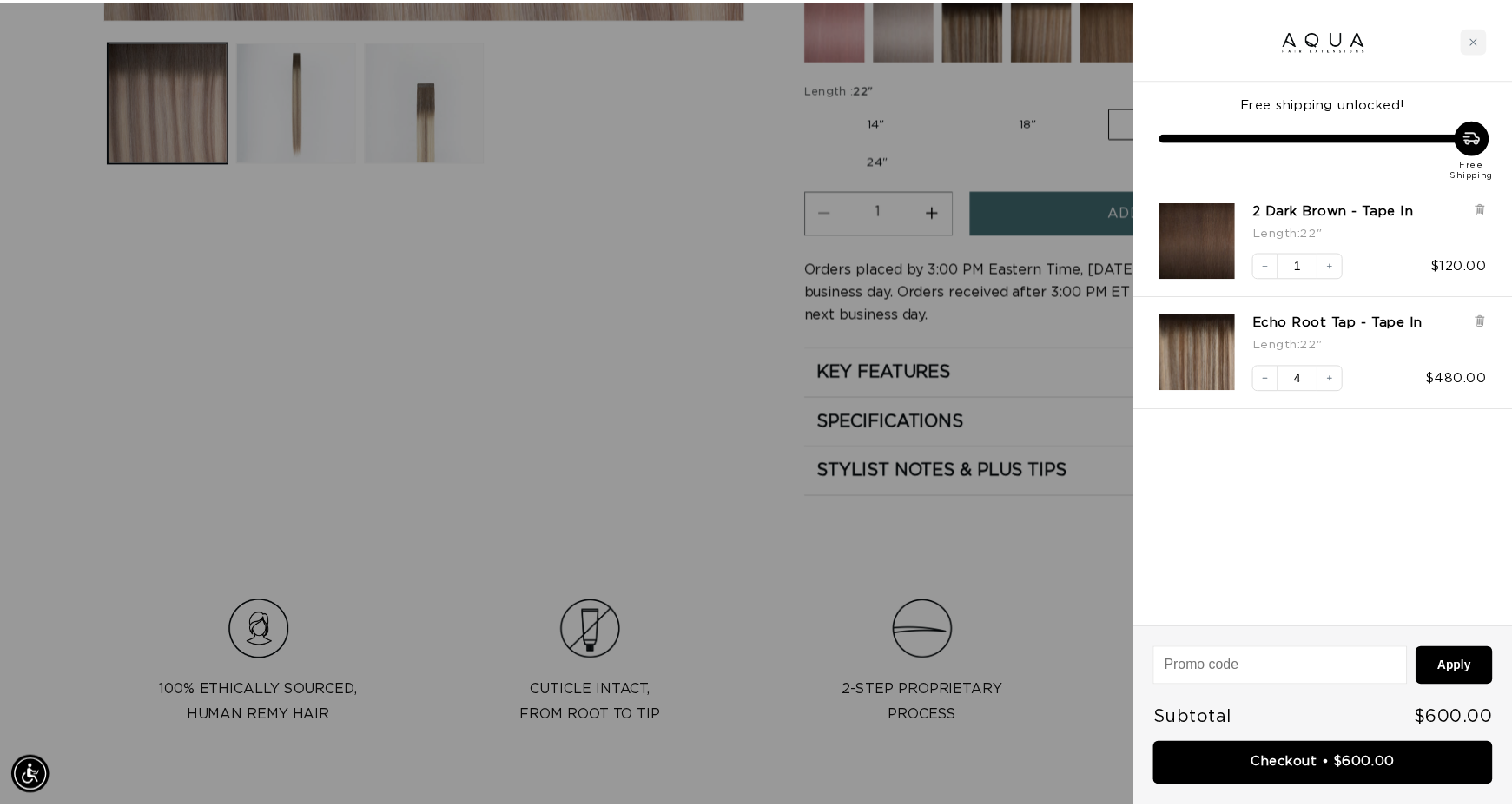
scroll to position [0, 0]
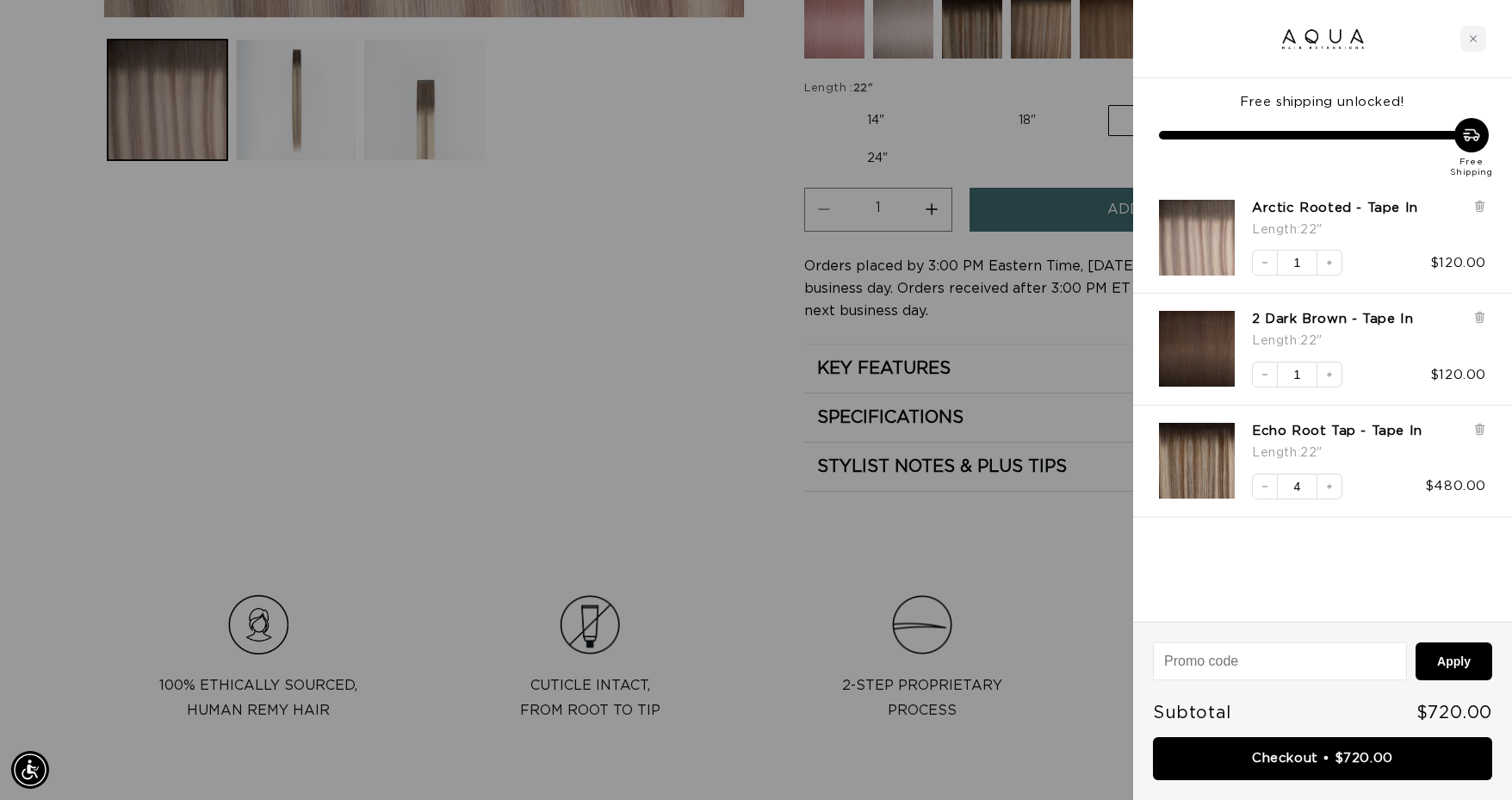
click at [601, 415] on div at bounding box center [756, 400] width 1512 height 800
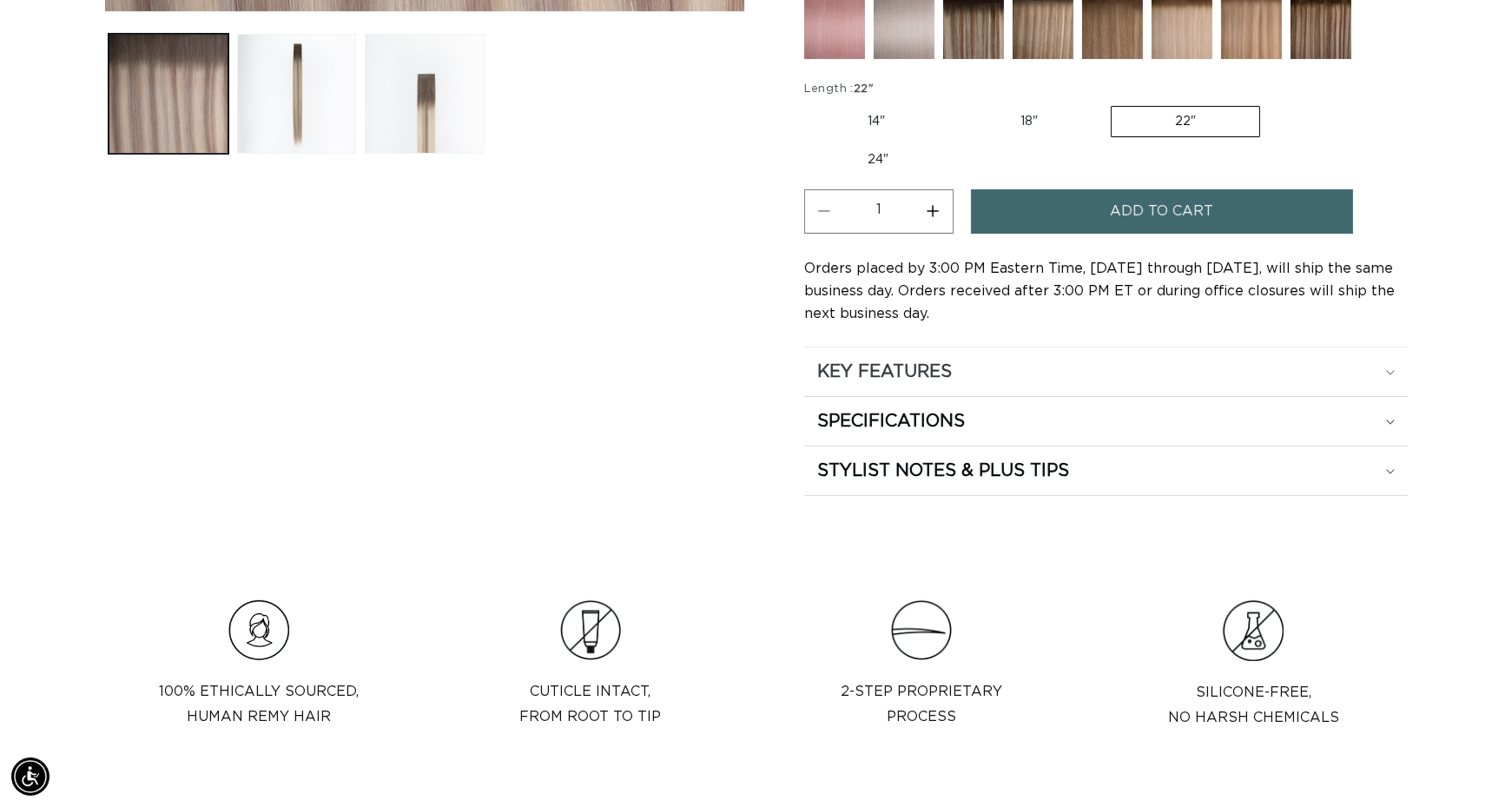
click at [888, 374] on h2 "KEY FEATURES" at bounding box center [884, 372] width 135 height 23
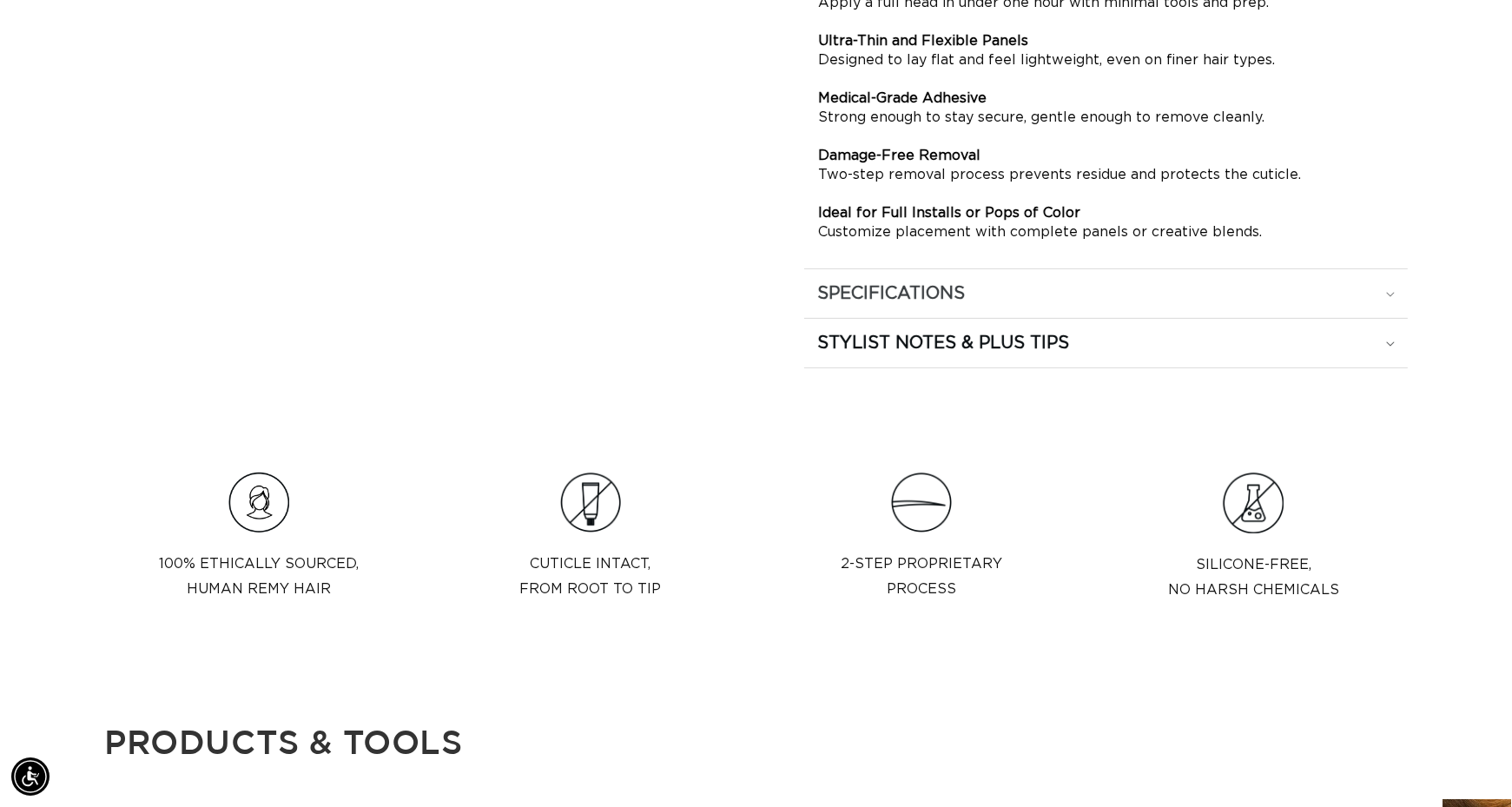
click at [948, 287] on h2 "SPECIFICATIONS" at bounding box center [891, 293] width 148 height 23
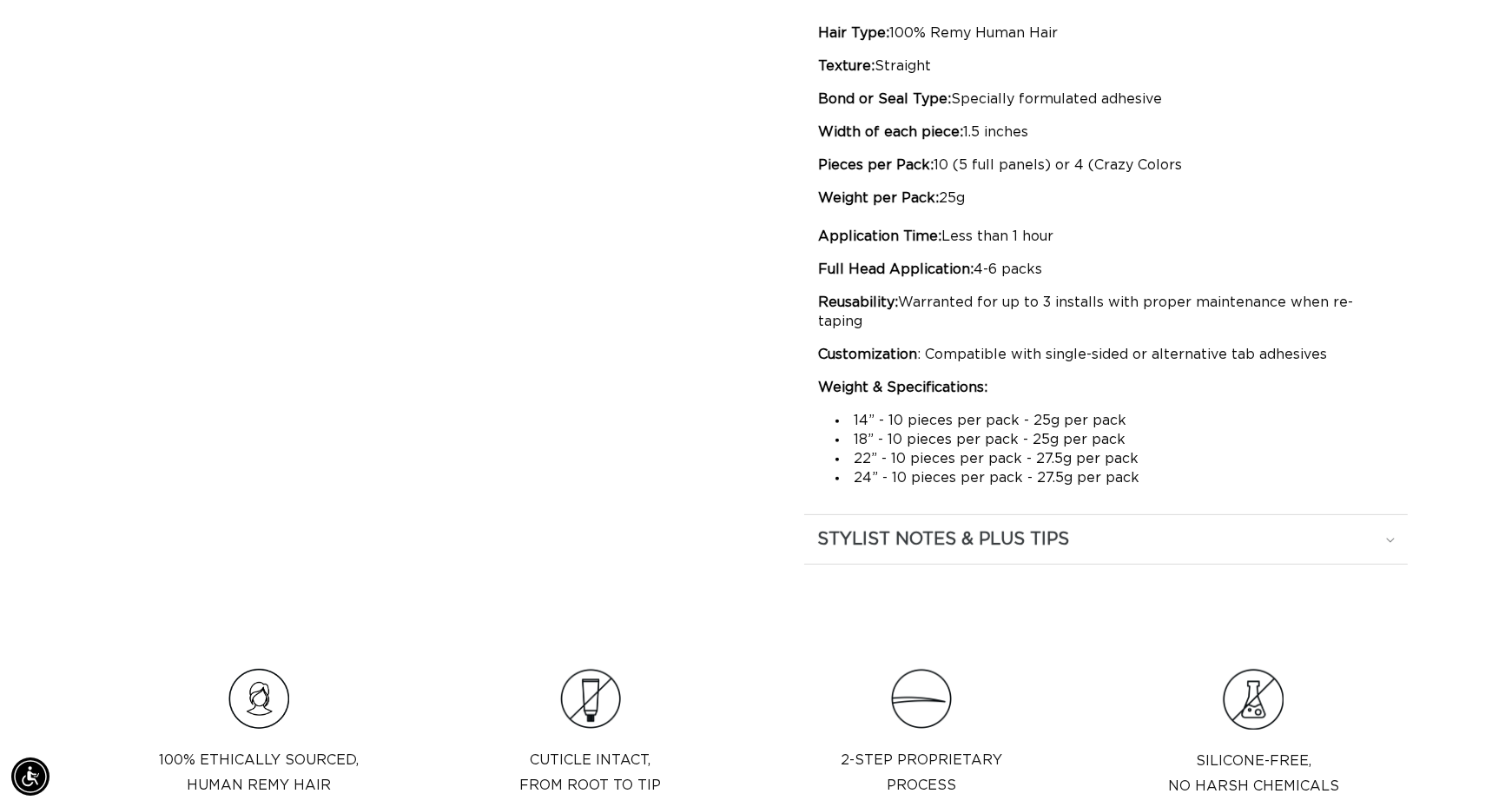
click at [952, 528] on h2 "STYLIST NOTES & PLUS TIPS" at bounding box center [943, 539] width 252 height 23
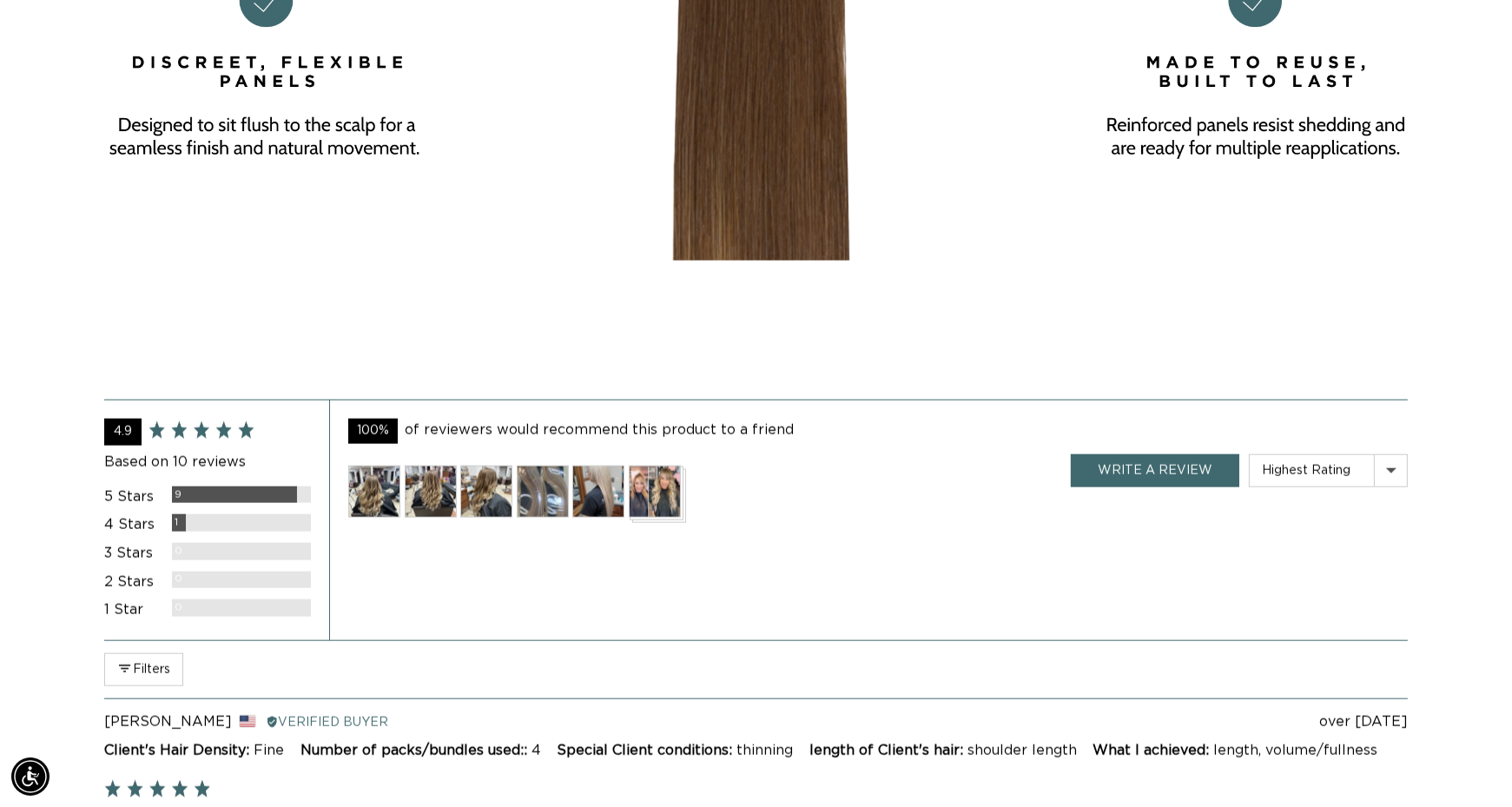
click at [379, 481] on img at bounding box center [374, 492] width 52 height 52
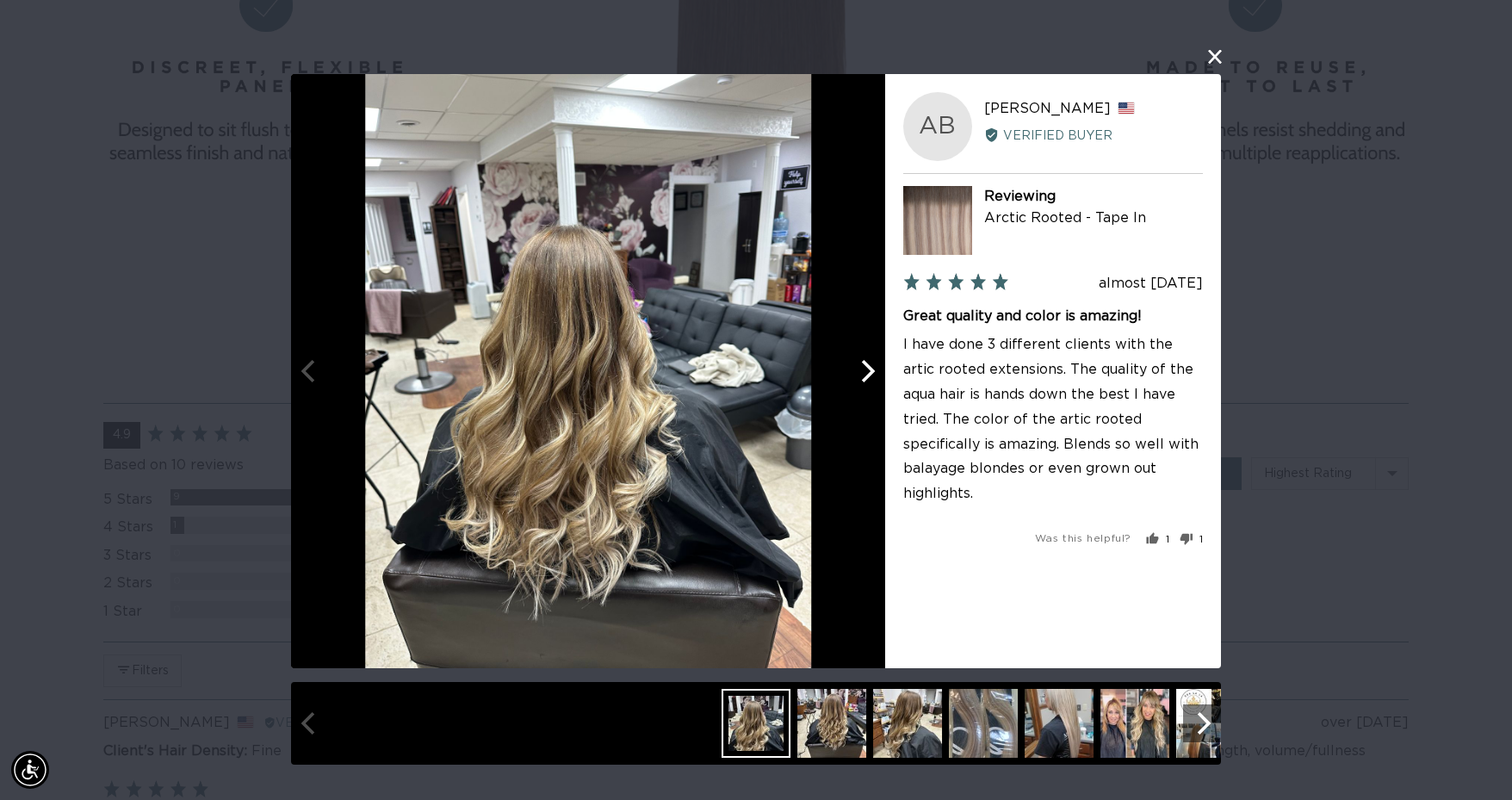
scroll to position [0, 1389]
click at [866, 381] on icon "Next" at bounding box center [866, 371] width 22 height 22
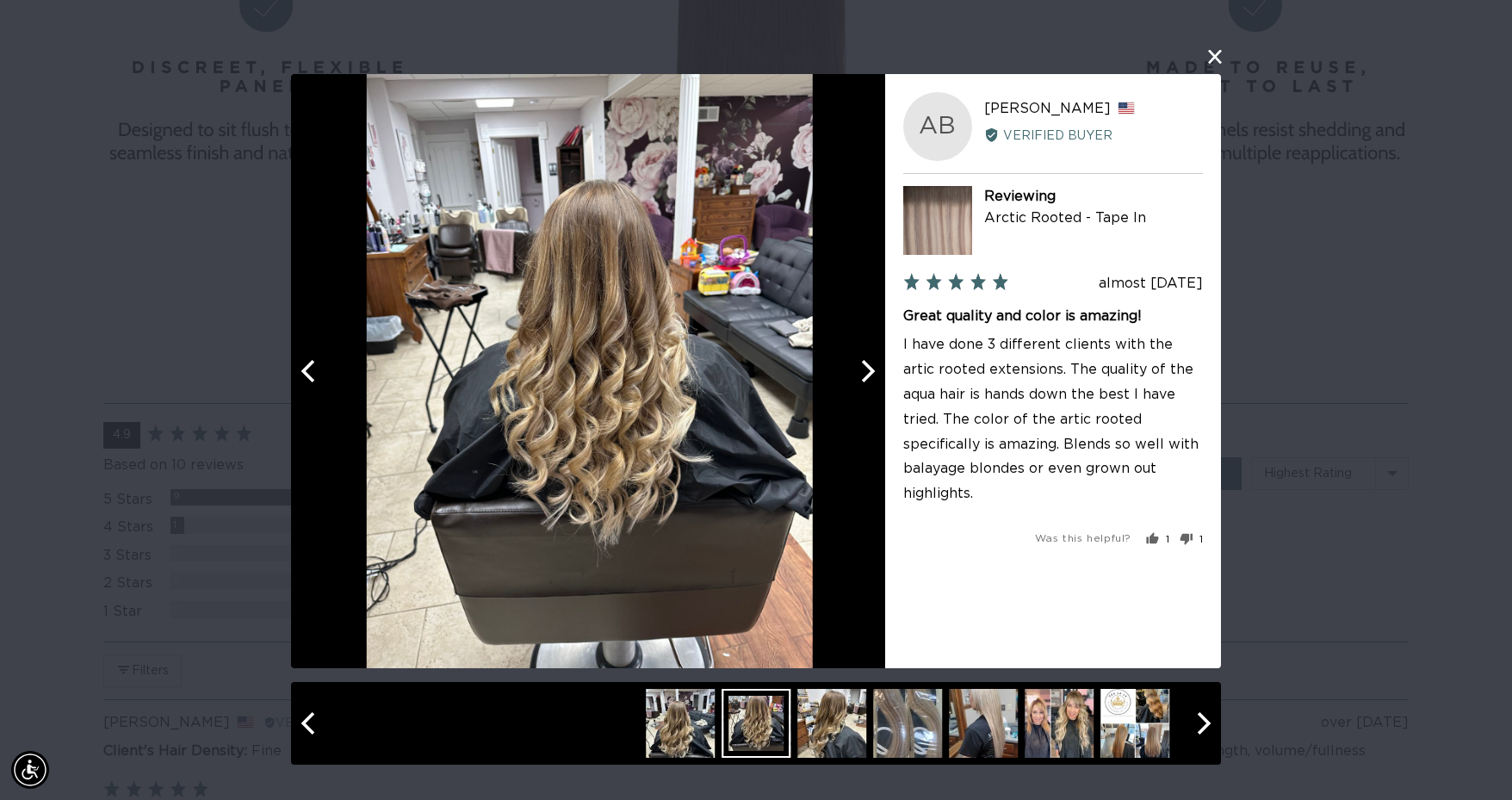
click at [866, 381] on icon "Next" at bounding box center [866, 371] width 22 height 22
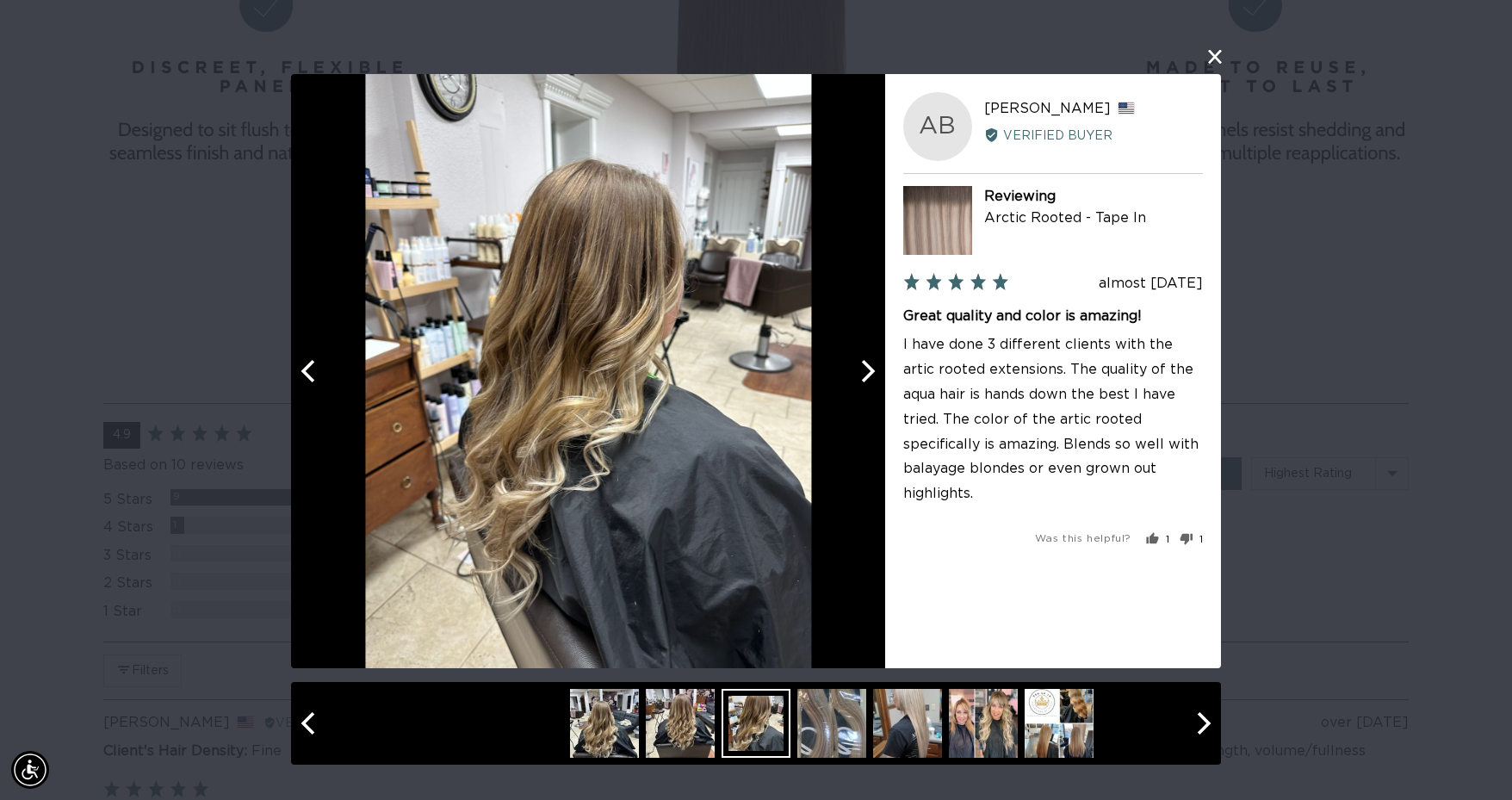
click at [866, 381] on icon "Next" at bounding box center [866, 371] width 22 height 22
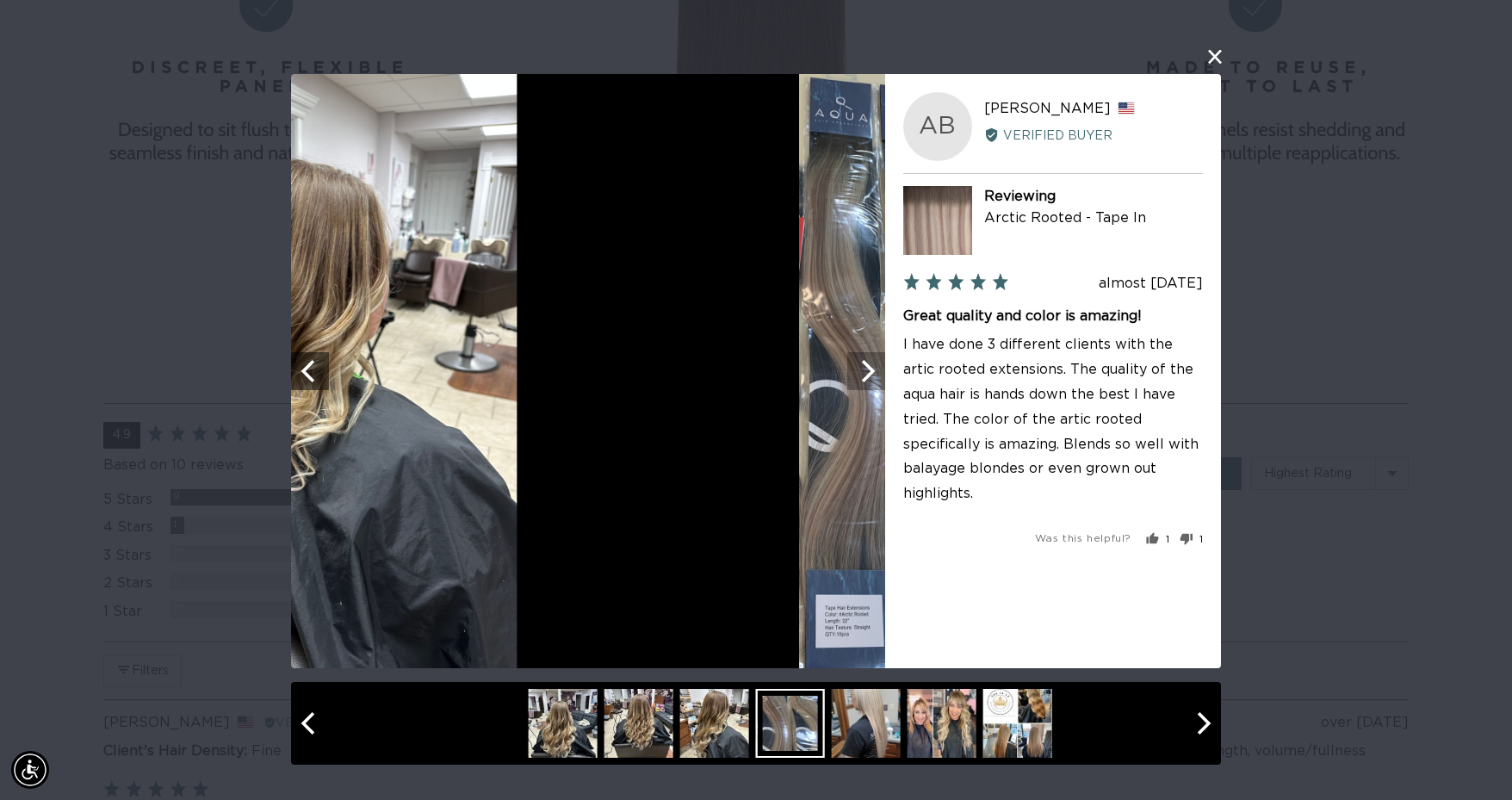
scroll to position [0, 2779]
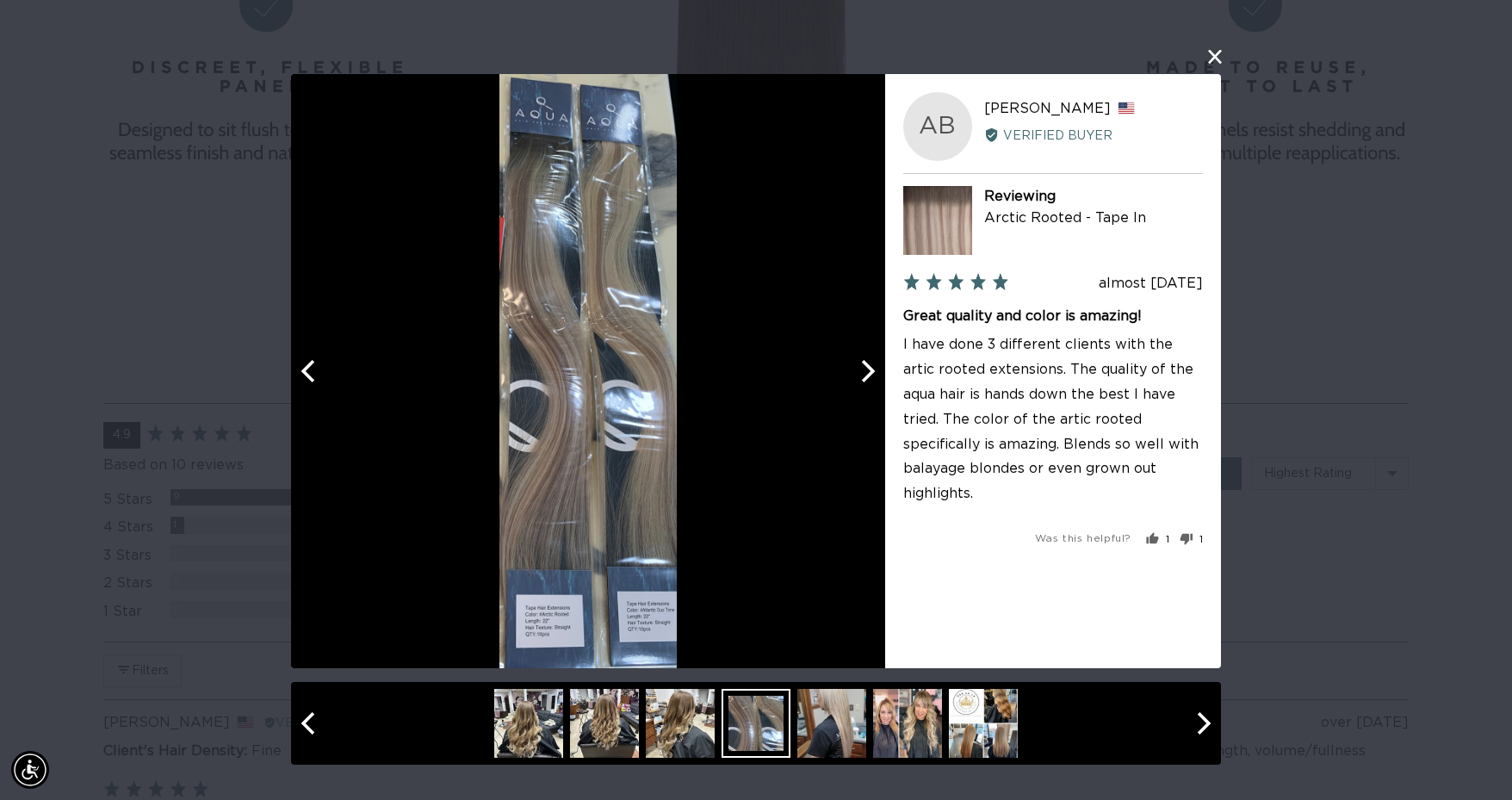
click at [866, 381] on icon "Next" at bounding box center [866, 371] width 22 height 22
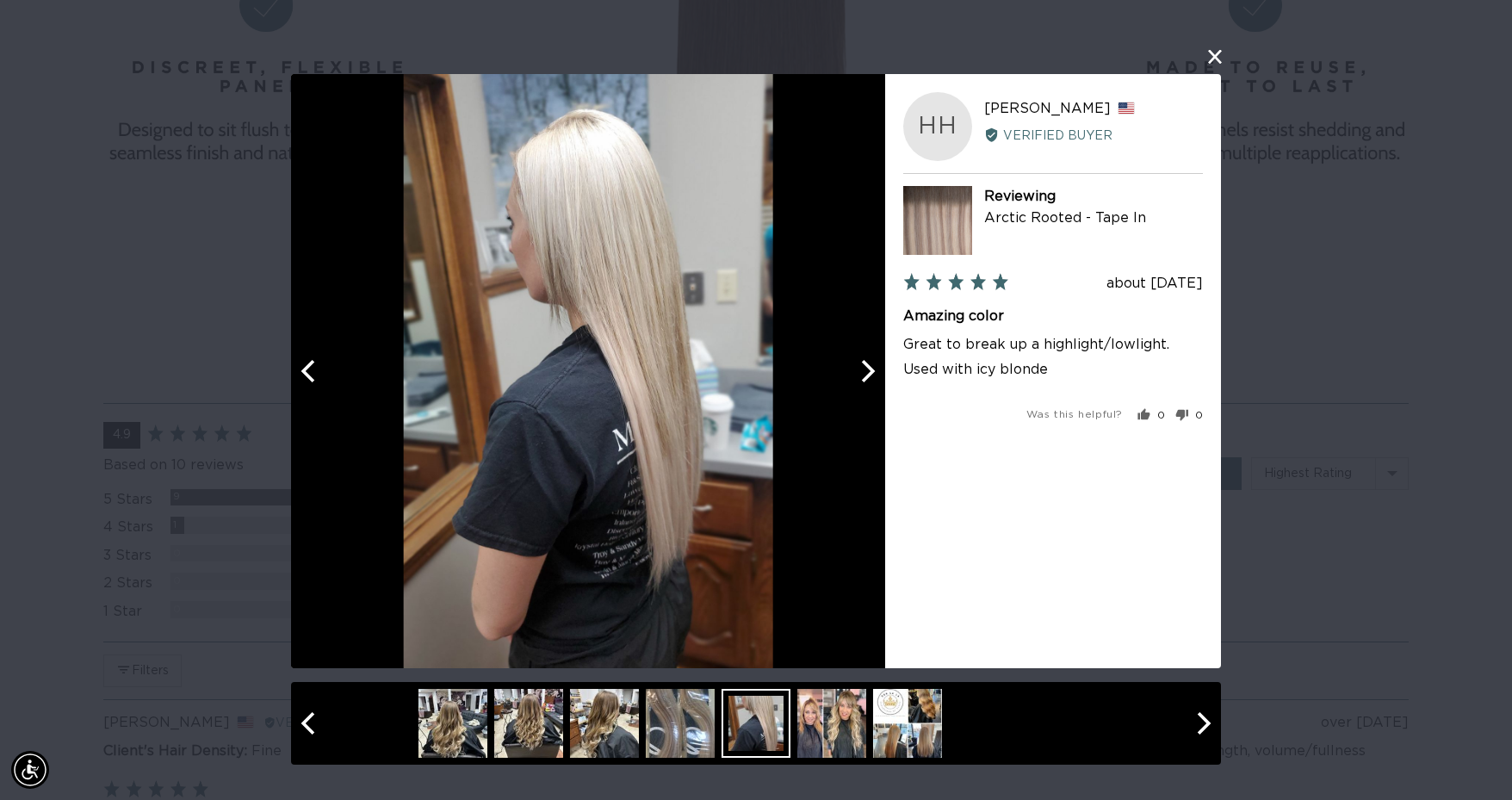
scroll to position [0, 0]
click at [866, 381] on icon "Next" at bounding box center [866, 371] width 22 height 22
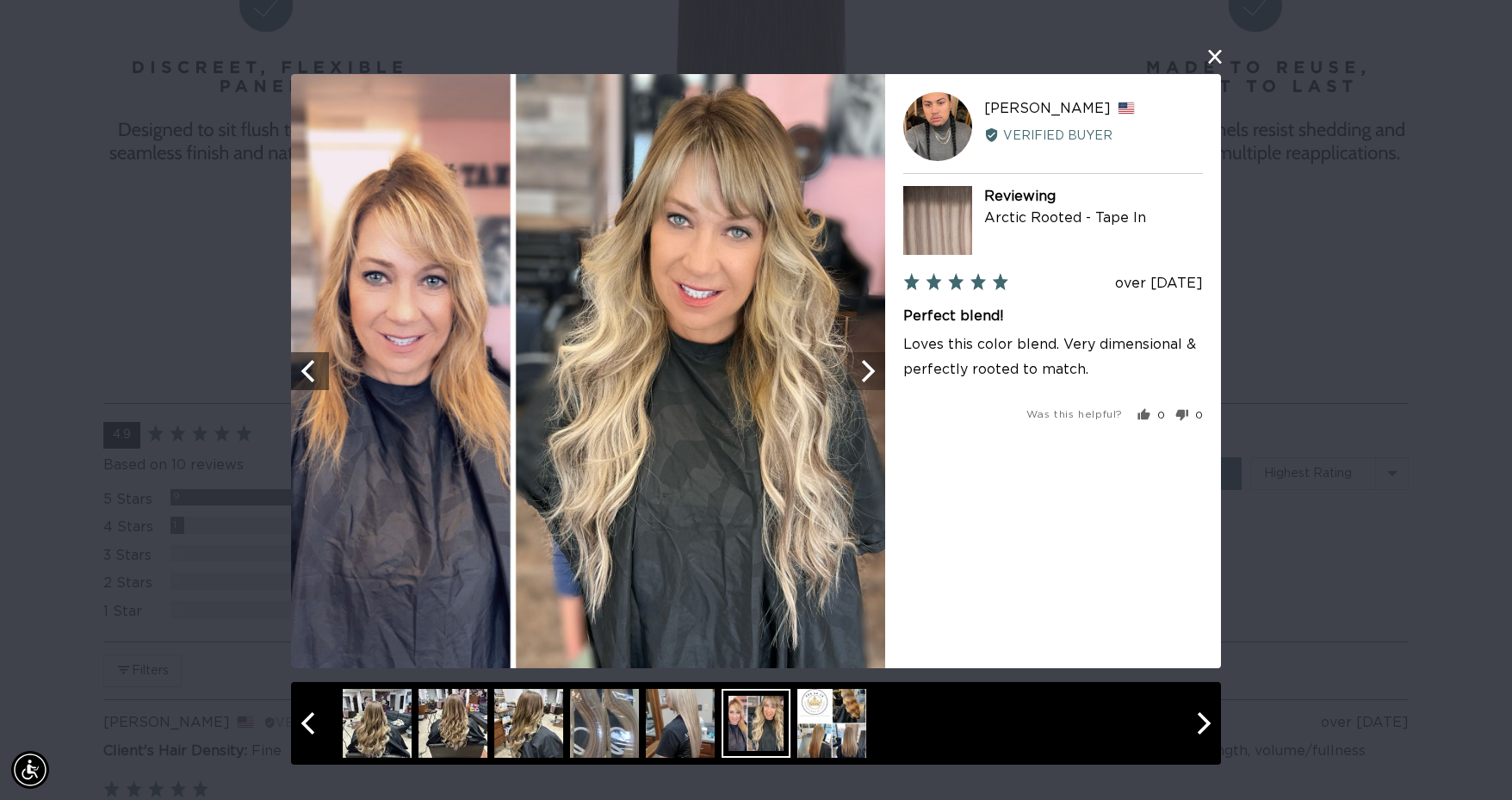
scroll to position [0, 1389]
click at [866, 381] on icon "Next" at bounding box center [866, 371] width 22 height 22
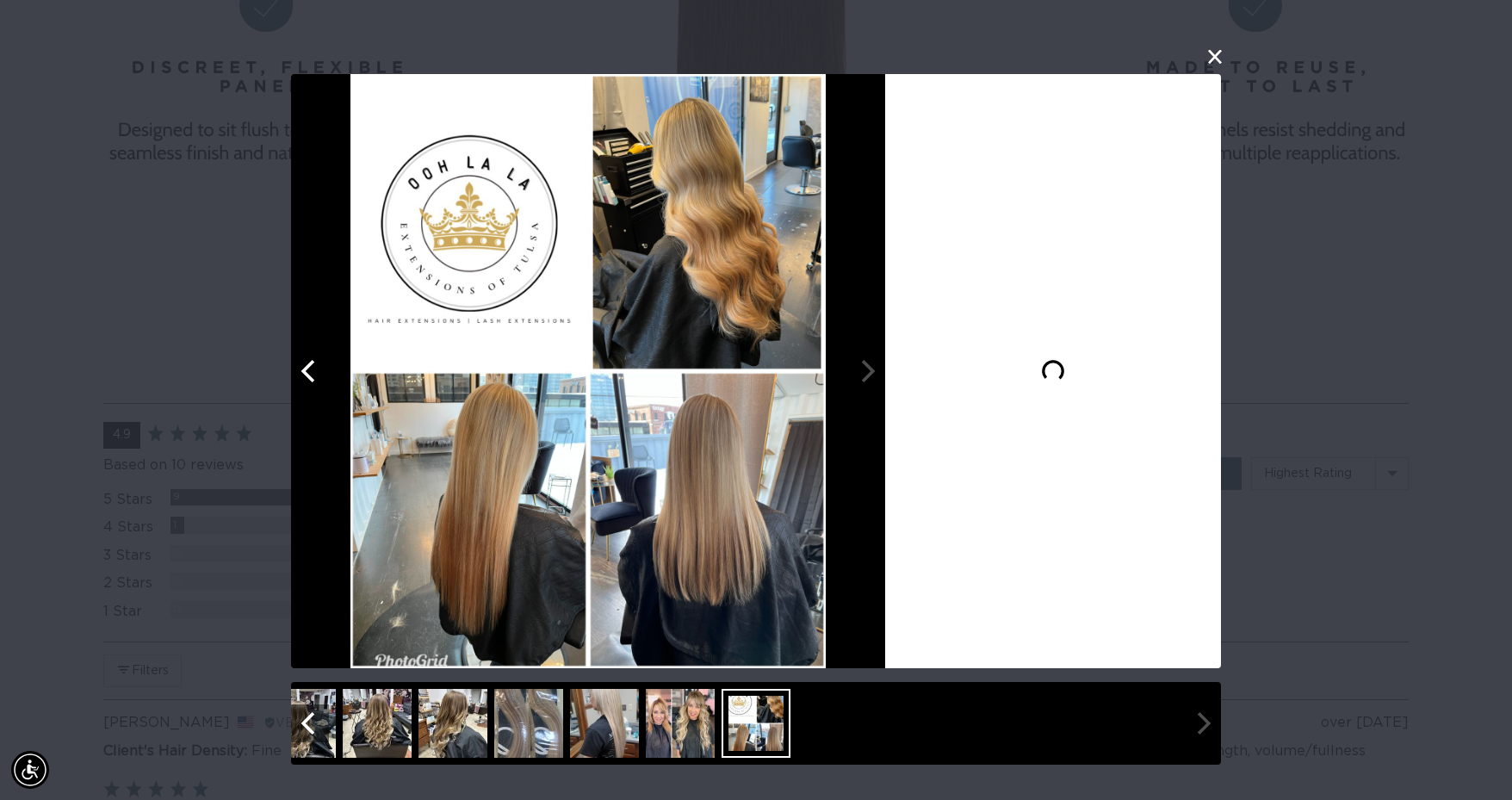
click at [866, 381] on div at bounding box center [588, 371] width 594 height 594
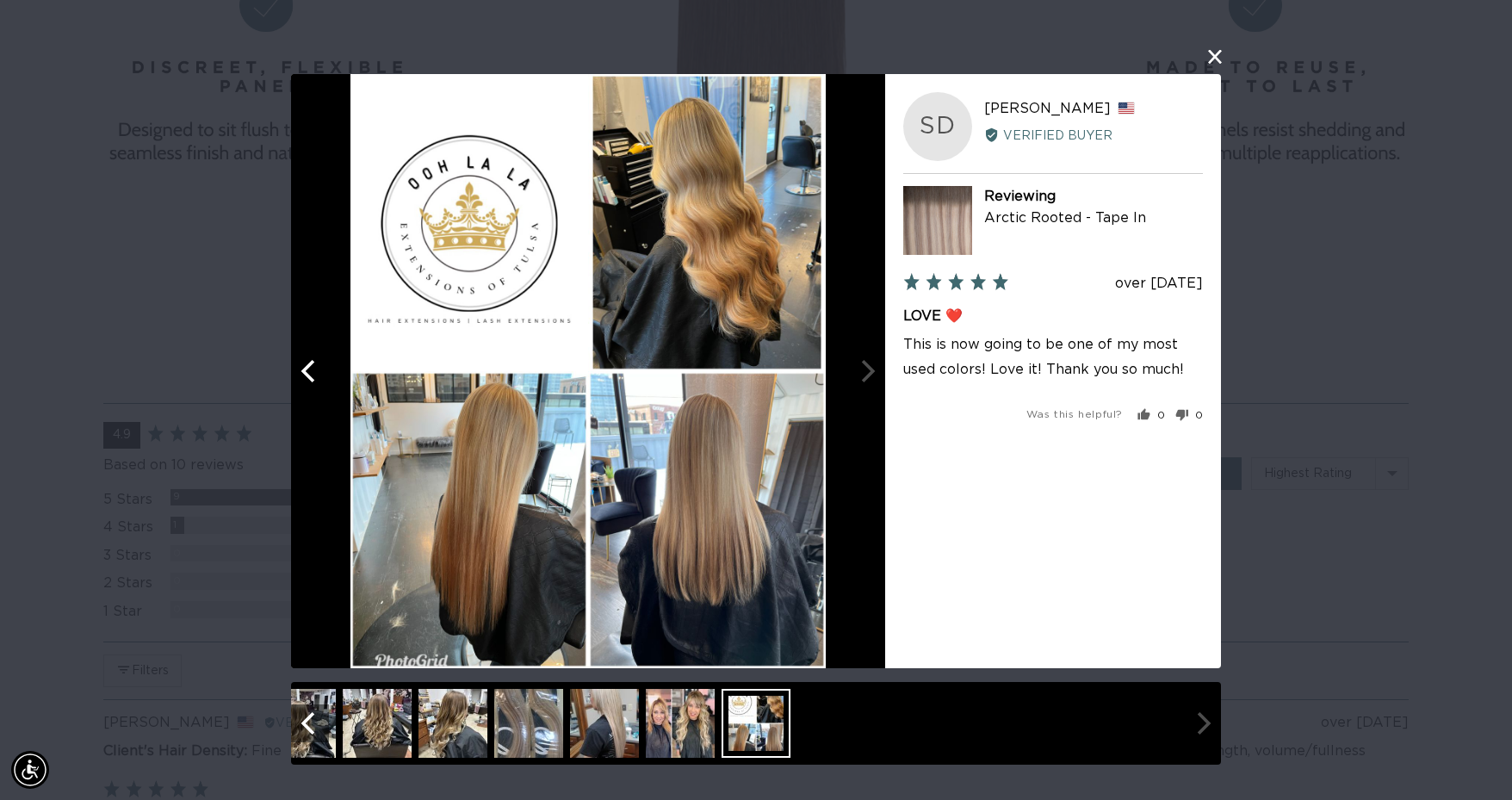
scroll to position [0, 0]
click at [1213, 56] on button "close this modal window" at bounding box center [1215, 57] width 21 height 21
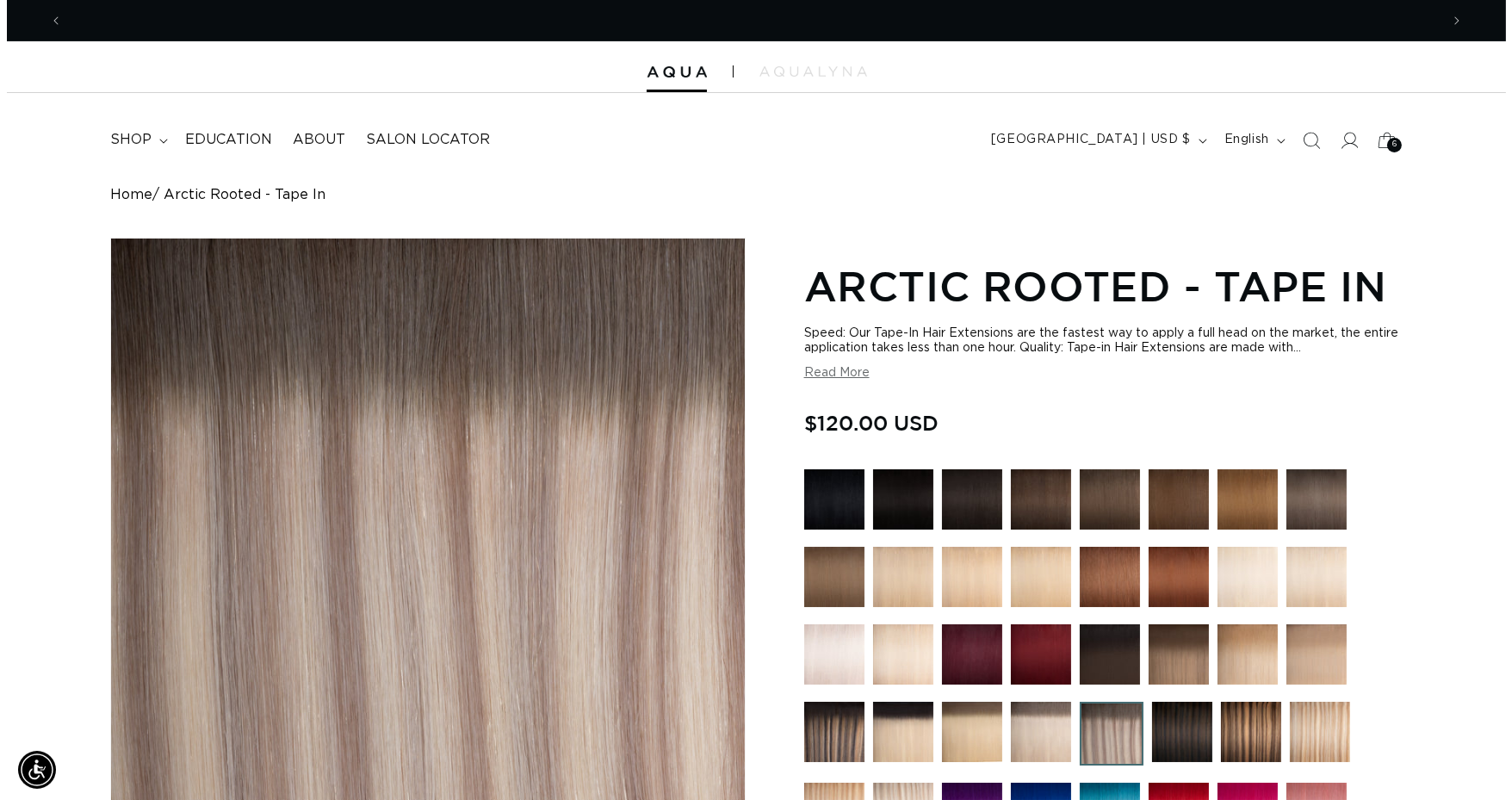
scroll to position [0, 2753]
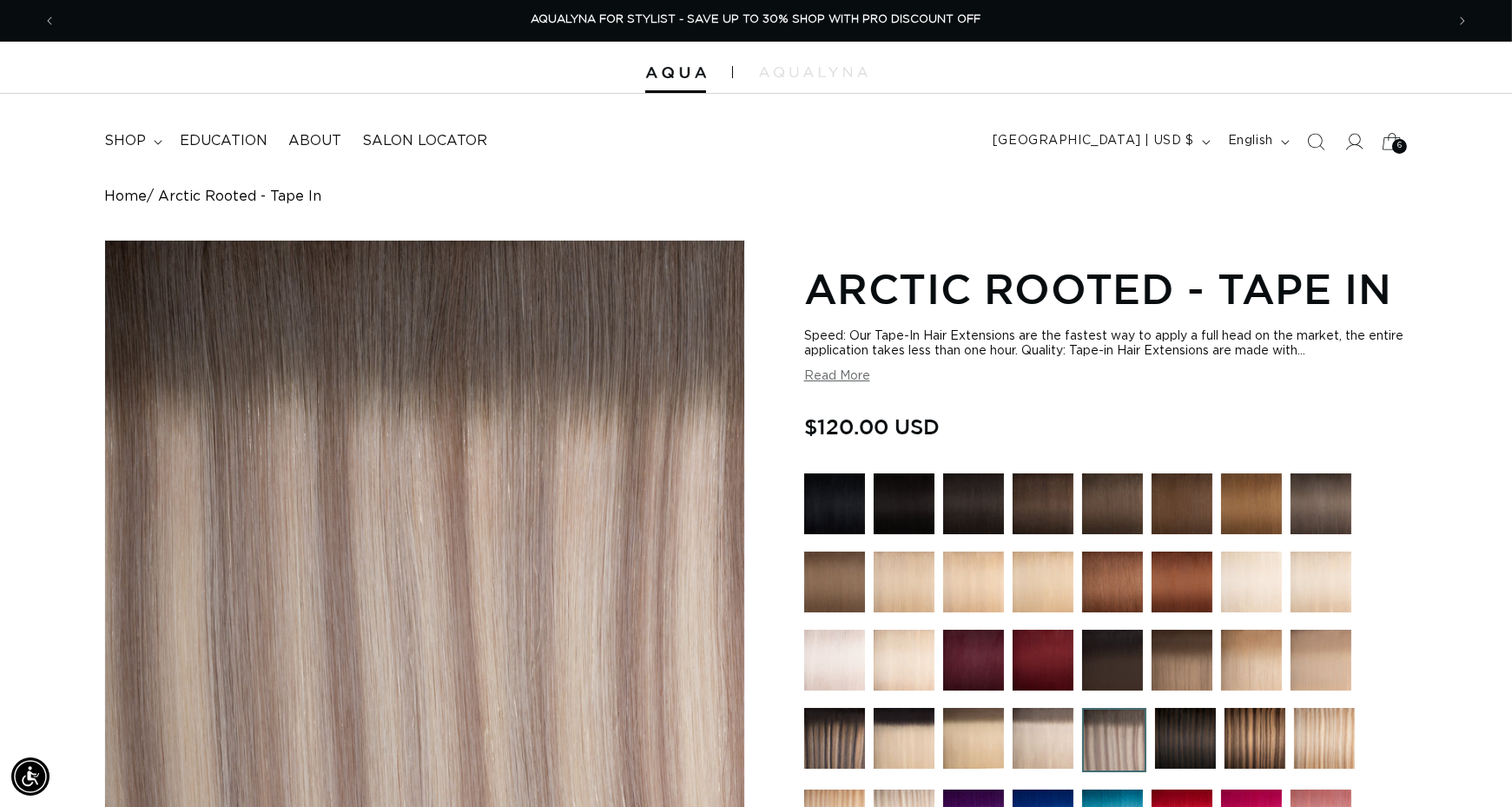
click at [1394, 142] on div "6 6" at bounding box center [1399, 146] width 15 height 15
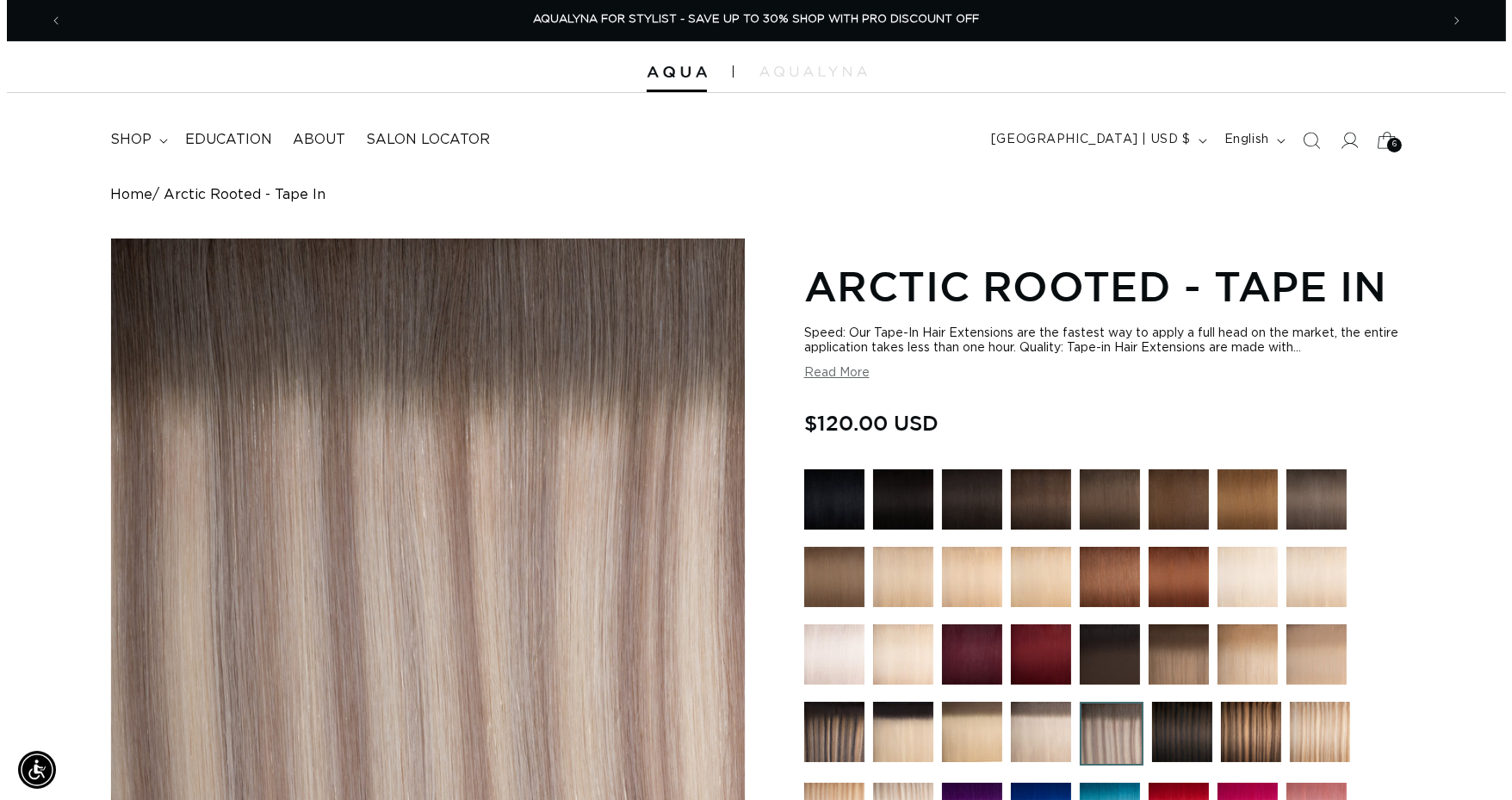
scroll to position [0, 0]
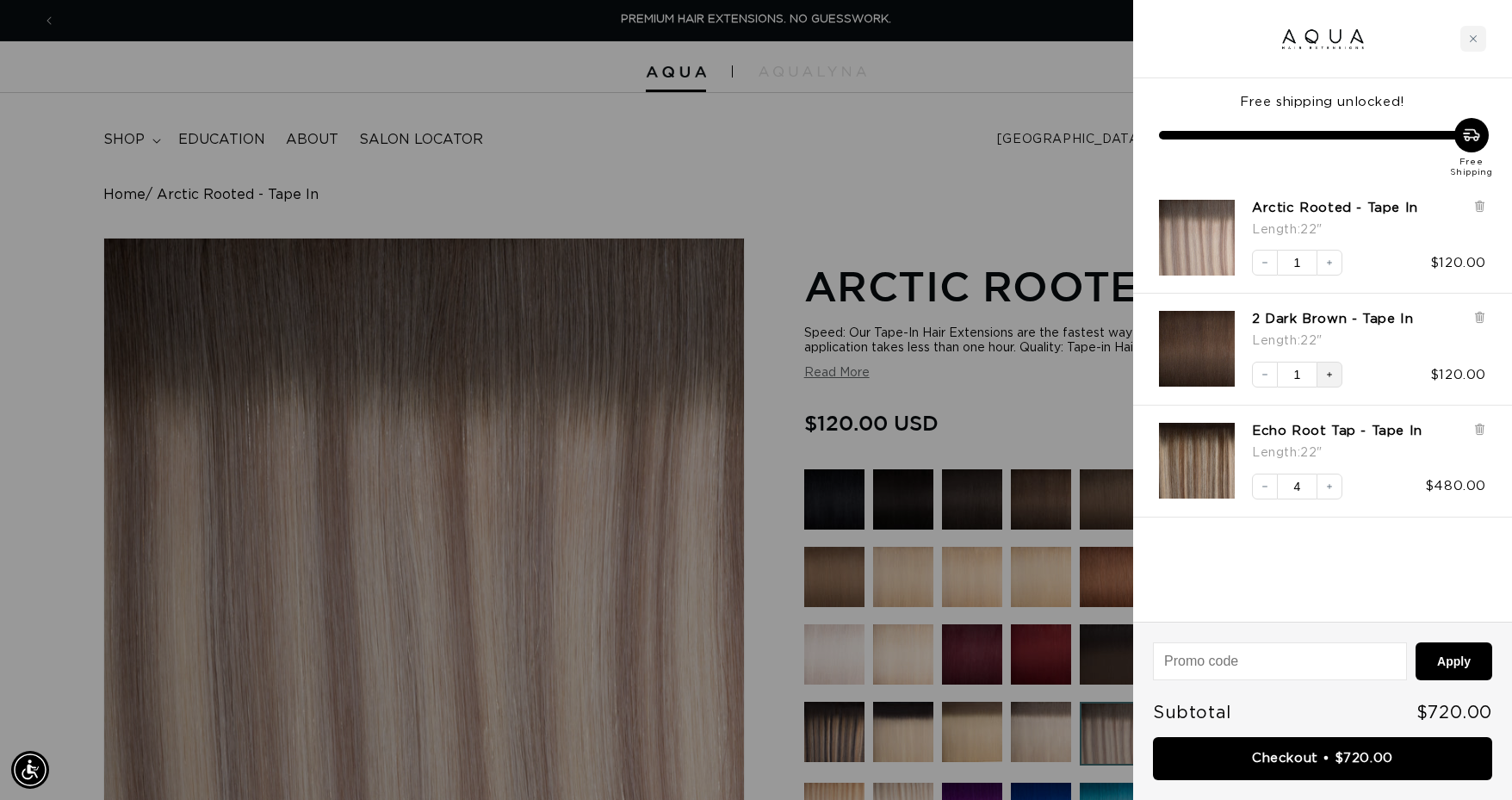
click at [1332, 375] on icon "Increase quantity" at bounding box center [1329, 375] width 10 height 10
click at [1254, 662] on input at bounding box center [1280, 661] width 252 height 36
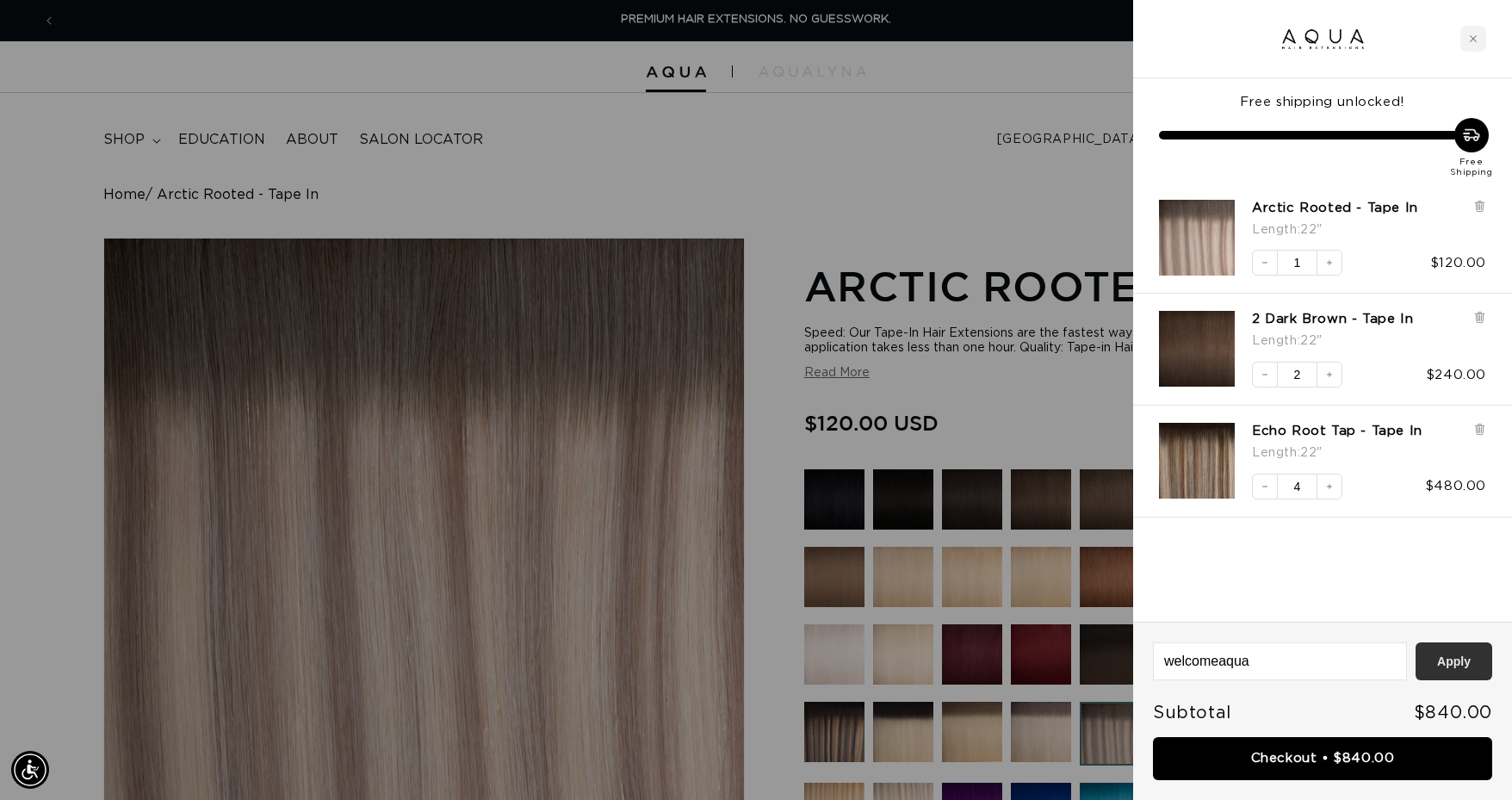
type input "welcomeaqua"
click at [1445, 664] on button "Apply" at bounding box center [1453, 661] width 77 height 38
click at [989, 163] on div at bounding box center [756, 400] width 1512 height 800
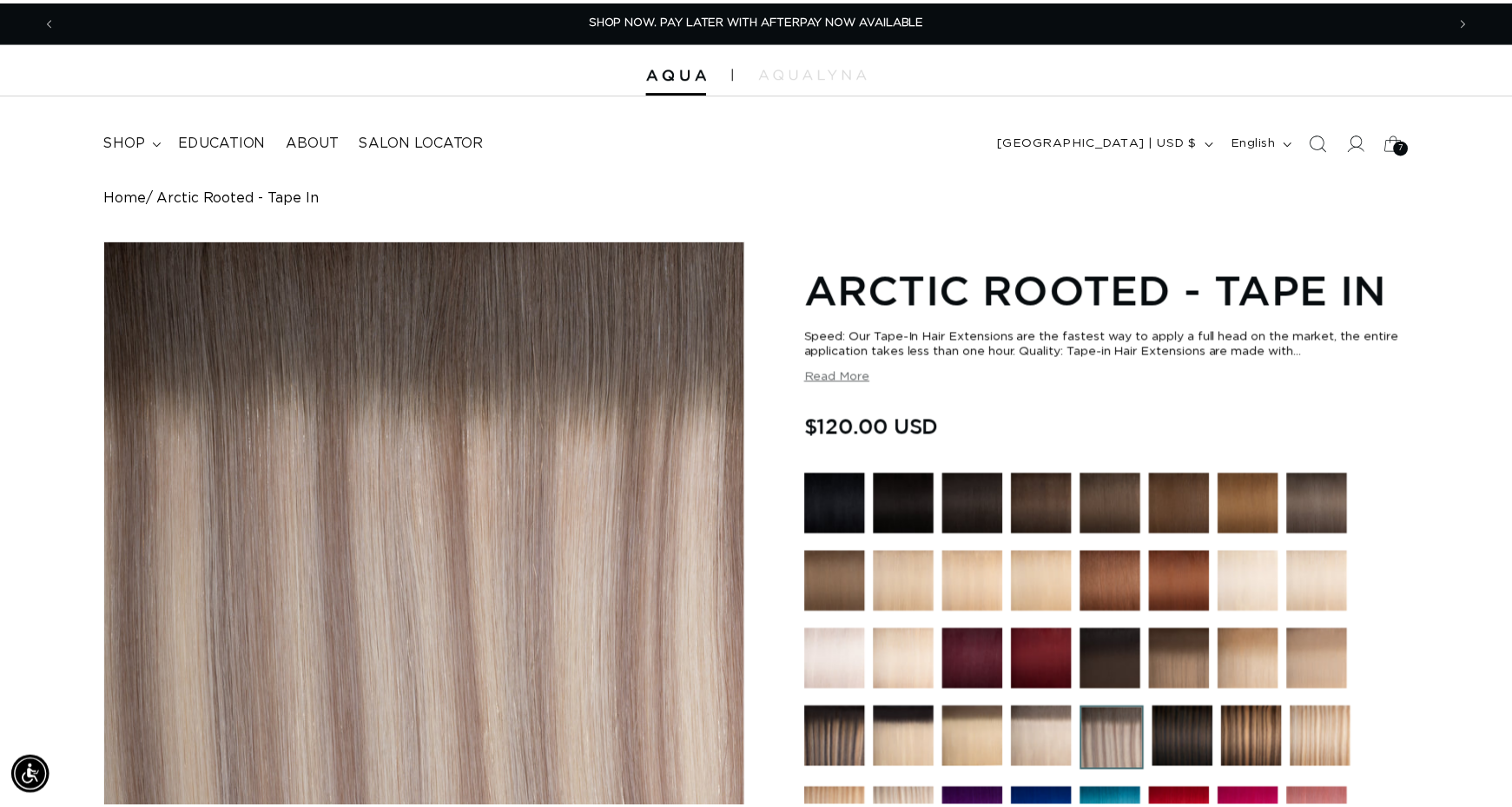
scroll to position [0, 1388]
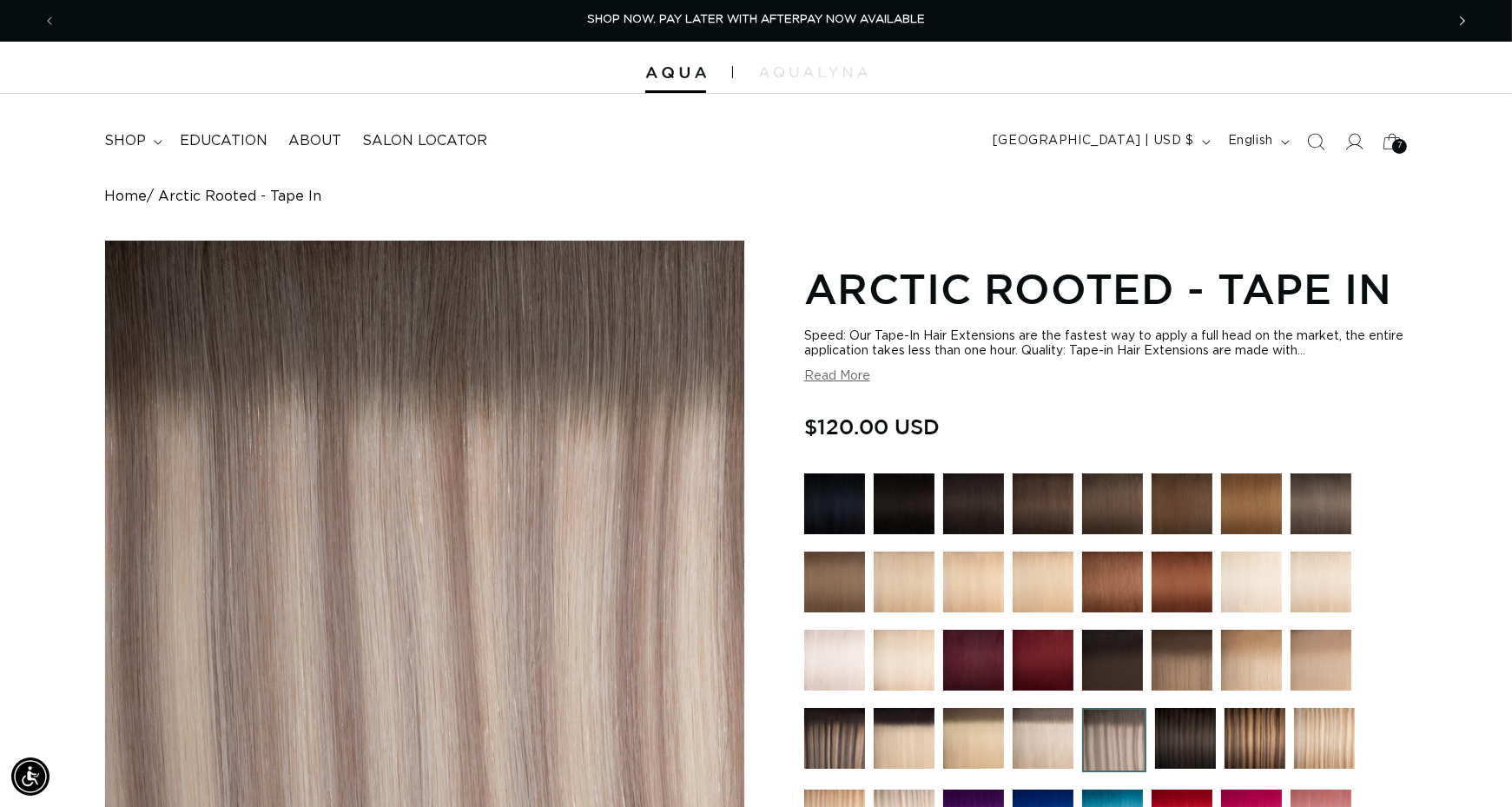
click at [1468, 20] on span "Next announcement" at bounding box center [1462, 21] width 17 height 17
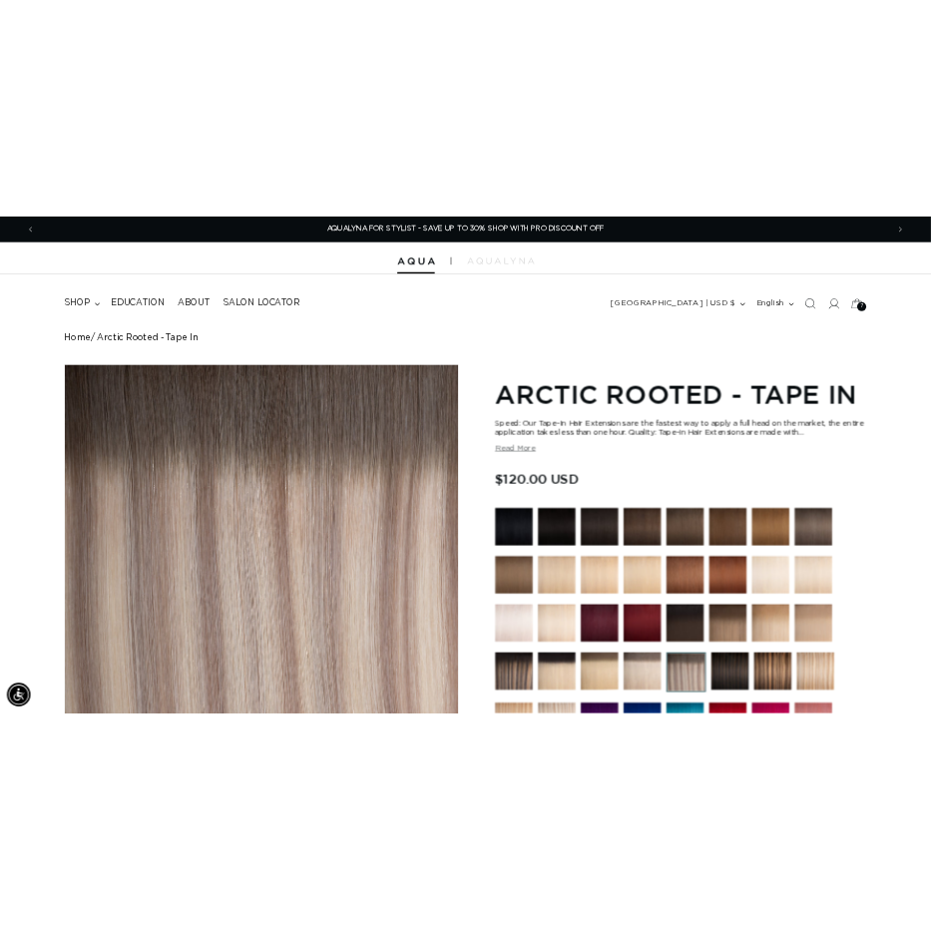
scroll to position [0, 1650]
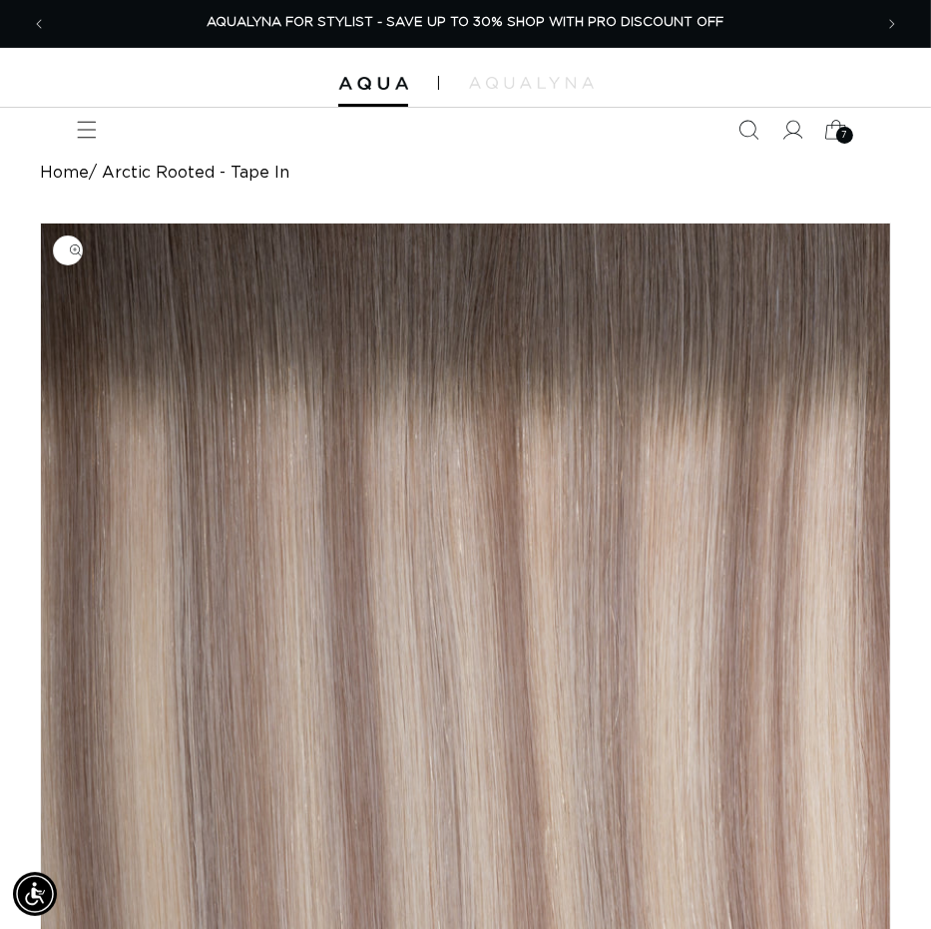
click at [842, 133] on span "7" at bounding box center [844, 135] width 6 height 17
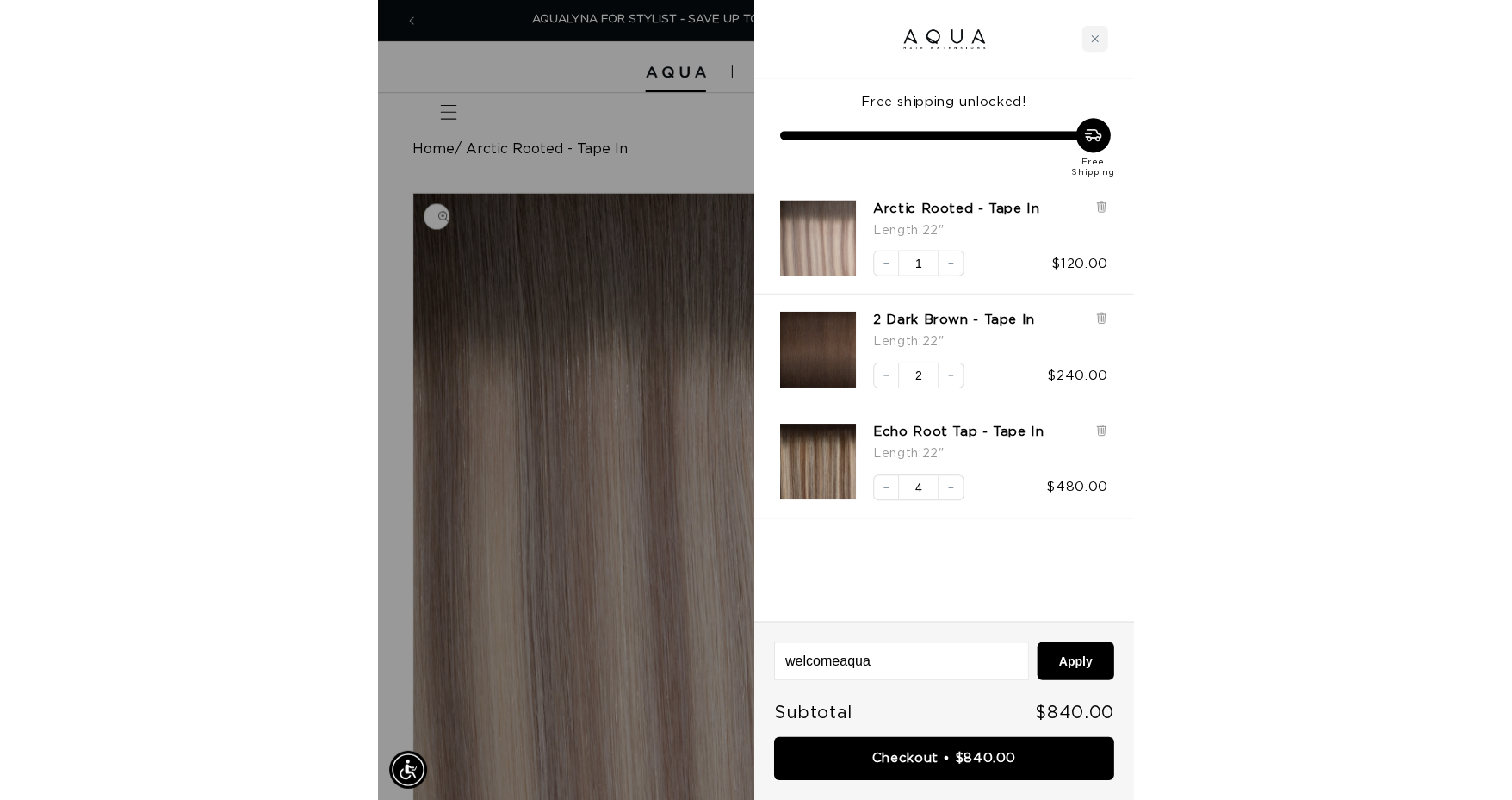
scroll to position [0, 1326]
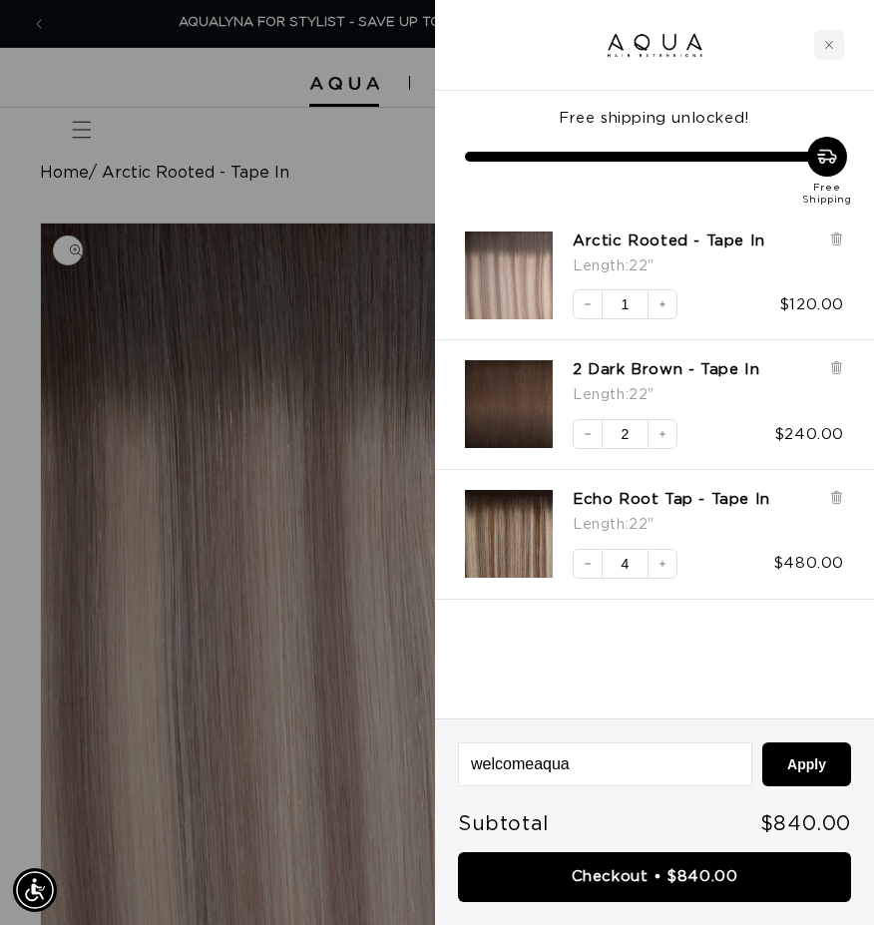
click at [509, 771] on input "welcomeaqua" at bounding box center [605, 764] width 292 height 42
paste input "CHECKMATE15"
type input "CHECKMATE15"
click at [762, 742] on button "Apply" at bounding box center [806, 764] width 89 height 44
click at [513, 761] on input "CHECKMATE15" at bounding box center [605, 764] width 292 height 42
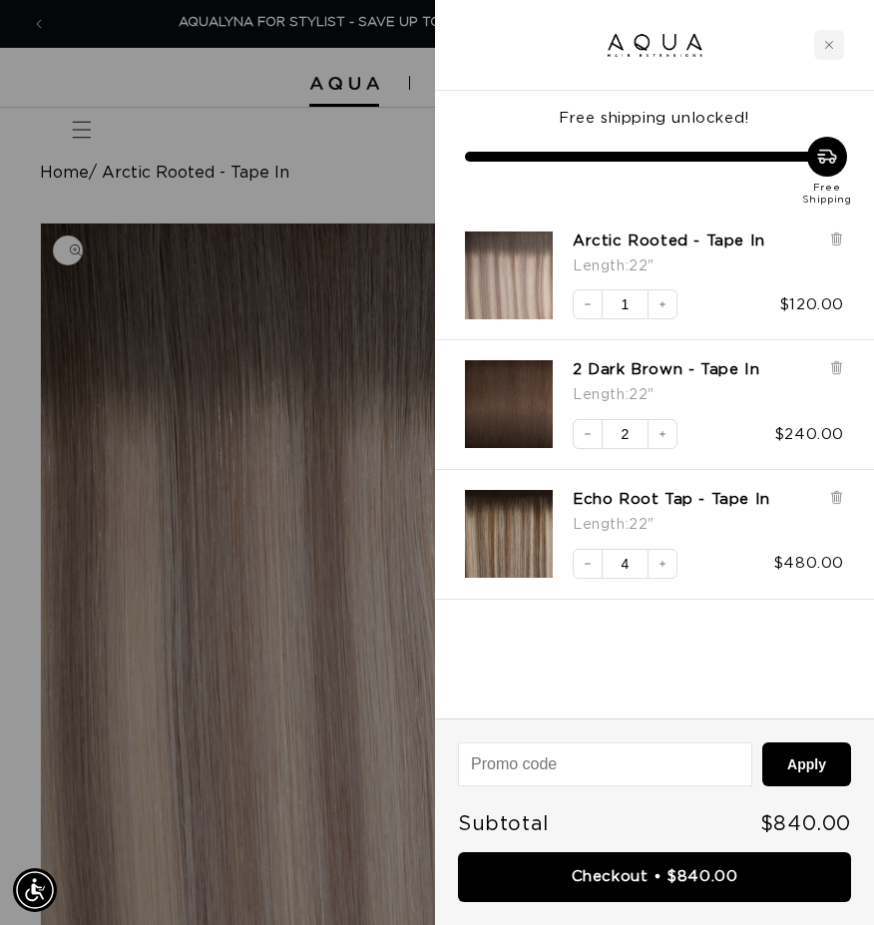
paste input "MMAQUA10"
type input "MMAQUA10"
click at [817, 763] on button "Apply" at bounding box center [806, 764] width 89 height 44
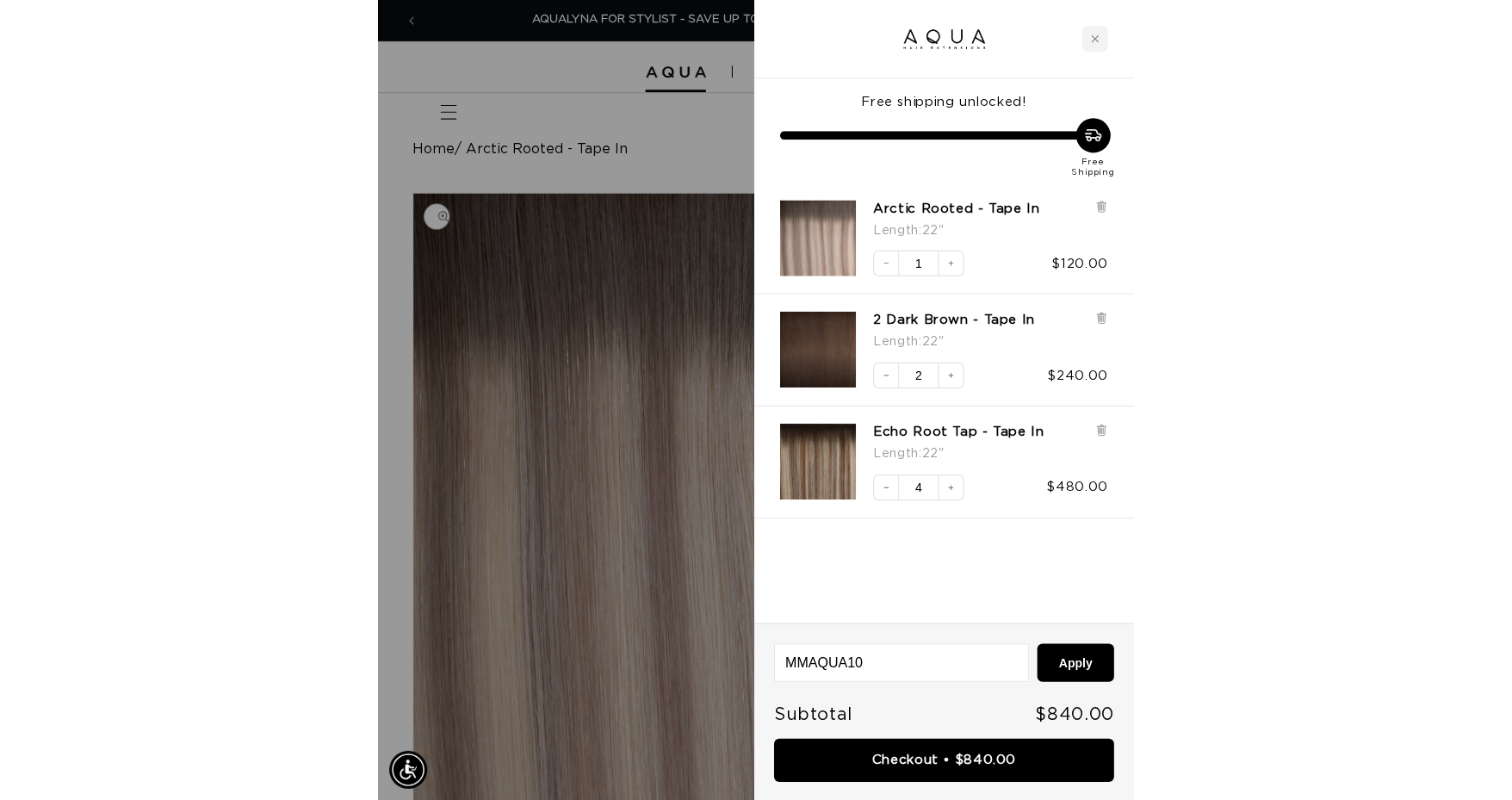
scroll to position [0, 2779]
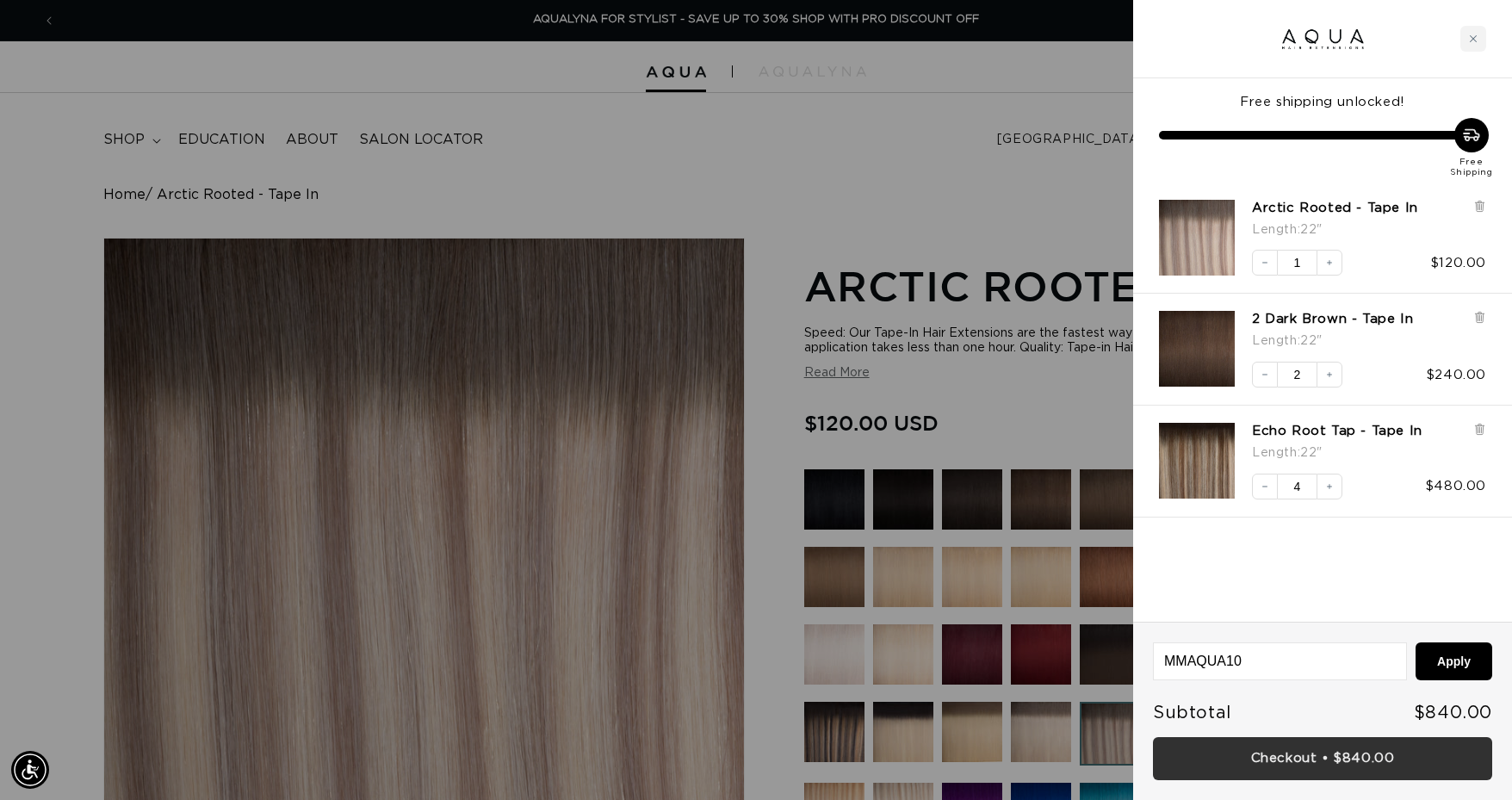
click at [1262, 763] on link "Checkout • $840.00" at bounding box center [1322, 759] width 339 height 44
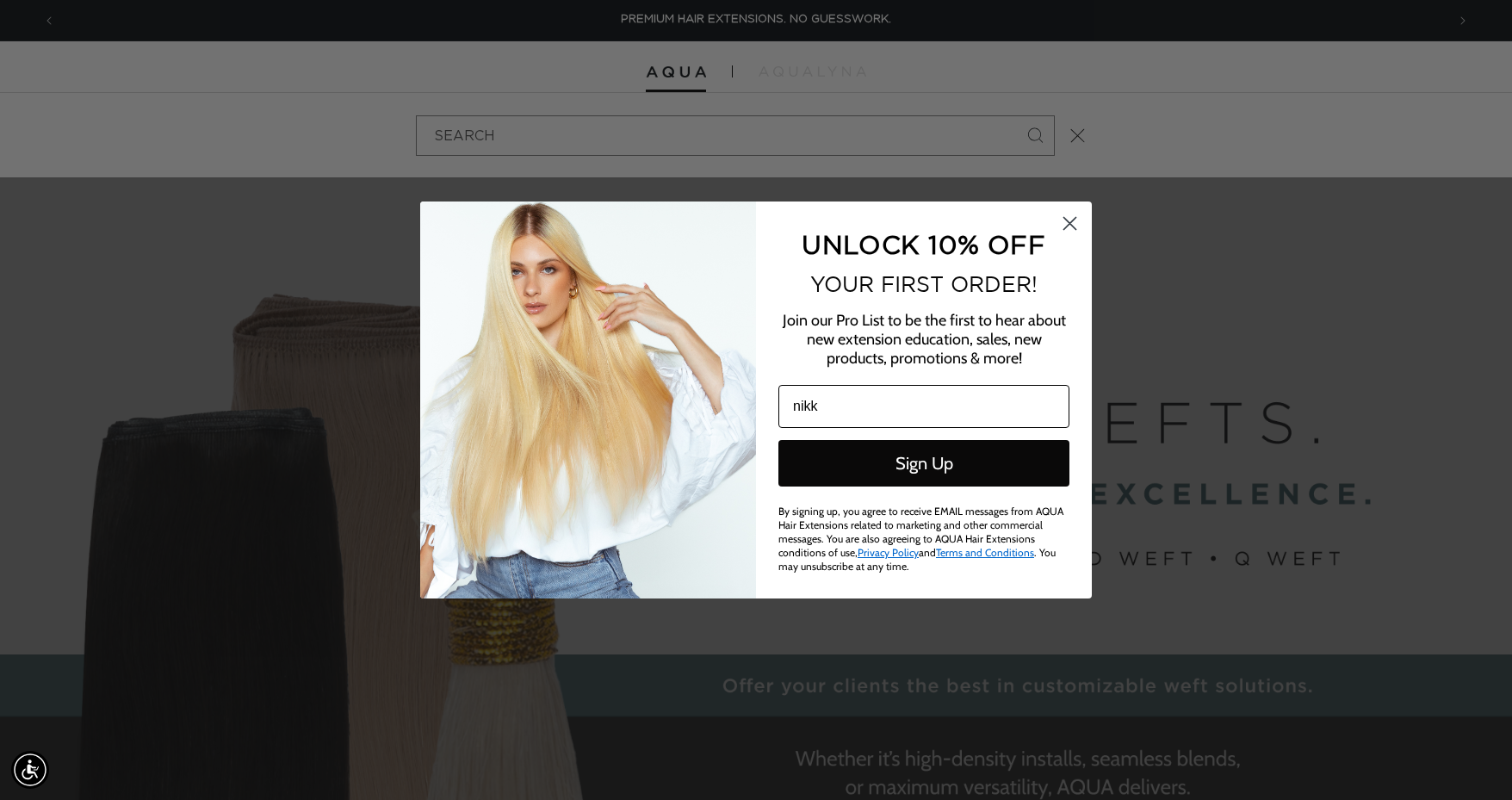
type input "nikki.adams21@hotmail.com"
click at [894, 474] on button "Sign Up" at bounding box center [923, 463] width 291 height 47
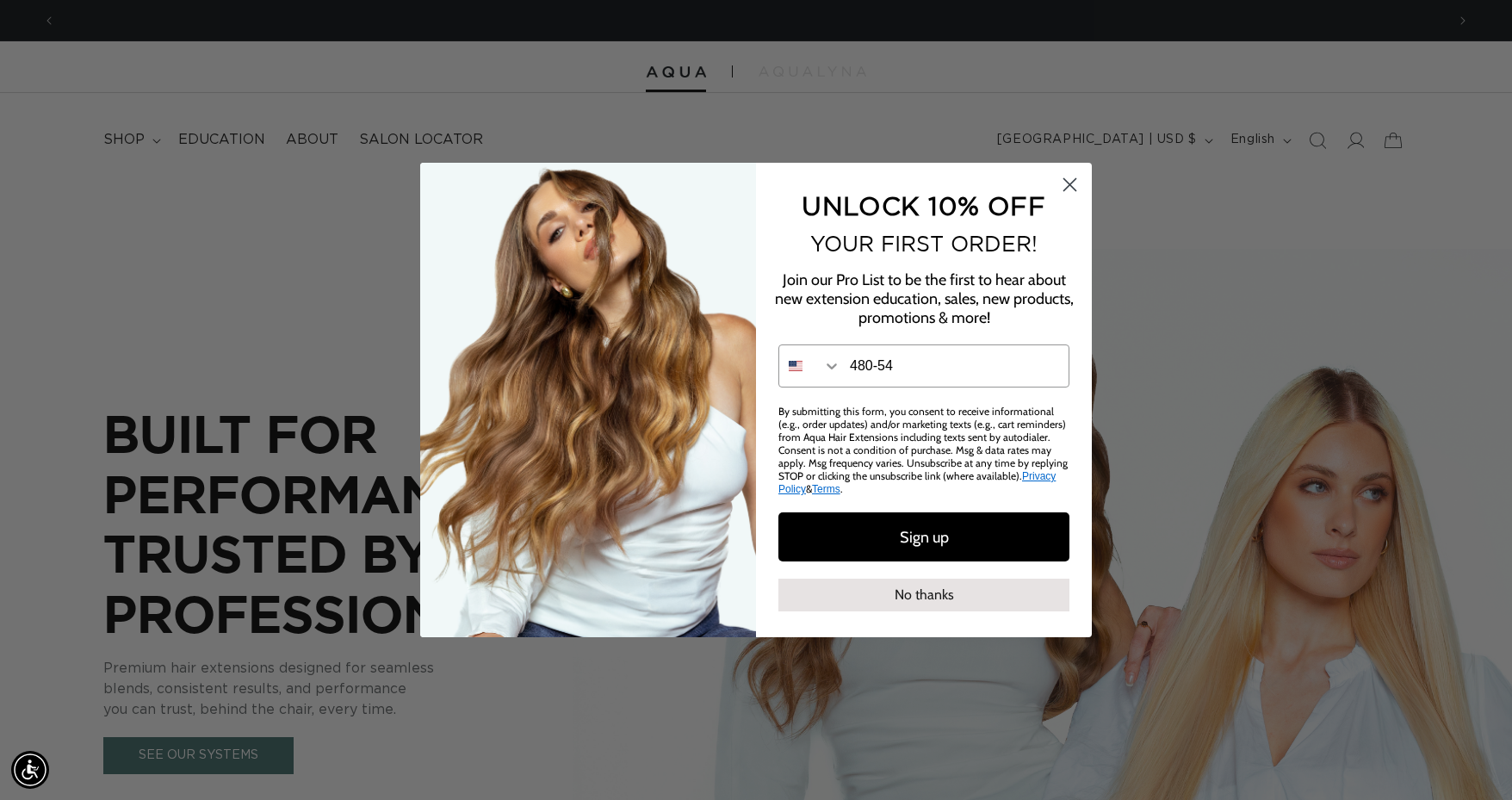
scroll to position [0, 2779]
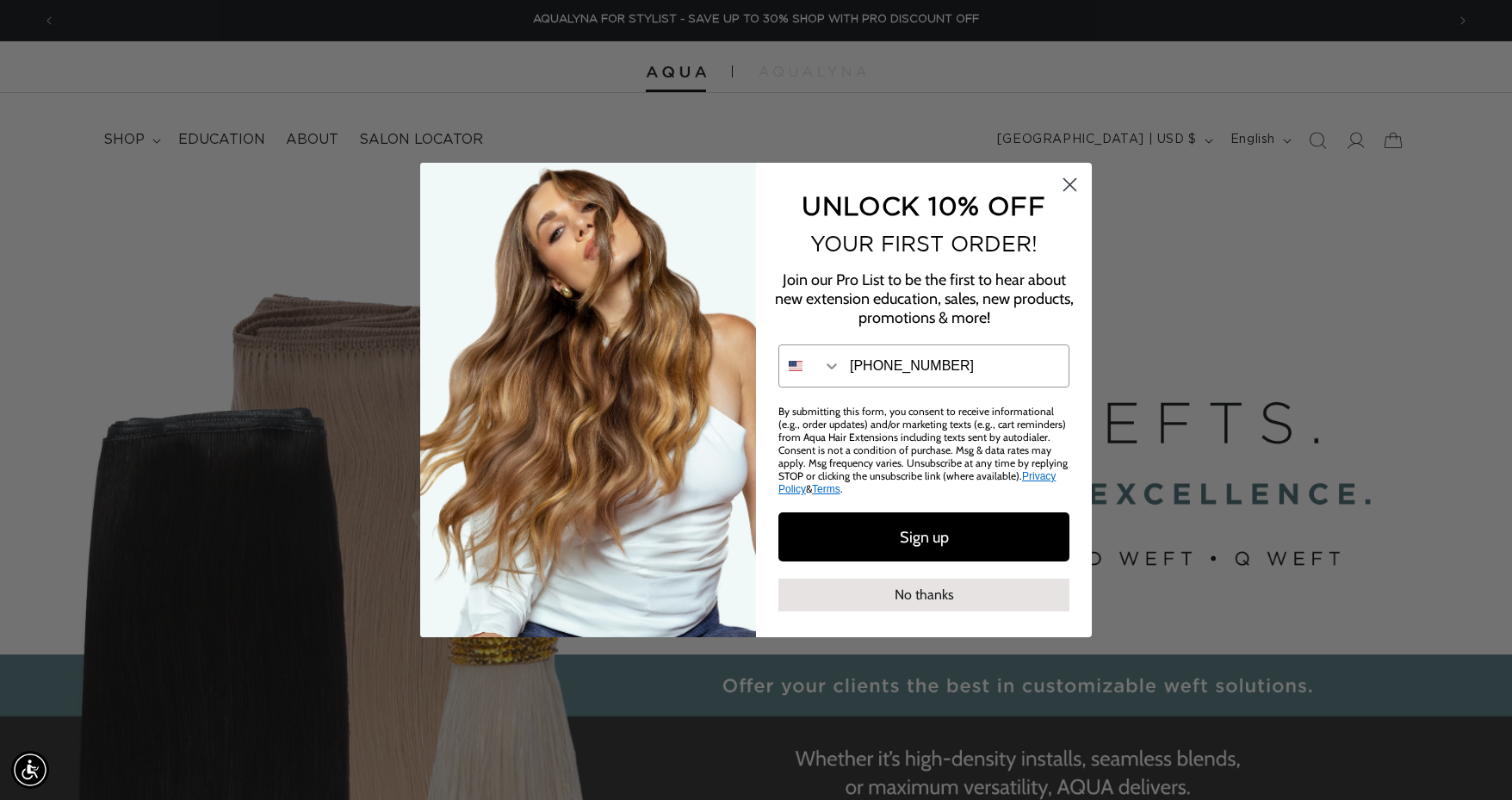
type input "480-544-6024"
click input "Submit" at bounding box center [0, 0] width 0 height 0
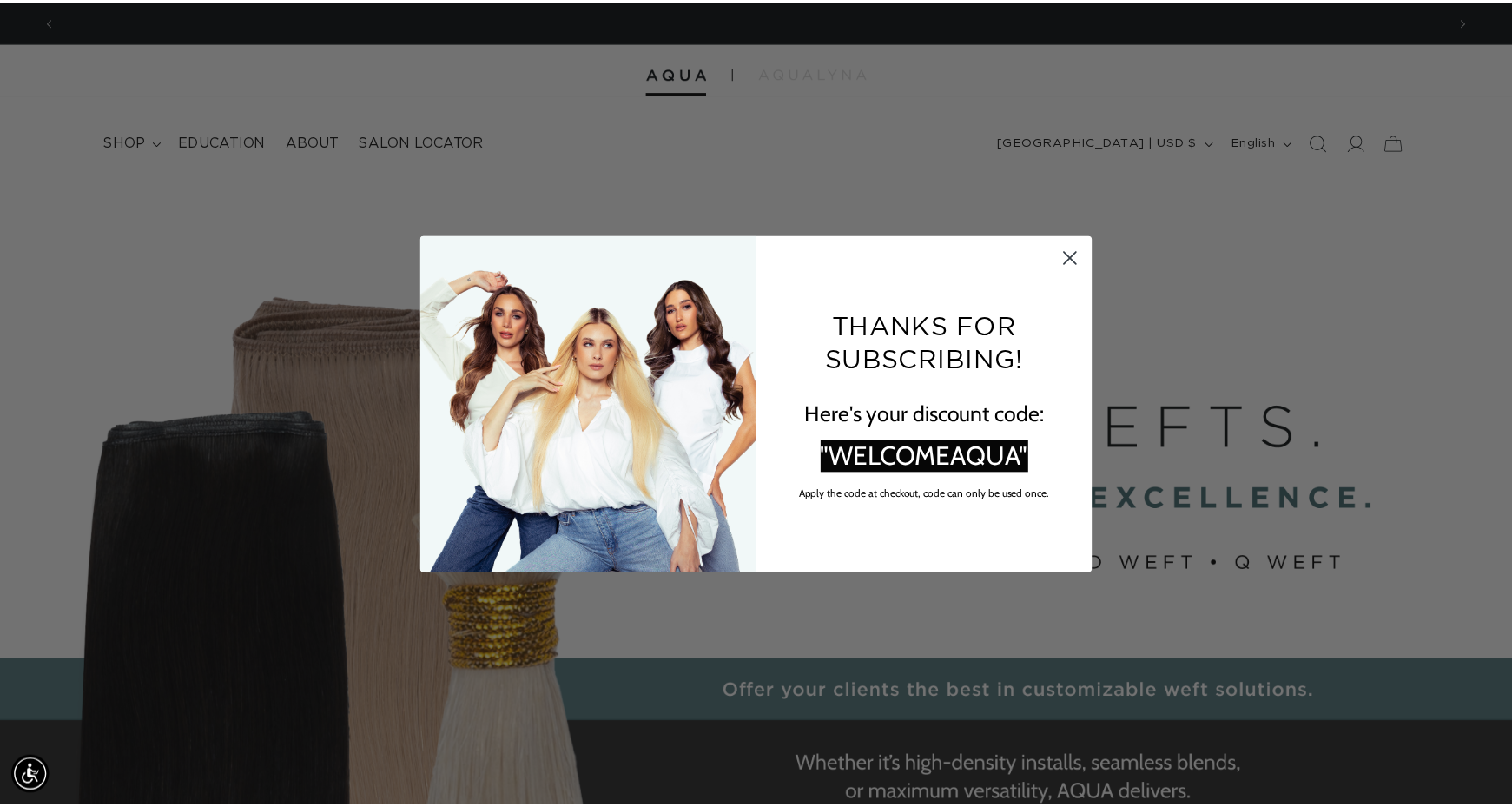
scroll to position [0, 0]
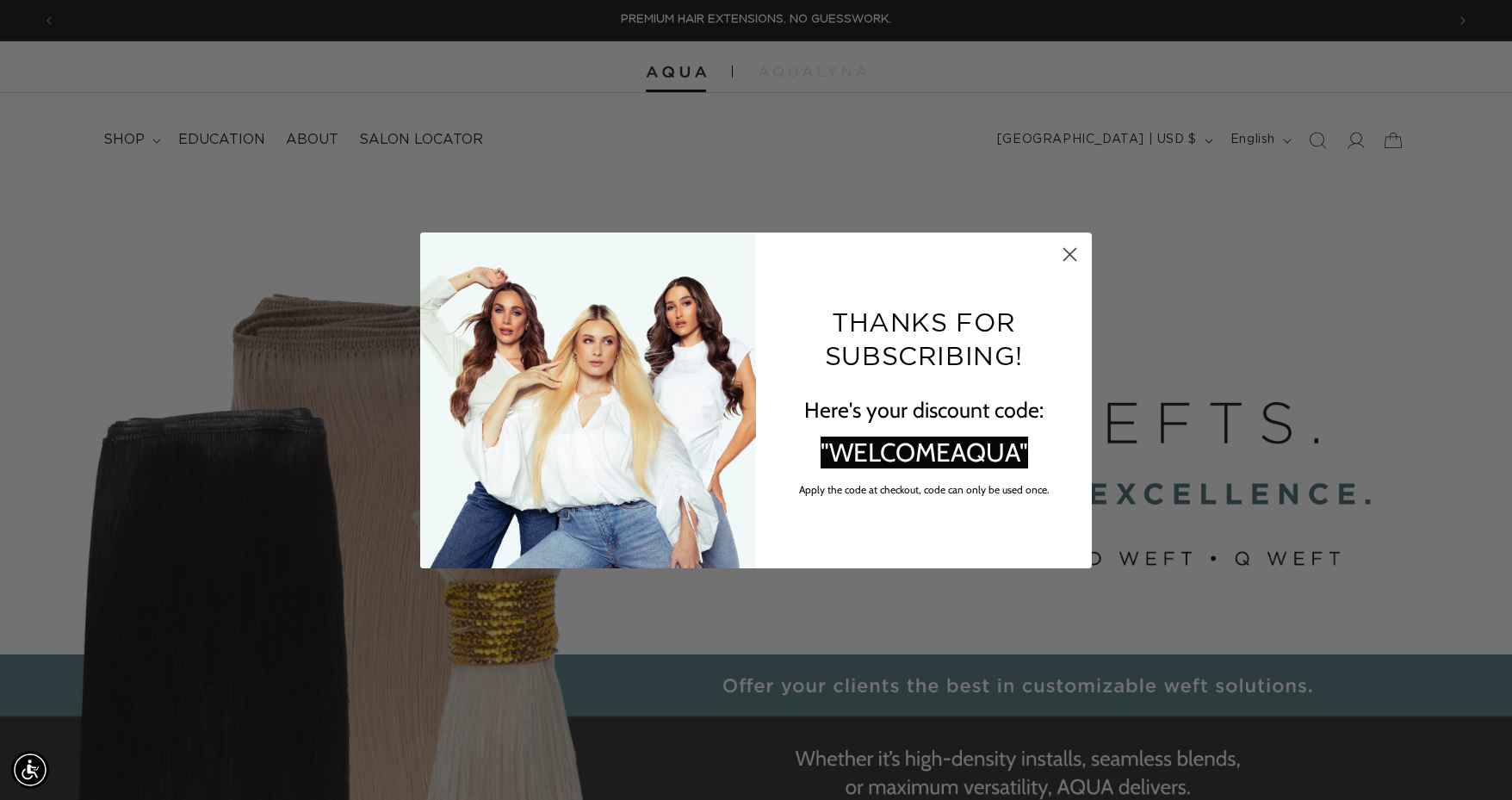
click at [1065, 260] on circle "Close dialog" at bounding box center [1069, 253] width 28 height 28
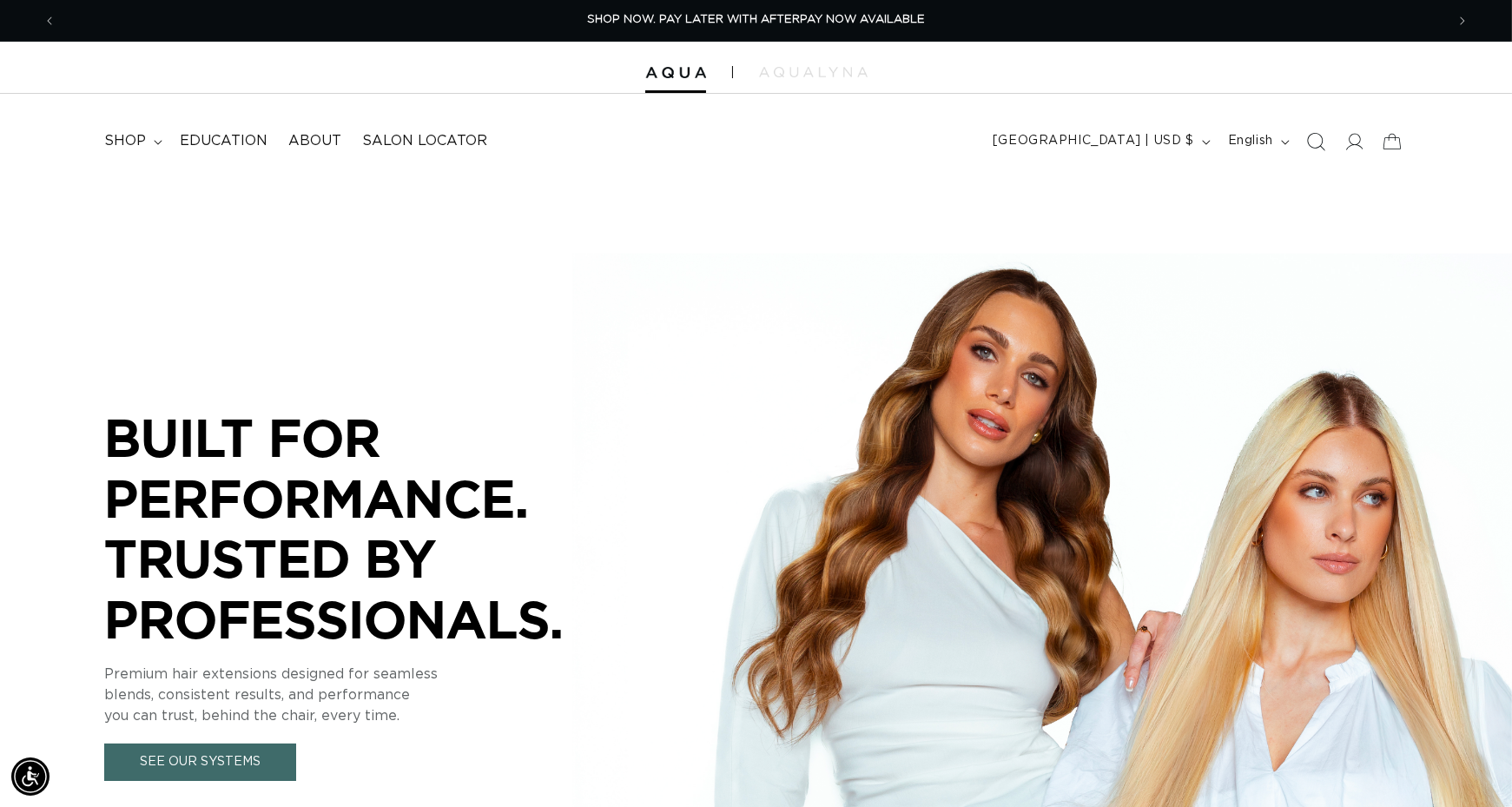
click at [1316, 138] on icon "Search" at bounding box center [1314, 141] width 18 height 18
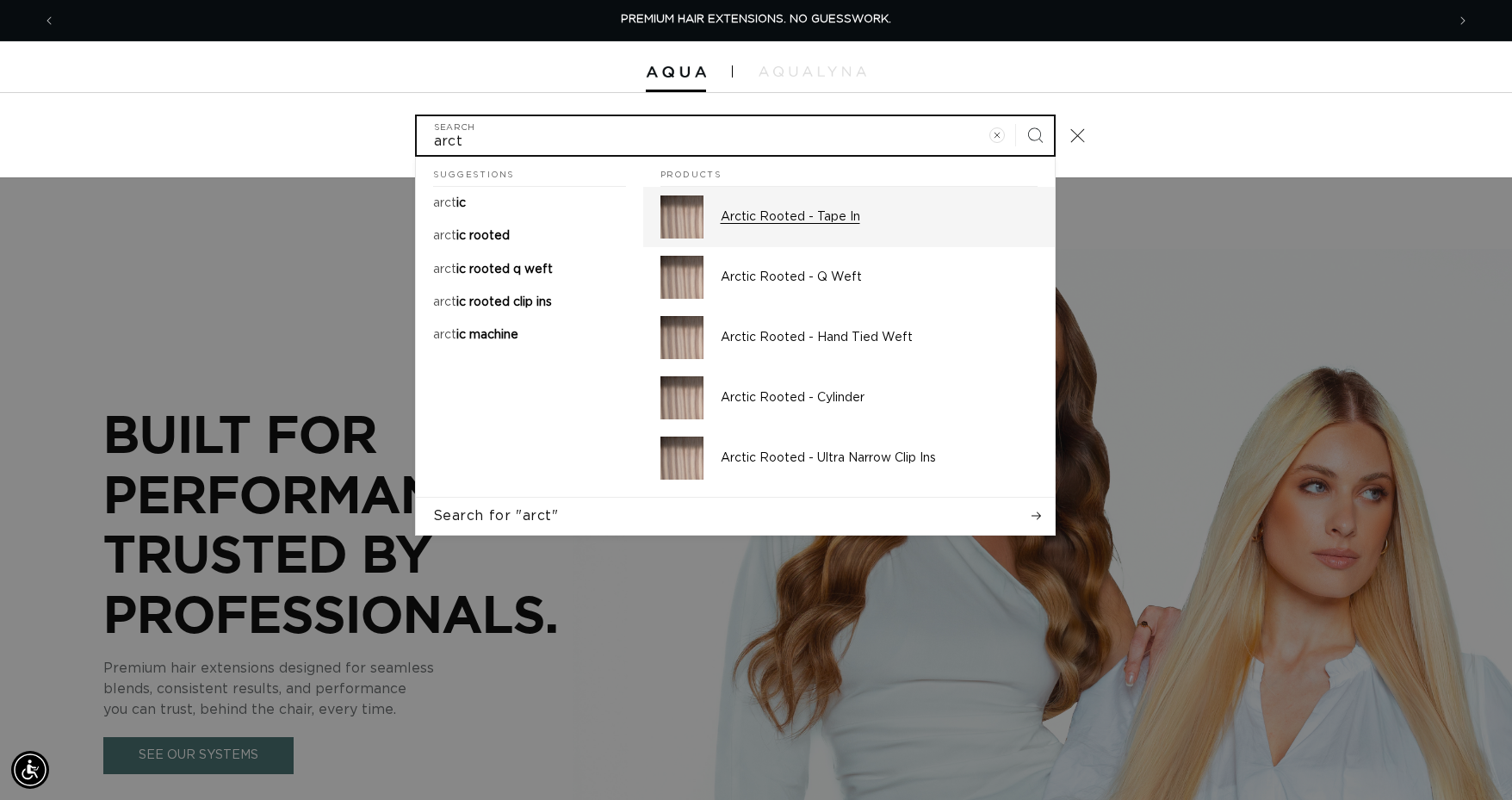
type input "arct"
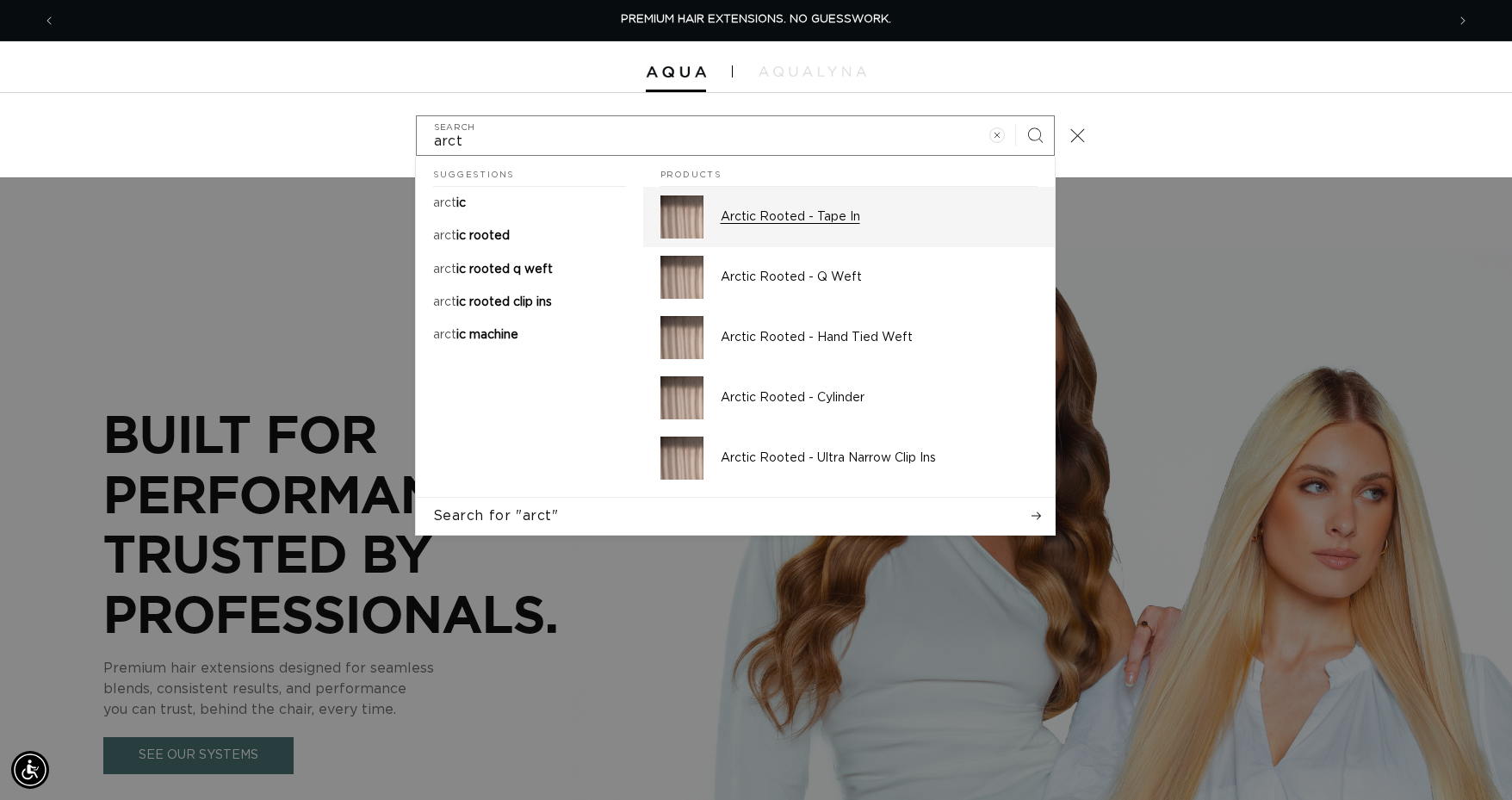
click at [835, 209] on p "Arctic Rooted - Tape In" at bounding box center [879, 217] width 317 height 16
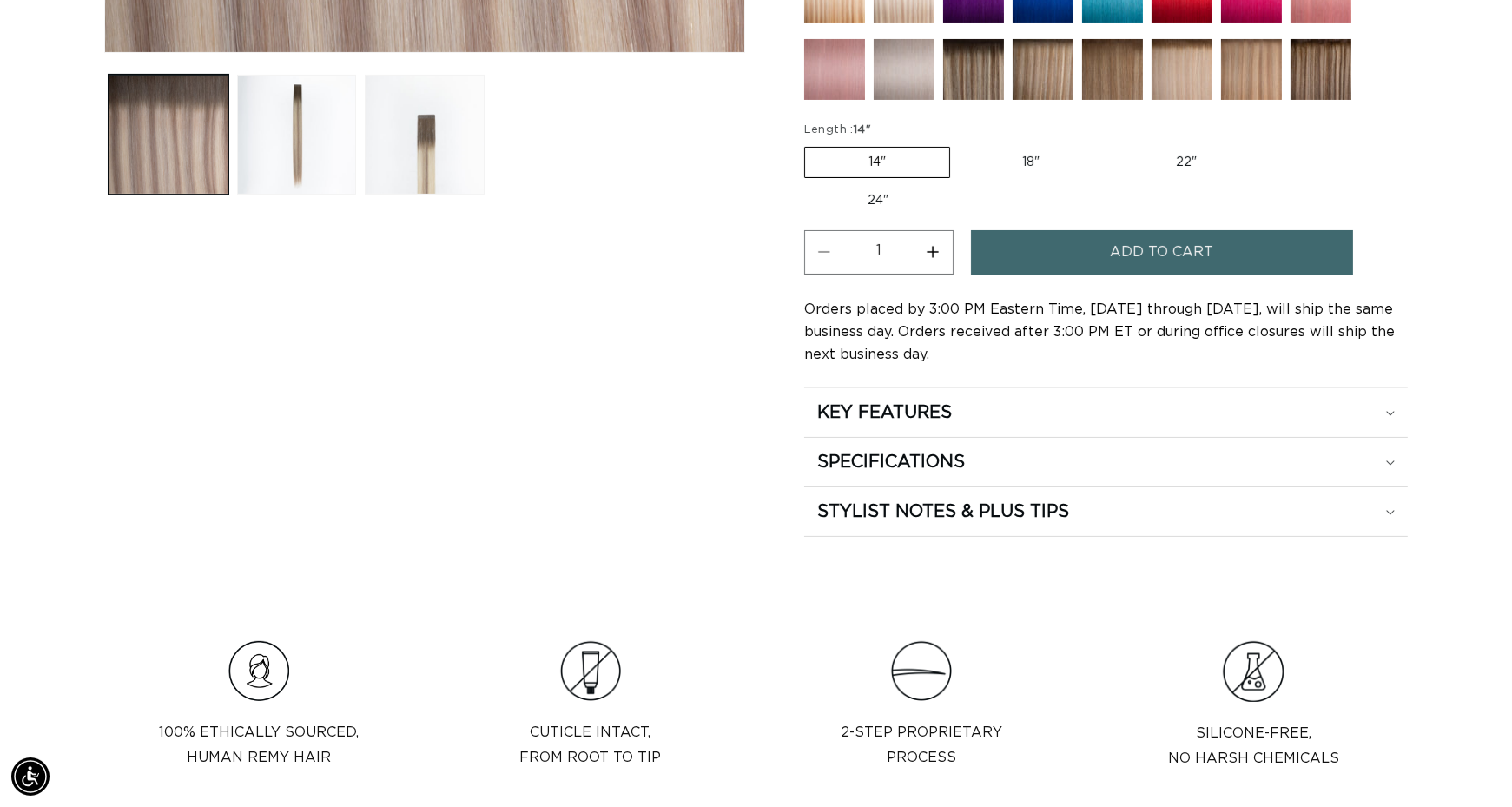
click at [1231, 169] on label "22" Variant sold out or unavailable" at bounding box center [1186, 163] width 148 height 30
click at [1112, 145] on input "22" Variant sold out or unavailable" at bounding box center [1112, 144] width 1 height 1
radio input "true"
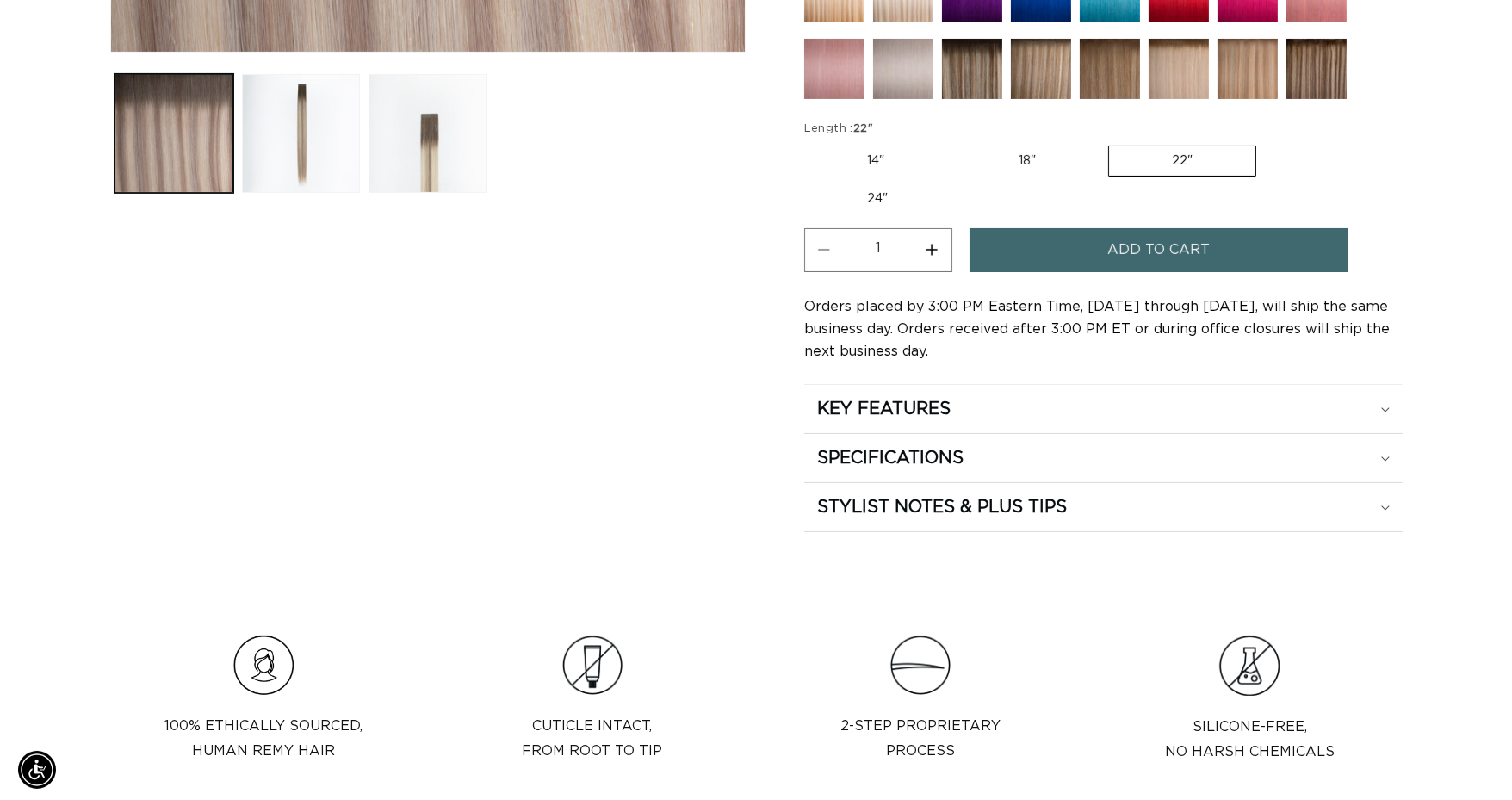
scroll to position [0, 2753]
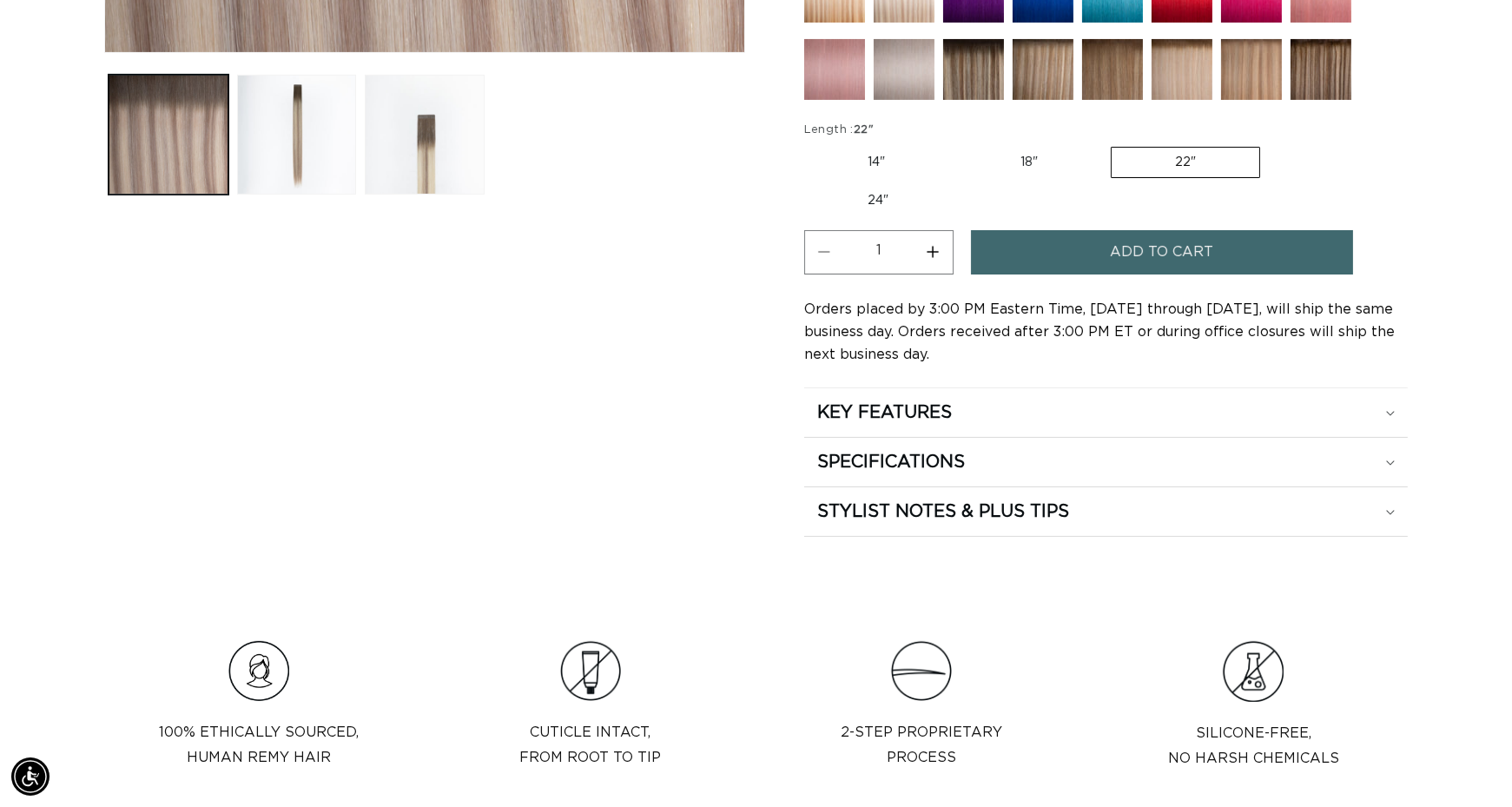
click at [1140, 252] on span "Add to cart" at bounding box center [1161, 252] width 104 height 44
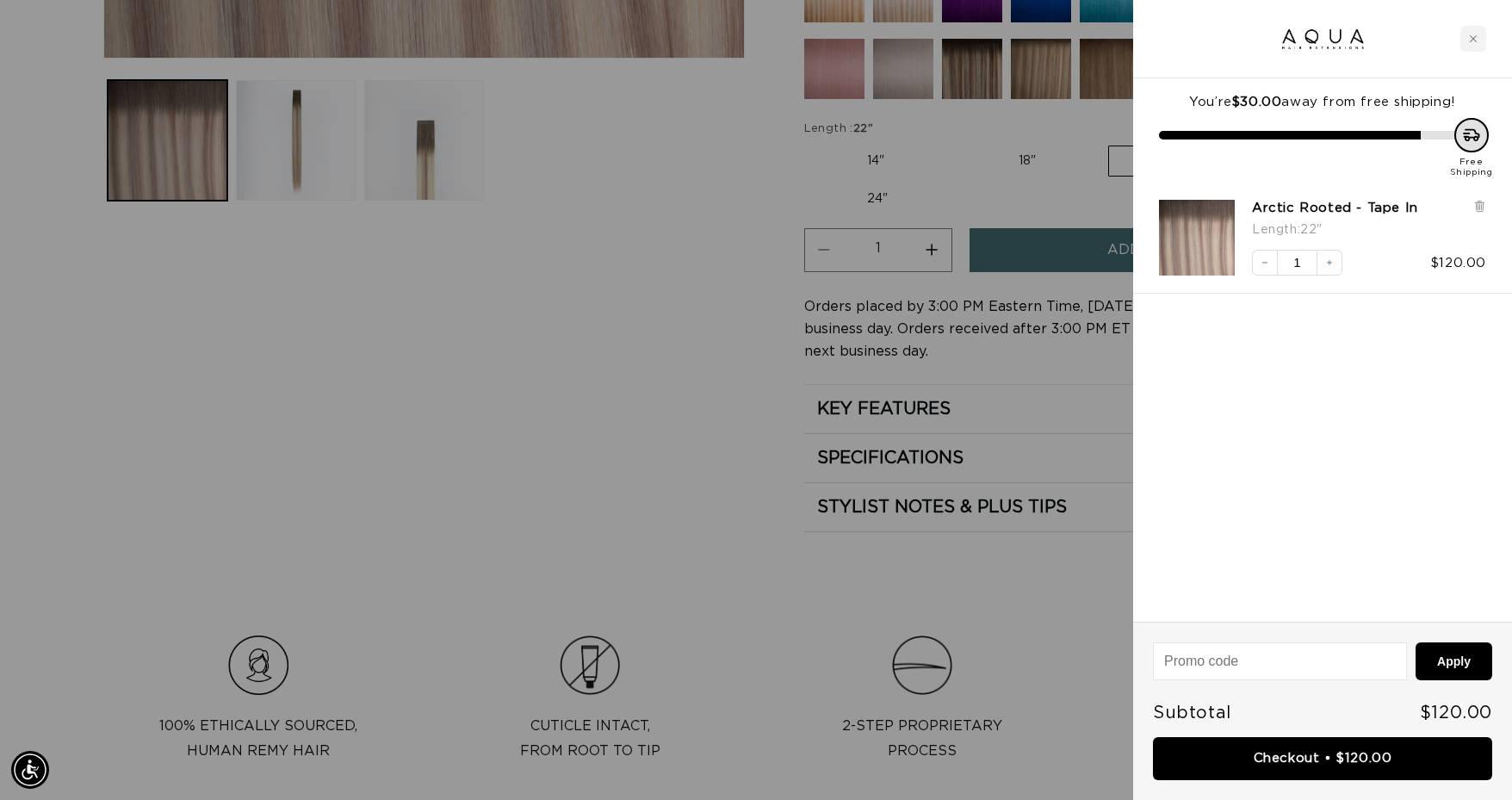
scroll to position [0, 2779]
click at [1209, 664] on input at bounding box center [1280, 661] width 252 height 36
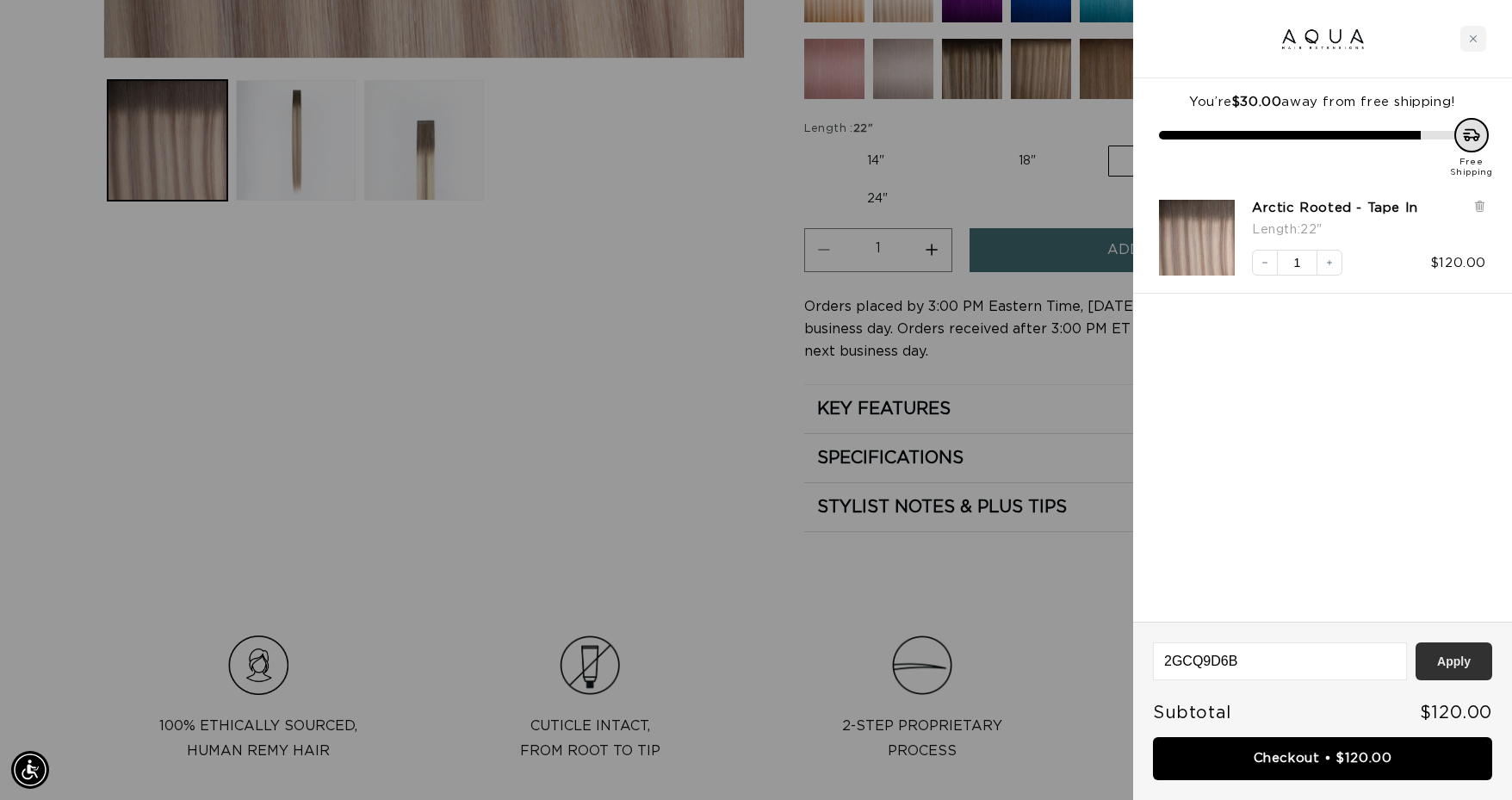
type input "2GCQ9D6B"
click at [1444, 668] on button "Apply" at bounding box center [1453, 661] width 77 height 38
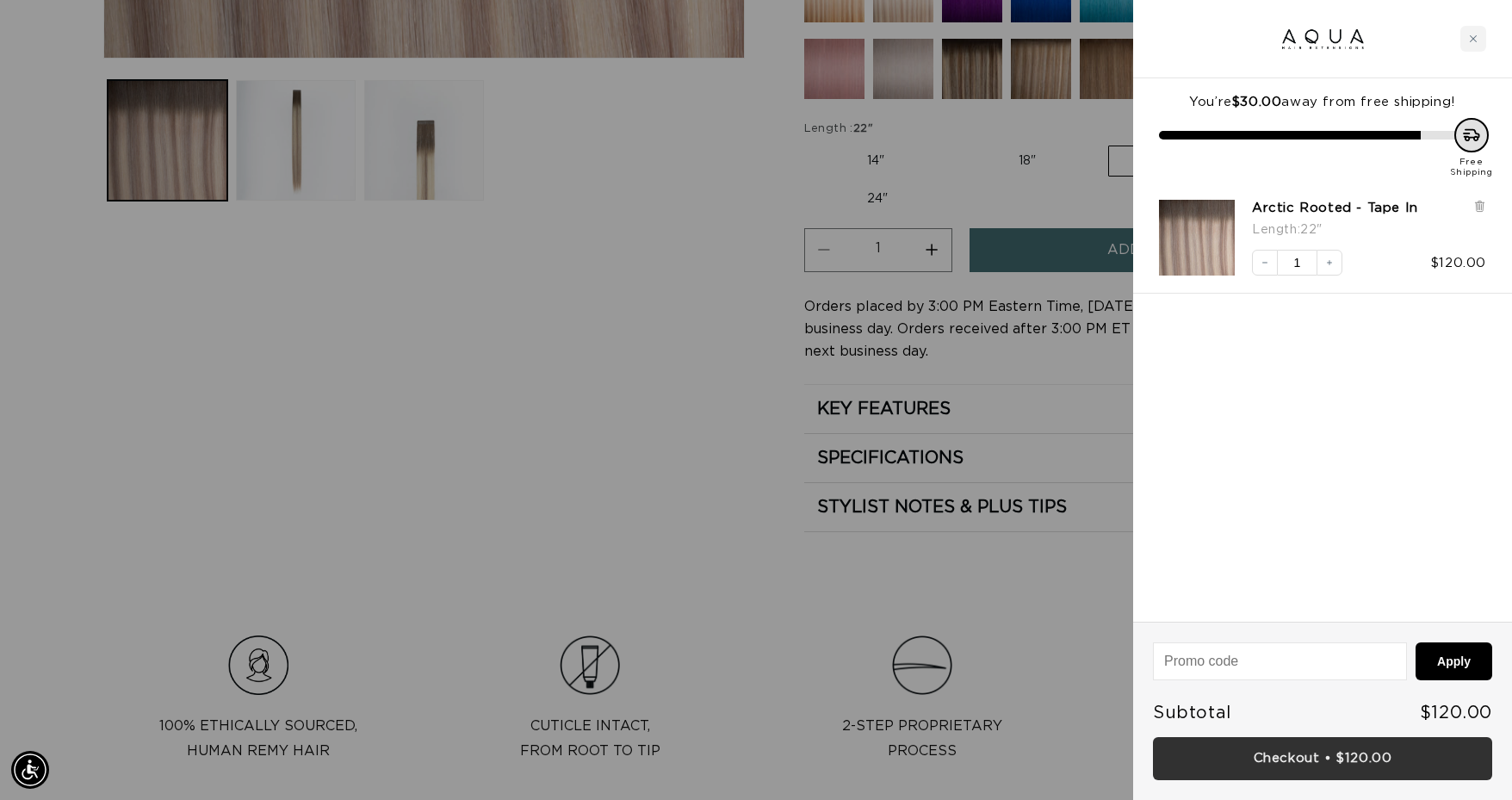
click at [1330, 758] on link "Checkout • $120.00" at bounding box center [1322, 759] width 339 height 44
